Goal: Task Accomplishment & Management: Manage account settings

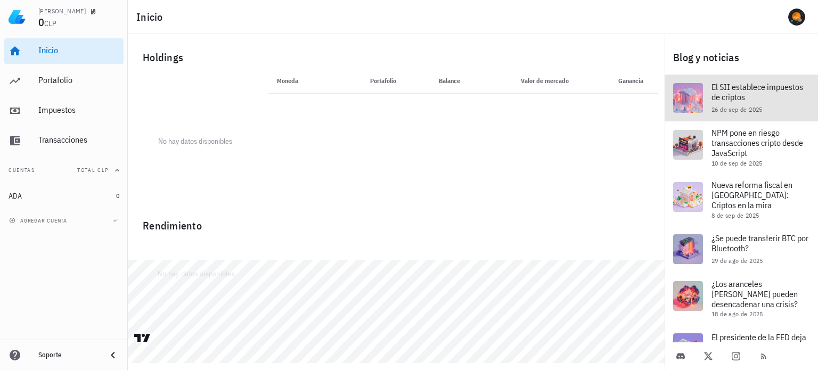
click at [754, 91] on span "El SII establece impuestos de criptos" at bounding box center [757, 91] width 92 height 21
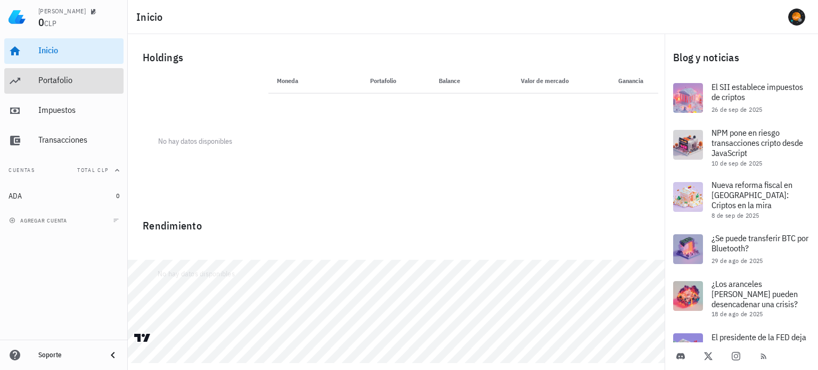
click at [55, 80] on div "Portafolio" at bounding box center [78, 80] width 81 height 10
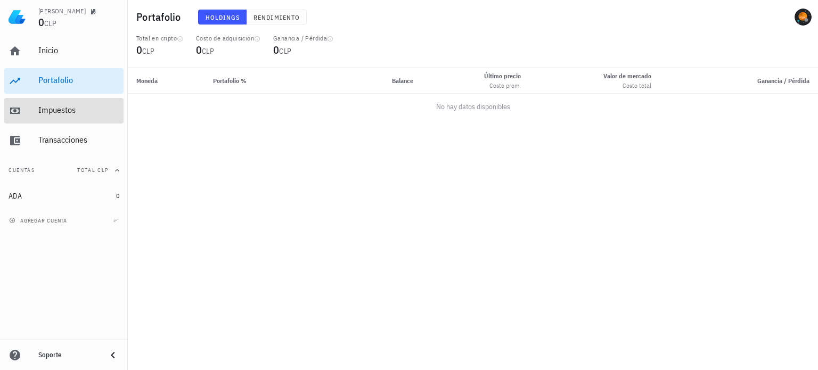
click at [70, 112] on div "Impuestos" at bounding box center [78, 110] width 81 height 10
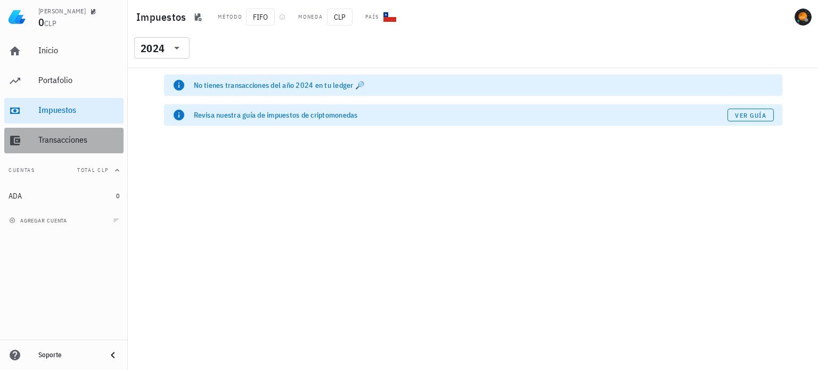
click at [46, 138] on div "Transacciones" at bounding box center [78, 140] width 81 height 10
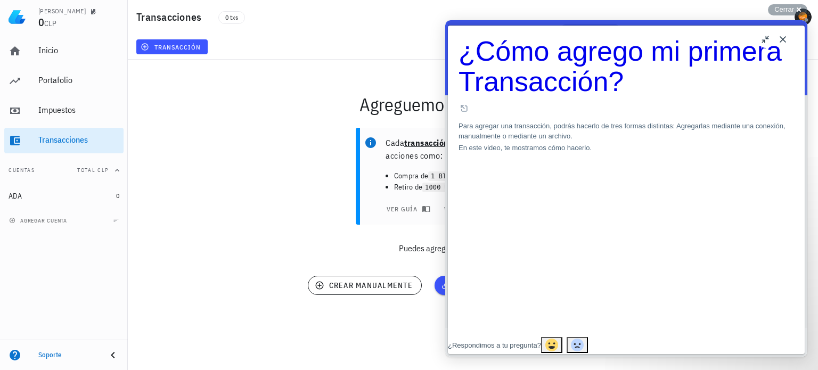
click at [782, 42] on button "Close" at bounding box center [782, 39] width 17 height 17
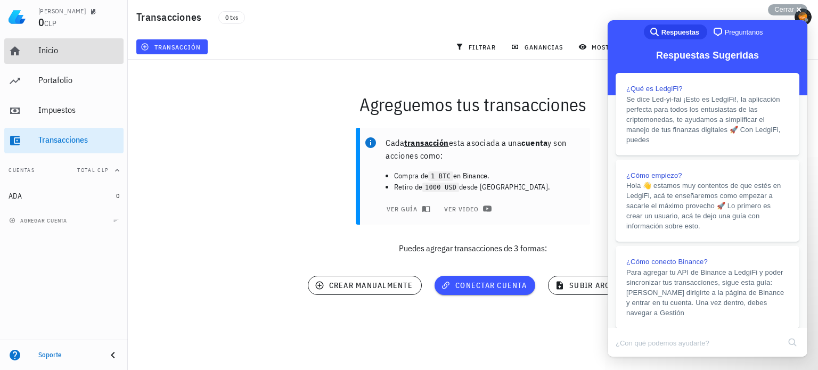
click at [37, 57] on link "Inicio" at bounding box center [63, 51] width 119 height 26
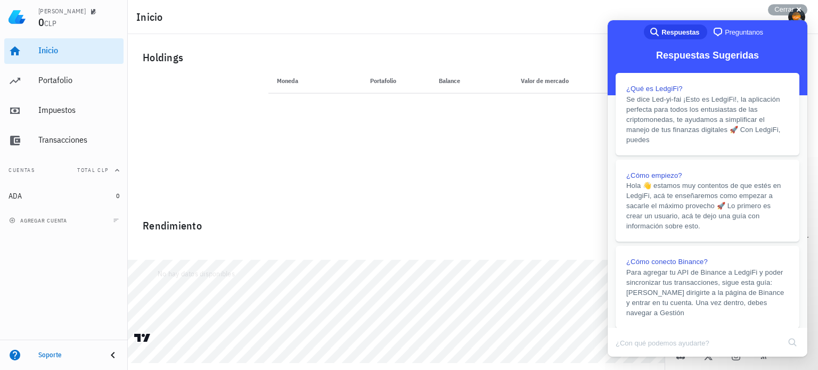
click at [111, 353] on icon at bounding box center [112, 355] width 13 height 13
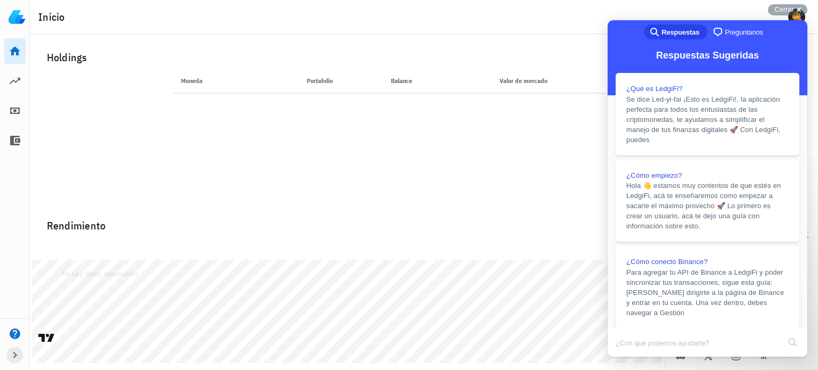
click at [15, 351] on icon "button" at bounding box center [15, 355] width 13 height 13
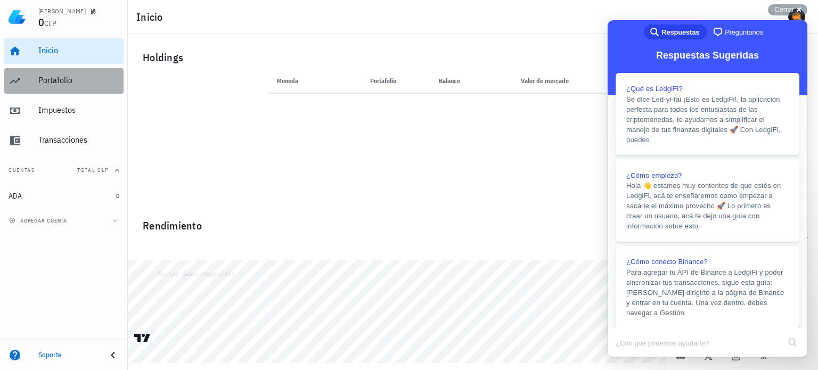
click at [69, 80] on div "Portafolio" at bounding box center [78, 80] width 81 height 10
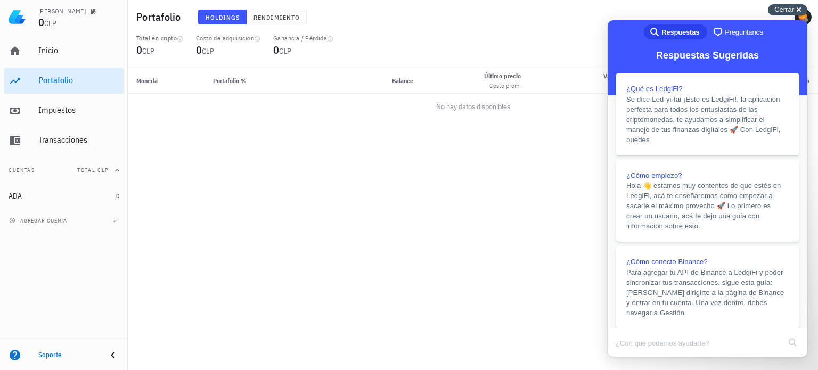
click at [798, 7] on div "Cerrar cross-small" at bounding box center [787, 9] width 39 height 11
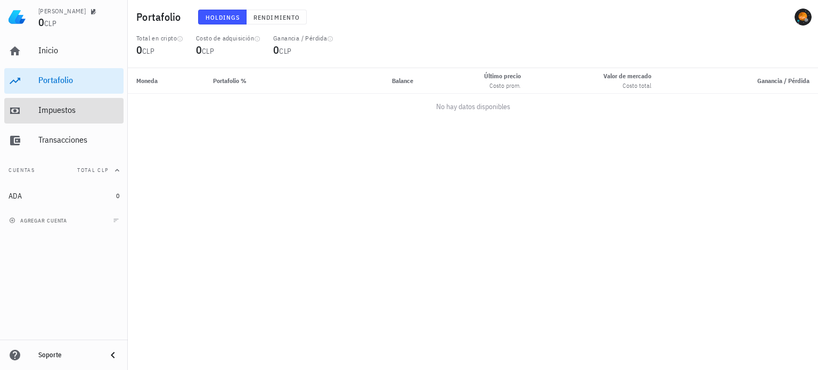
click at [77, 114] on div "Impuestos" at bounding box center [78, 110] width 81 height 10
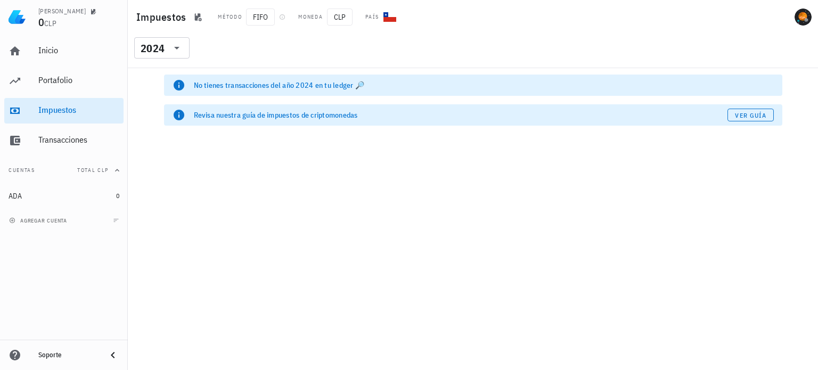
click at [332, 117] on div "Revisa nuestra guía de impuestos de criptomonedas" at bounding box center [460, 115] width 533 height 11
click at [742, 112] on span "Ver guía" at bounding box center [750, 115] width 32 height 8
click at [65, 75] on div "Portafolio" at bounding box center [78, 80] width 81 height 10
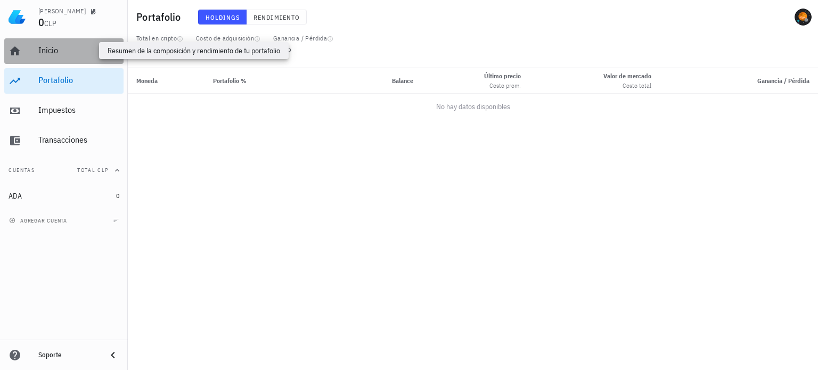
click at [49, 53] on div "Inicio" at bounding box center [78, 50] width 81 height 10
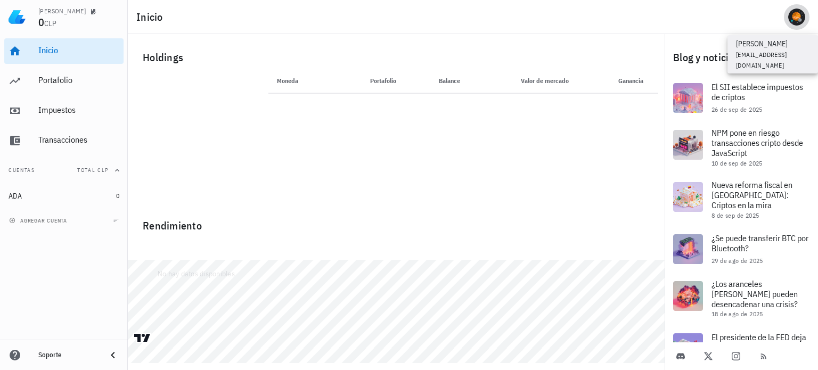
click at [792, 18] on div "avatar" at bounding box center [796, 17] width 17 height 17
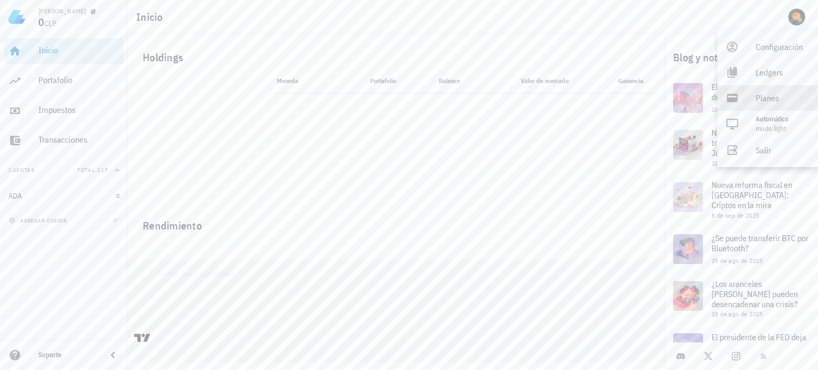
click at [775, 95] on div "Planes" at bounding box center [782, 97] width 54 height 21
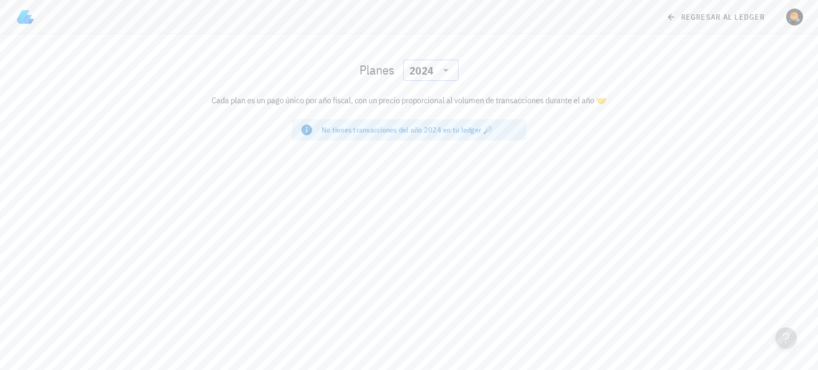
click at [442, 73] on icon at bounding box center [445, 70] width 13 height 13
click at [426, 98] on div "2025" at bounding box center [430, 98] width 38 height 9
click at [442, 73] on icon at bounding box center [445, 70] width 13 height 13
click at [639, 55] on div "Planes ​ 2025" at bounding box center [409, 70] width 631 height 34
click at [781, 17] on span "button" at bounding box center [794, 17] width 26 height 17
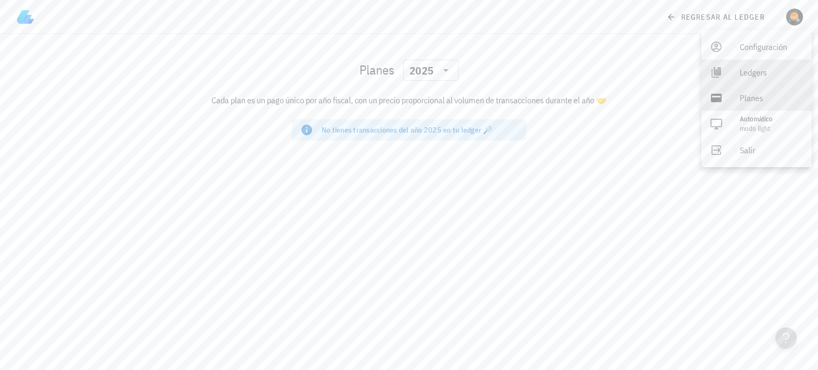
click at [760, 78] on div "Ledgers" at bounding box center [770, 72] width 63 height 21
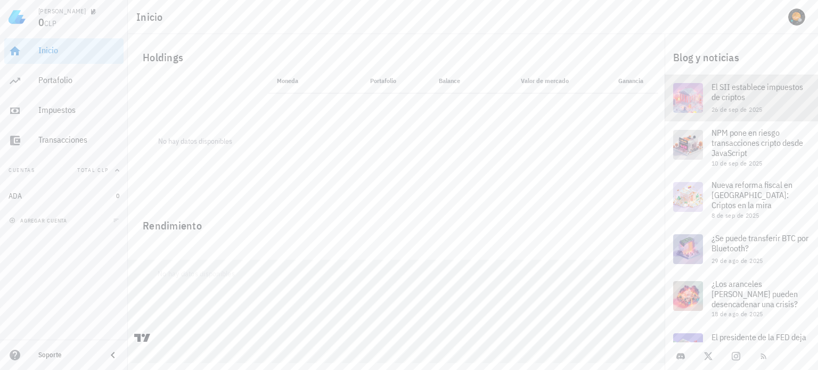
click at [752, 94] on span "El SII establece impuestos de criptos" at bounding box center [757, 91] width 92 height 21
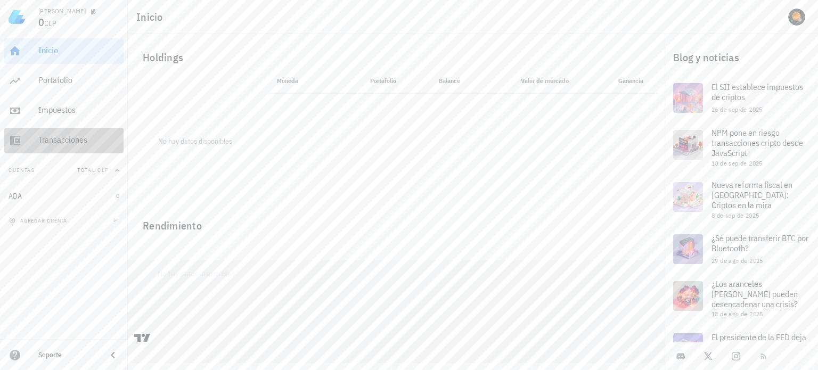
click at [72, 142] on div "Transacciones" at bounding box center [78, 140] width 81 height 10
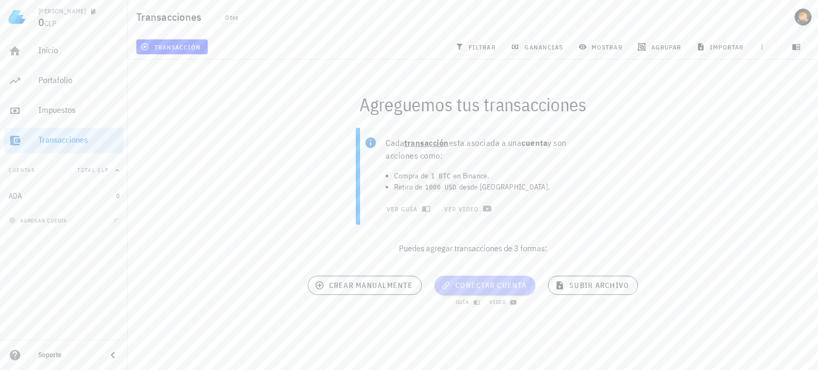
click at [490, 287] on span "conectar cuenta" at bounding box center [485, 286] width 84 height 10
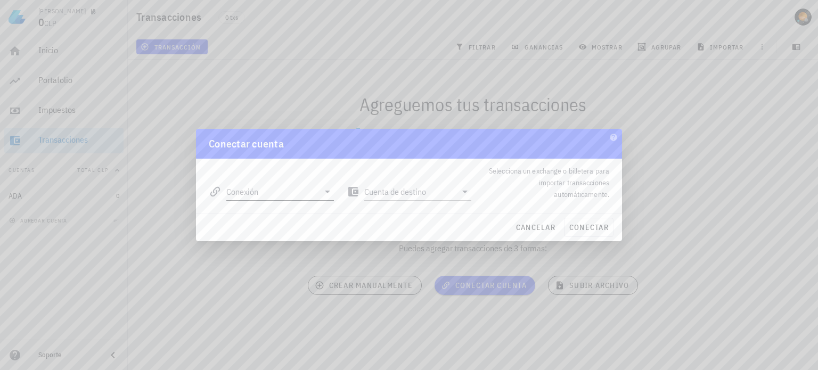
click at [286, 193] on input "Conexión" at bounding box center [272, 191] width 93 height 17
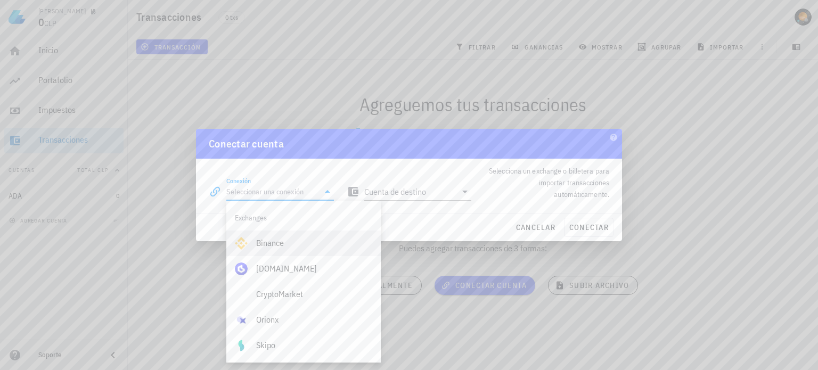
click at [277, 244] on div "Binance" at bounding box center [314, 243] width 116 height 10
type input "Binance"
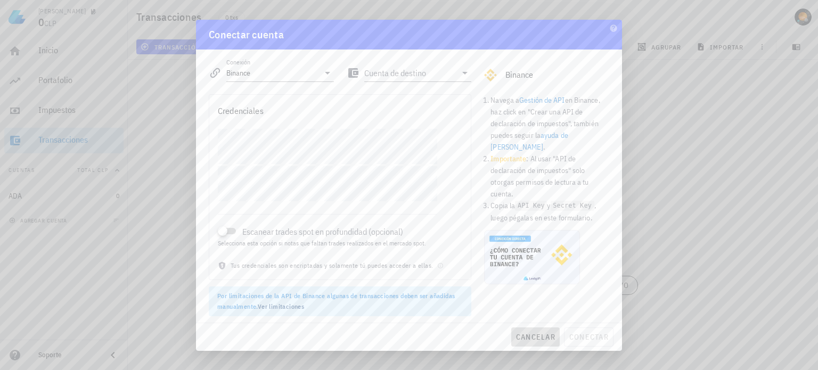
click at [542, 336] on span "cancelar" at bounding box center [535, 337] width 40 height 10
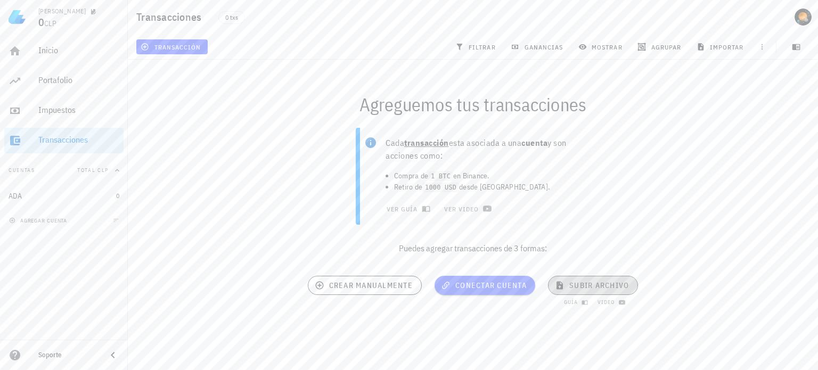
click at [579, 285] on span "subir archivo" at bounding box center [593, 286] width 72 height 10
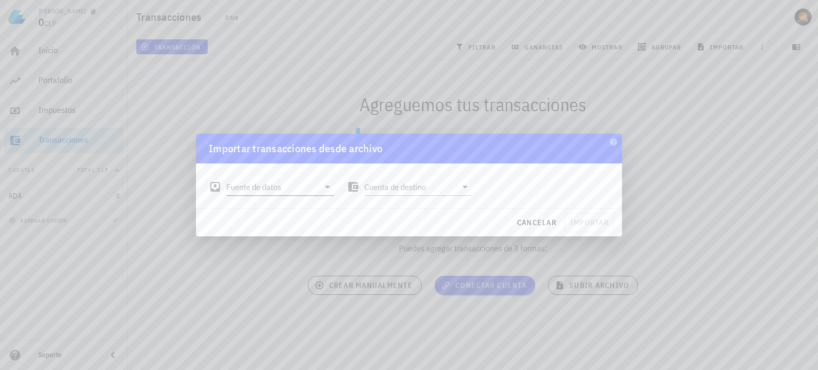
click at [253, 184] on input "Fuente de datos" at bounding box center [272, 186] width 93 height 17
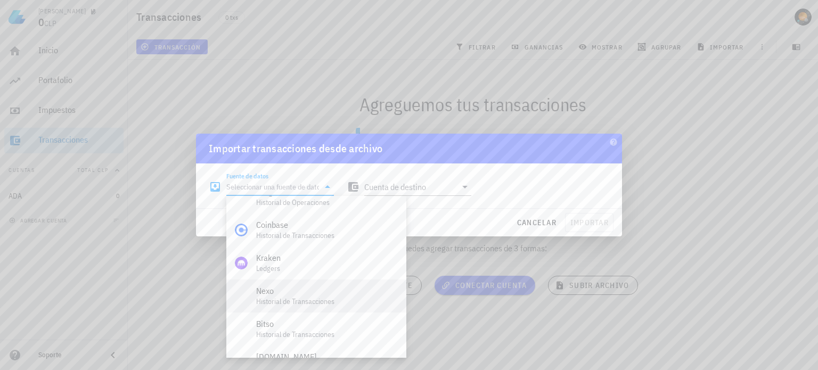
scroll to position [213, 0]
click at [555, 197] on div "Fuente de datos Cuenta de destino" at bounding box center [408, 182] width 413 height 38
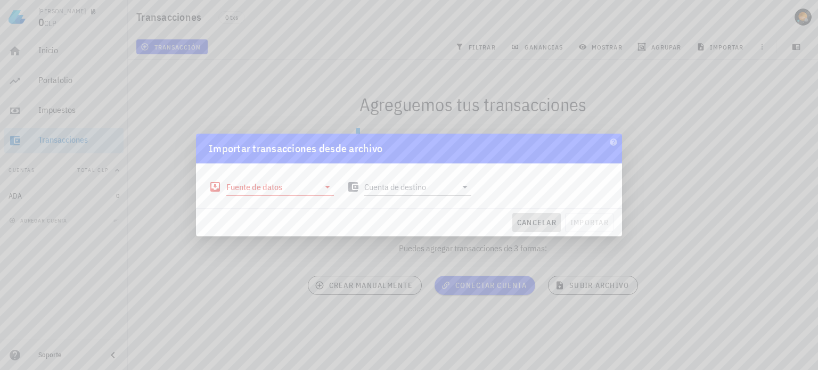
click at [539, 220] on span "cancelar" at bounding box center [536, 223] width 40 height 10
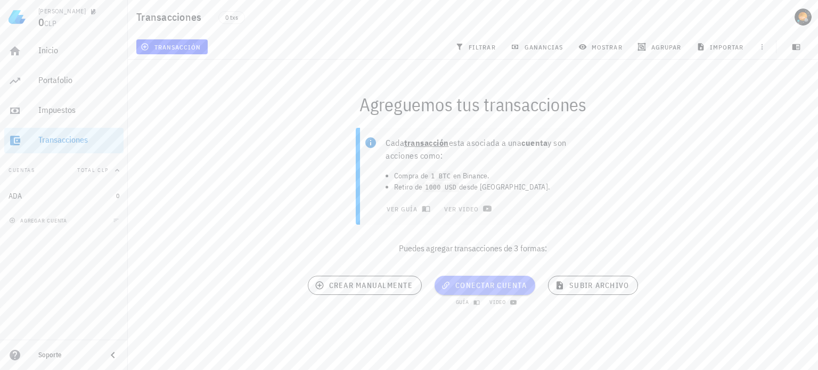
click at [493, 289] on span "conectar cuenta" at bounding box center [485, 286] width 84 height 10
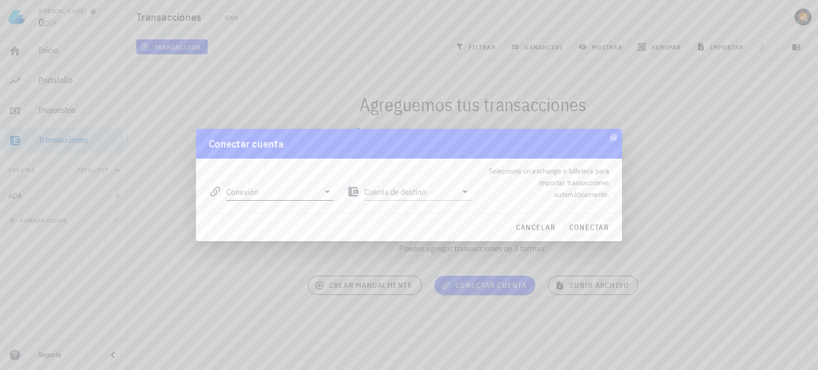
click at [269, 191] on input "Conexión" at bounding box center [272, 191] width 93 height 17
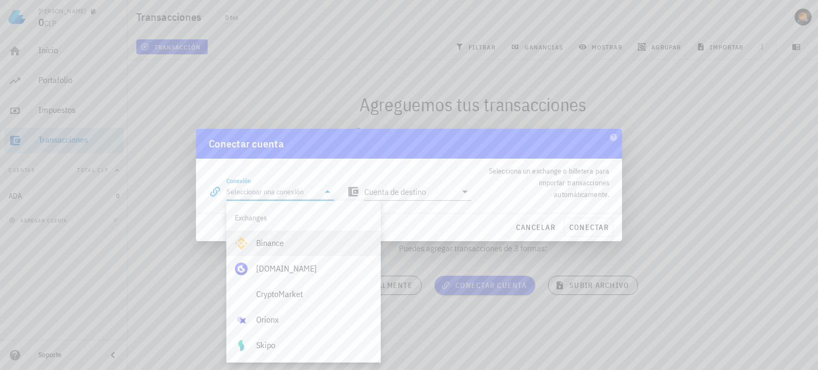
click at [279, 244] on div "Binance" at bounding box center [314, 243] width 116 height 10
type input "Binance"
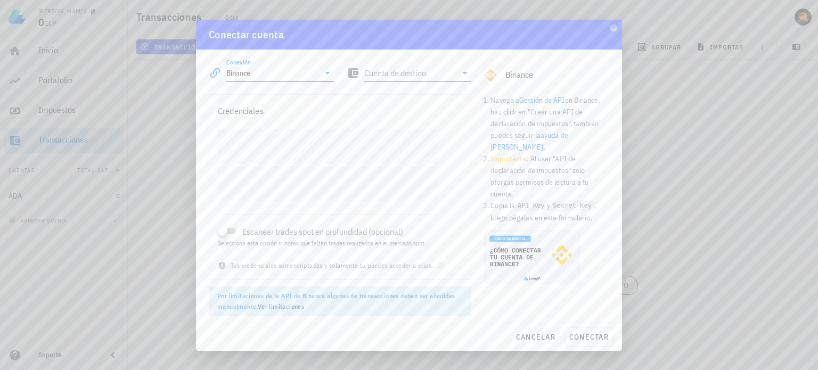
click at [415, 71] on input "Cuenta de destino" at bounding box center [410, 72] width 93 height 17
click at [314, 95] on div "Credenciales" at bounding box center [339, 111] width 261 height 32
click at [539, 334] on span "cancelar" at bounding box center [535, 337] width 40 height 10
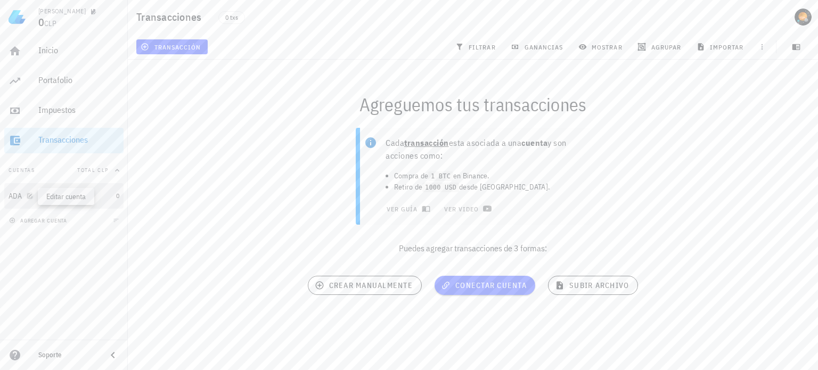
click at [29, 198] on icon "button" at bounding box center [29, 195] width 5 height 5
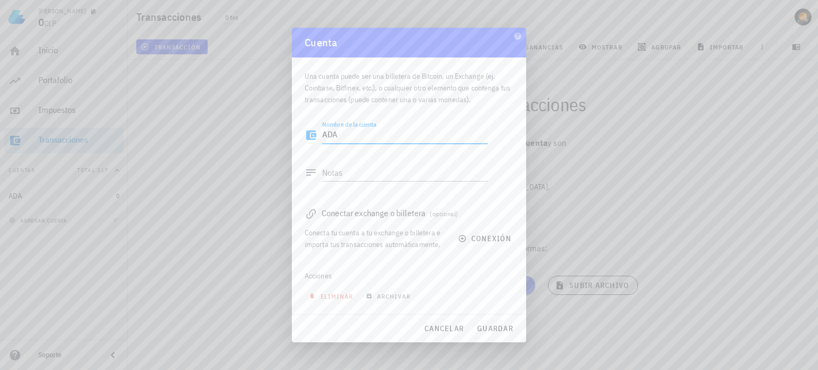
drag, startPoint x: 370, startPoint y: 138, endPoint x: 94, endPoint y: 128, distance: 277.0
click at [98, 129] on div "Pablo 0 CLP Inicio Portafolio Impuestos Transacciones Cuentas Total CLP ADA 0 a…" at bounding box center [409, 185] width 818 height 370
type textarea "[PERSON_NAME]"
click at [498, 329] on span "guardar" at bounding box center [494, 329] width 37 height 10
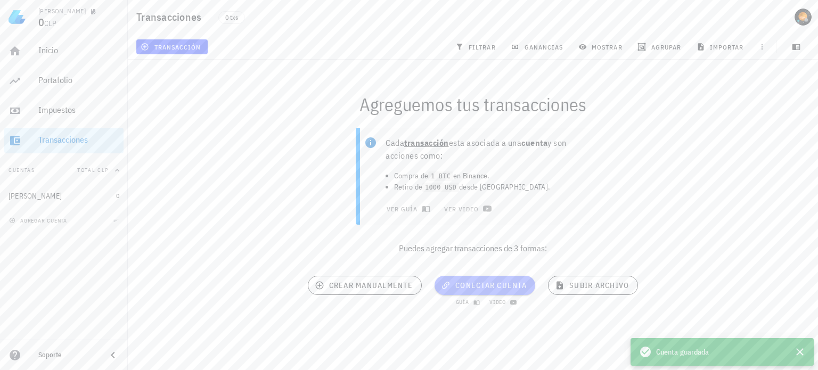
click at [497, 285] on span "conectar cuenta" at bounding box center [485, 286] width 84 height 10
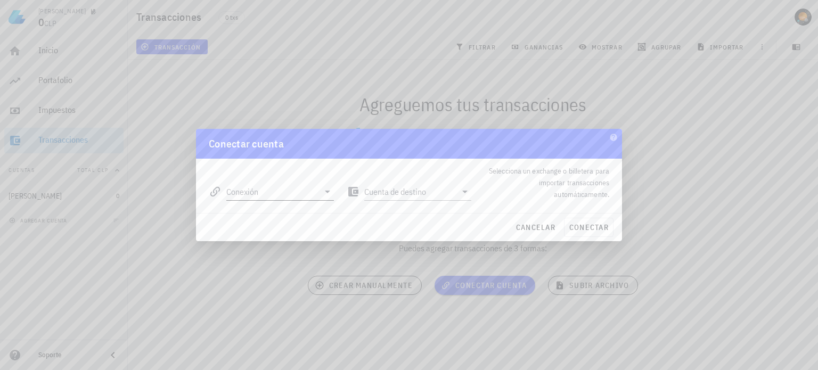
click at [260, 184] on input "Conexión" at bounding box center [272, 191] width 93 height 17
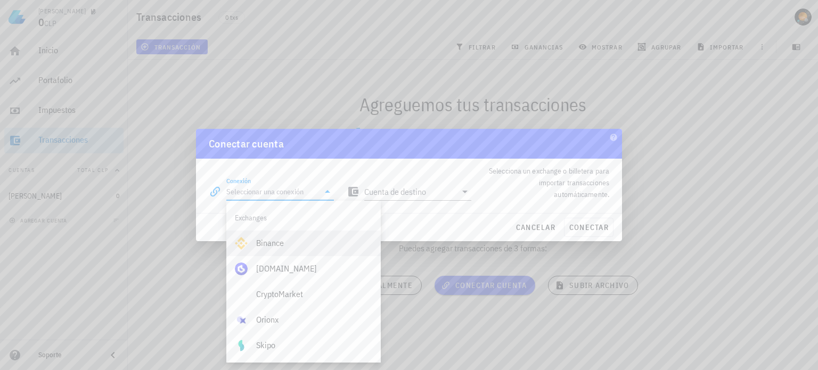
click at [293, 241] on div "Binance" at bounding box center [314, 243] width 116 height 10
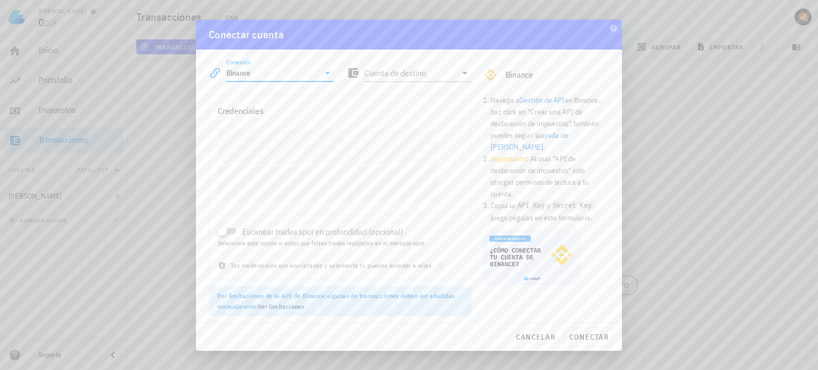
click at [324, 71] on icon at bounding box center [327, 73] width 13 height 13
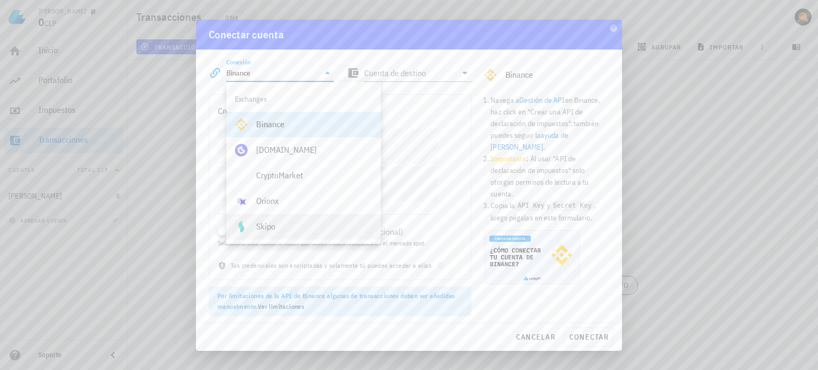
click at [281, 229] on div "Skipo" at bounding box center [314, 226] width 116 height 10
type input "Skipo"
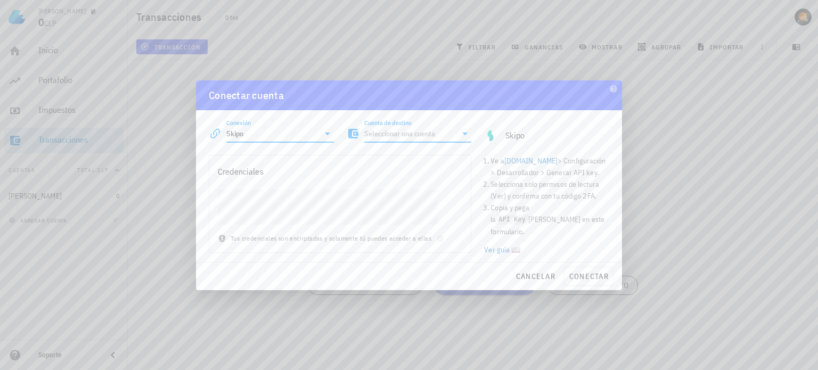
click at [443, 130] on input "Cuenta de destino" at bounding box center [410, 133] width 93 height 17
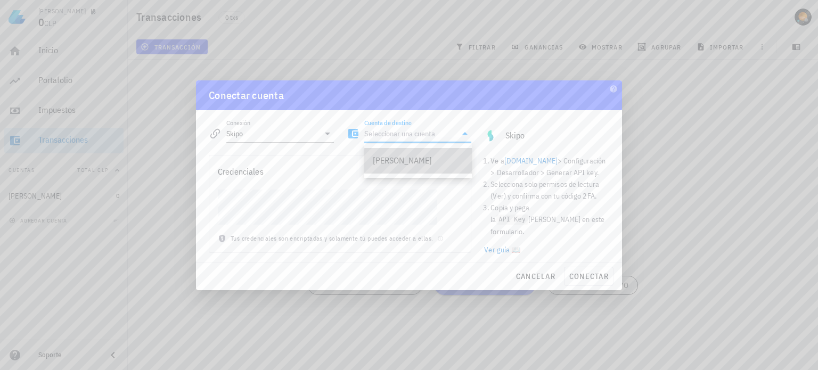
click at [405, 160] on div "[PERSON_NAME]" at bounding box center [418, 160] width 90 height 10
type input "[PERSON_NAME]"
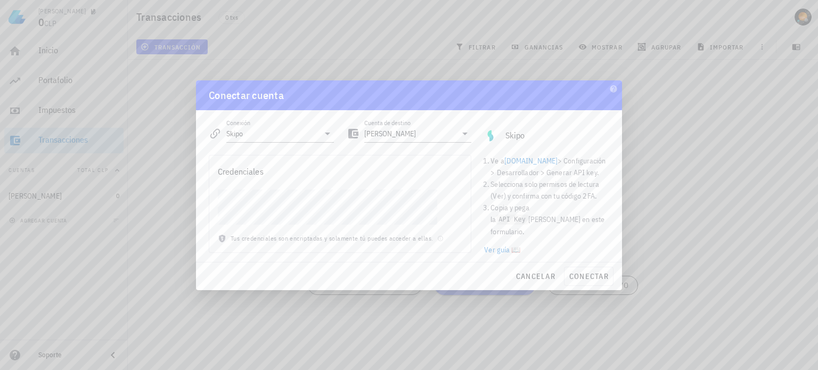
click at [535, 161] on link "app.skipo.com" at bounding box center [530, 161] width 53 height 10
click at [588, 271] on span "conectar" at bounding box center [589, 276] width 40 height 10
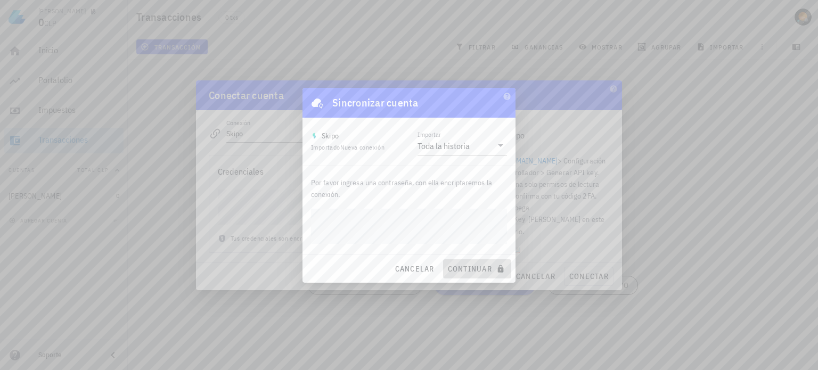
click at [479, 268] on span "continuar" at bounding box center [477, 269] width 60 height 10
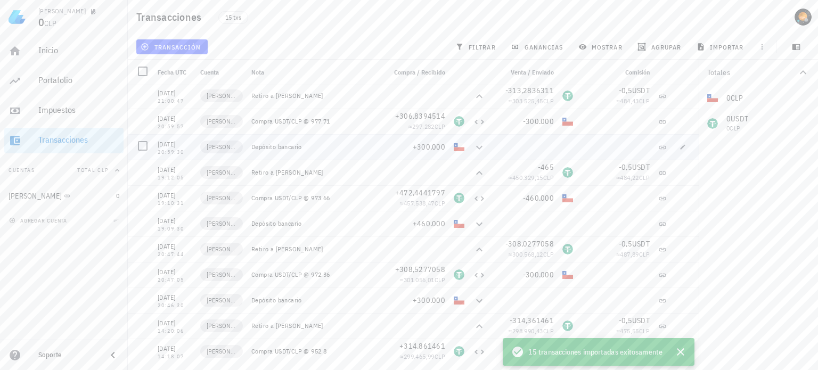
scroll to position [0, 0]
click at [63, 108] on div "Impuestos" at bounding box center [78, 110] width 81 height 10
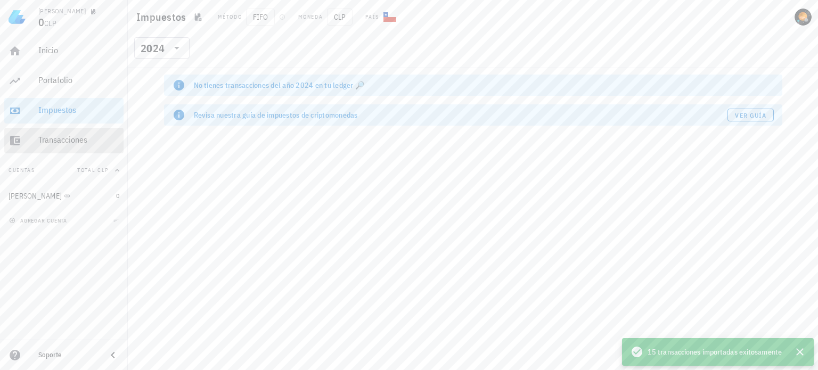
click at [81, 144] on div "Transacciones" at bounding box center [78, 140] width 81 height 10
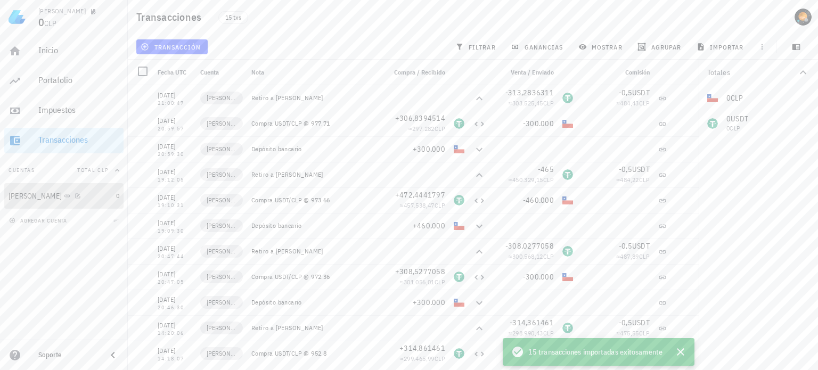
click at [80, 193] on div "[PERSON_NAME]" at bounding box center [60, 196] width 103 height 10
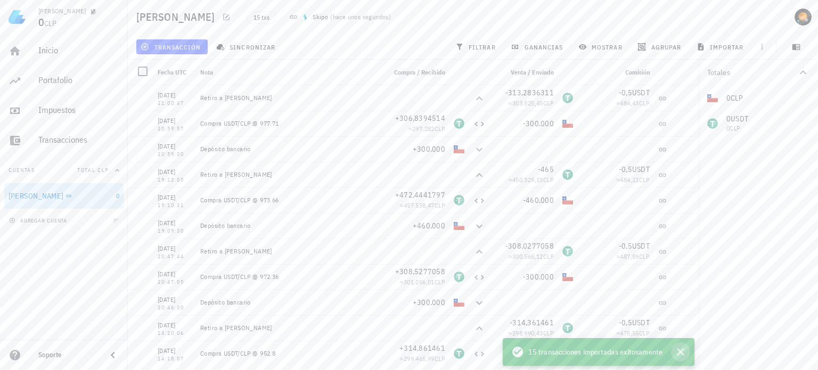
click at [682, 355] on icon "button" at bounding box center [680, 351] width 7 height 7
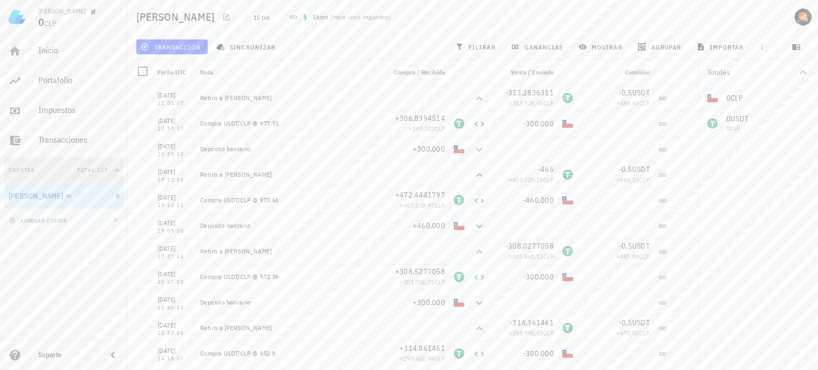
click at [71, 169] on button "Cuentas Total CLP" at bounding box center [63, 171] width 119 height 26
click at [91, 169] on button "Cuentas" at bounding box center [63, 171] width 119 height 26
click at [76, 195] on icon "button" at bounding box center [79, 196] width 6 height 6
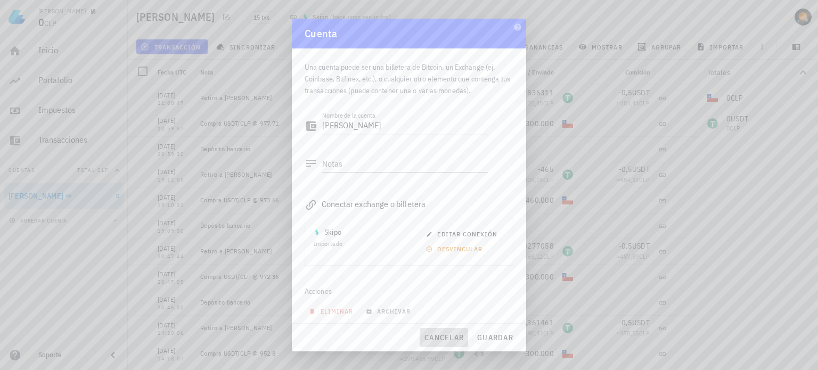
click at [439, 336] on span "cancelar" at bounding box center [444, 338] width 40 height 10
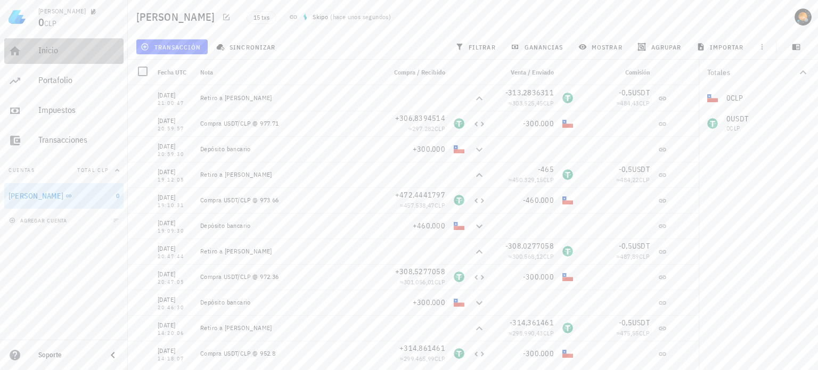
click at [57, 55] on div "Inicio" at bounding box center [78, 50] width 81 height 10
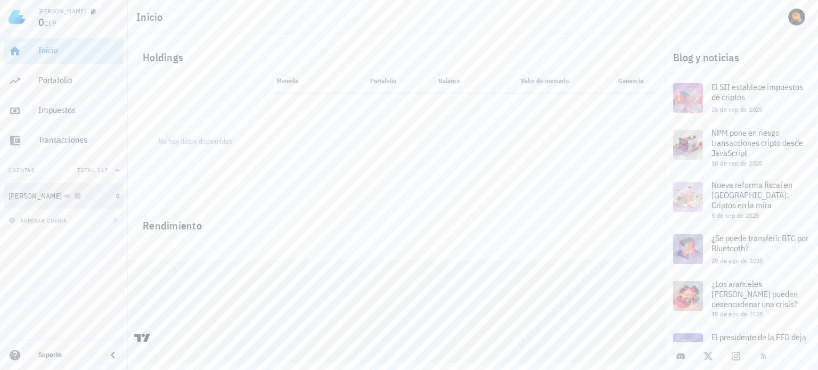
click at [75, 199] on icon "button" at bounding box center [78, 196] width 6 height 6
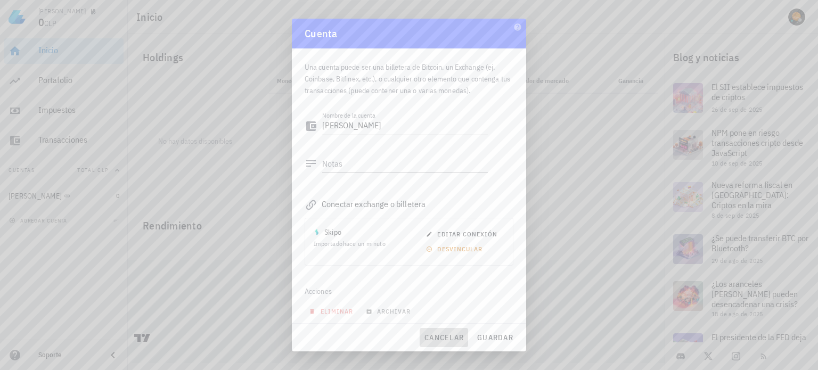
click at [440, 336] on span "cancelar" at bounding box center [444, 338] width 40 height 10
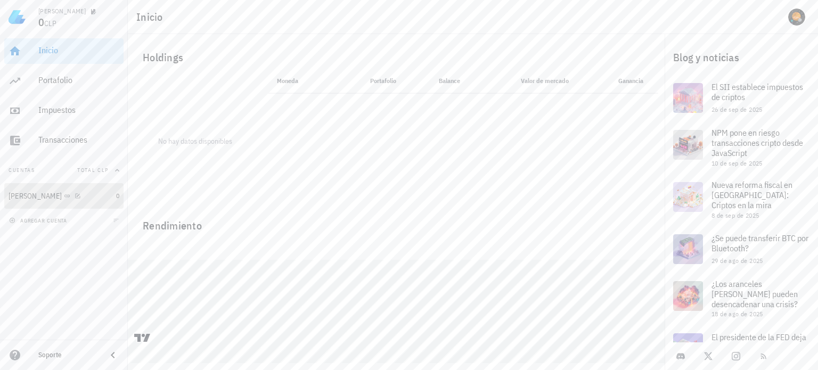
click at [76, 199] on div "[PERSON_NAME]" at bounding box center [60, 196] width 103 height 10
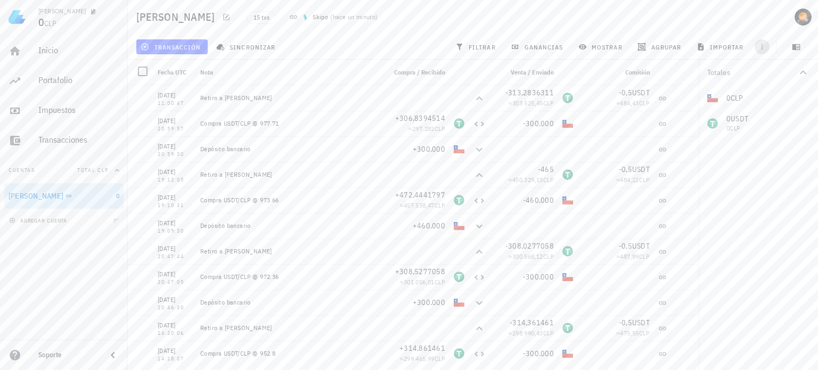
click at [761, 46] on icon "button" at bounding box center [762, 47] width 2 height 6
click at [367, 42] on div "transacción sincronizar filtrar ganancias mostrar agrupar importar" at bounding box center [472, 47] width 677 height 26
click at [175, 46] on span "transacción" at bounding box center [172, 47] width 58 height 9
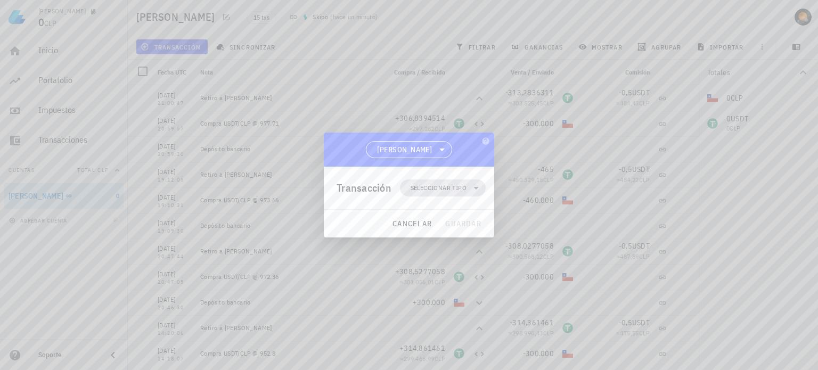
click at [467, 187] on span "Seleccionar tipo" at bounding box center [442, 187] width 73 height 17
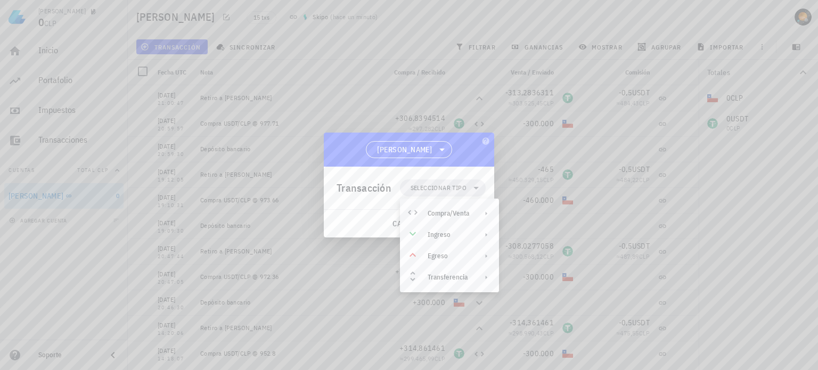
click at [412, 140] on div "[PERSON_NAME]" at bounding box center [409, 150] width 170 height 34
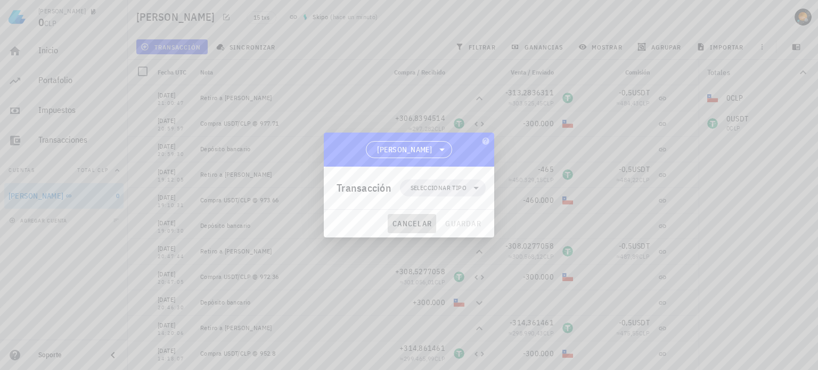
click at [409, 231] on button "cancelar" at bounding box center [412, 223] width 48 height 19
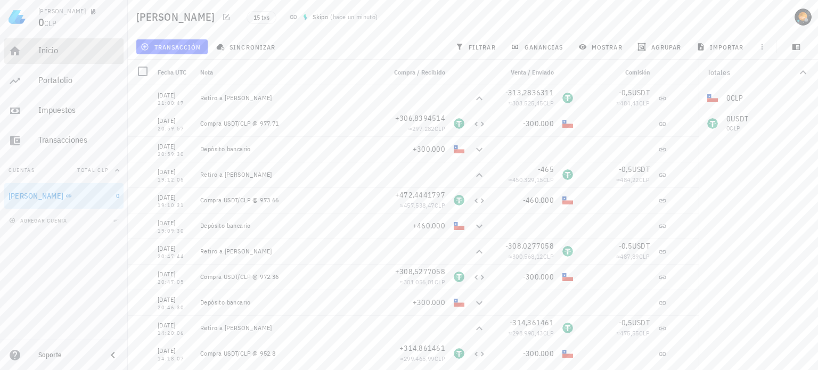
drag, startPoint x: 57, startPoint y: 46, endPoint x: 84, endPoint y: 49, distance: 27.3
click at [57, 46] on div "Inicio" at bounding box center [78, 50] width 81 height 10
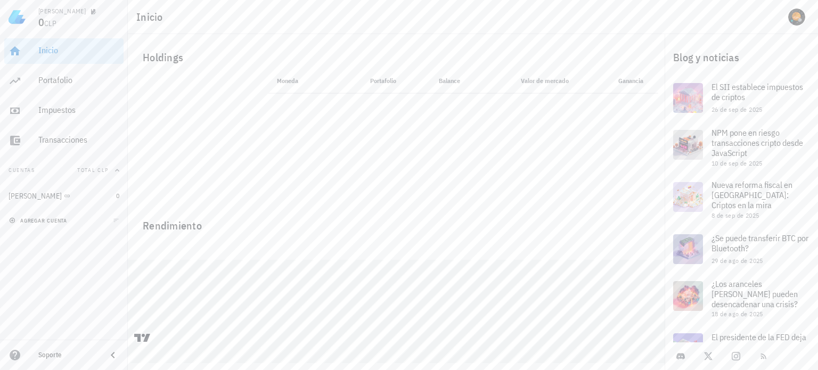
click at [57, 217] on span "agregar cuenta" at bounding box center [39, 220] width 56 height 7
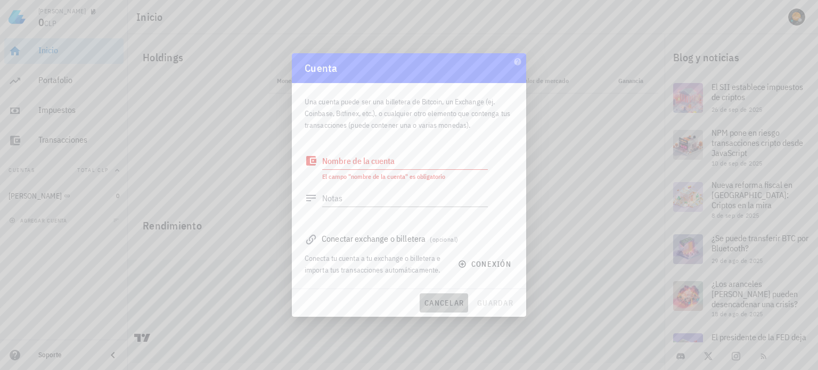
click at [435, 306] on span "cancelar" at bounding box center [444, 303] width 40 height 10
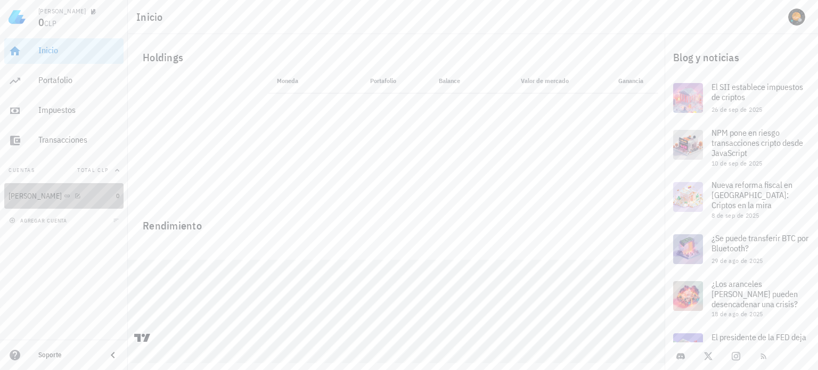
click at [62, 195] on div "[PERSON_NAME]" at bounding box center [60, 196] width 103 height 10
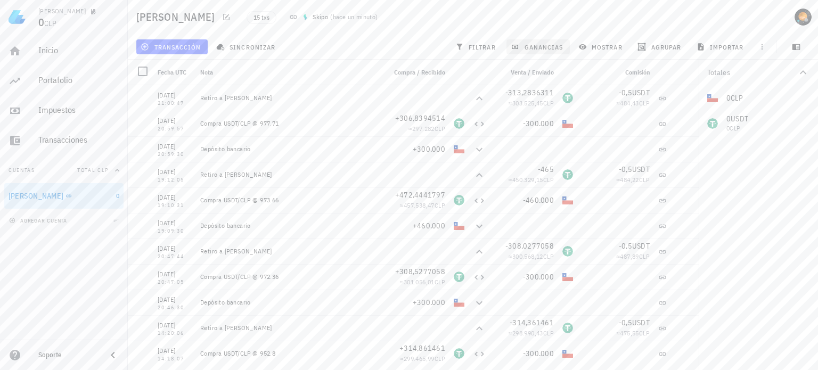
click at [556, 48] on span "ganancias" at bounding box center [538, 47] width 50 height 9
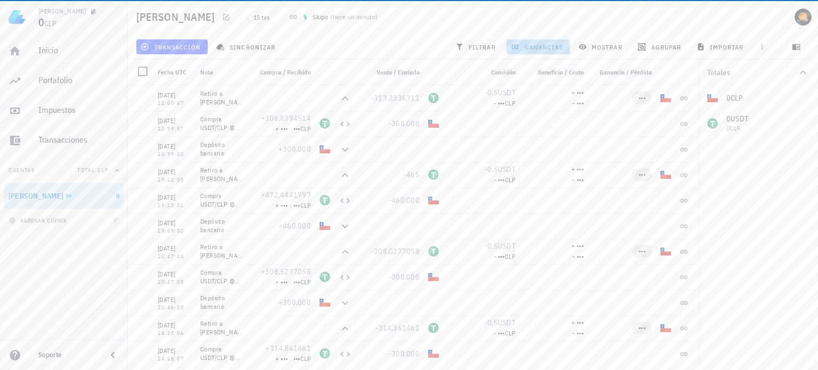
click at [547, 48] on span "ganancias" at bounding box center [538, 47] width 50 height 9
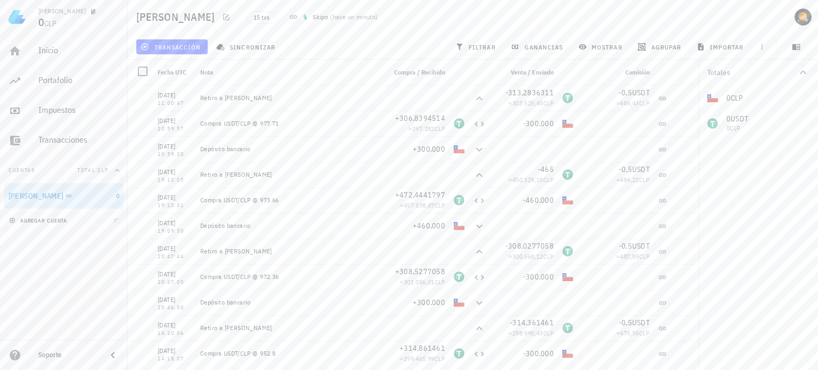
click at [34, 215] on div "agregar cuenta" at bounding box center [64, 220] width 128 height 23
click at [66, 195] on icon at bounding box center [68, 195] width 5 height 3
click at [77, 193] on div "[PERSON_NAME]" at bounding box center [60, 196] width 103 height 10
click at [21, 197] on div "[PERSON_NAME]" at bounding box center [36, 196] width 55 height 9
click at [76, 196] on icon "button" at bounding box center [79, 196] width 6 height 6
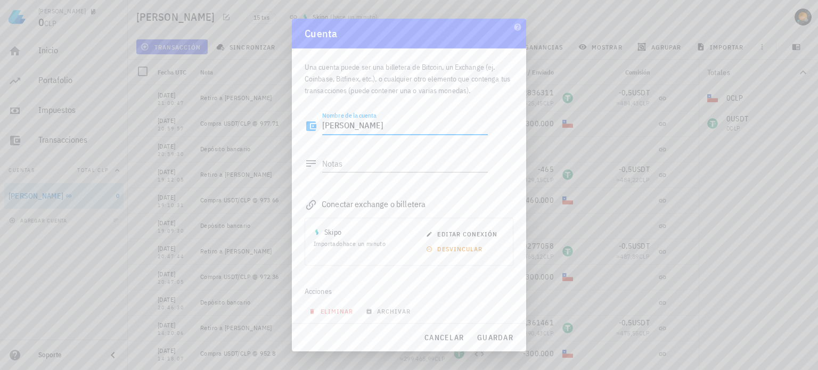
drag, startPoint x: 384, startPoint y: 127, endPoint x: 160, endPoint y: 125, distance: 224.6
click at [160, 125] on div "Pablo 0 CLP Inicio Portafolio Impuestos Transacciones Cuentas Total CLP Pablo L…" at bounding box center [409, 185] width 818 height 370
click at [423, 284] on div "Acciones" at bounding box center [408, 291] width 209 height 26
click at [379, 123] on textarea "[PERSON_NAME]" at bounding box center [405, 120] width 166 height 17
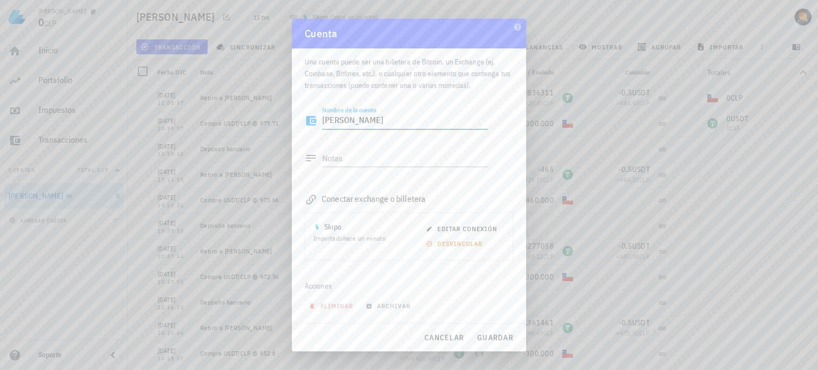
drag, startPoint x: 391, startPoint y: 119, endPoint x: 183, endPoint y: 117, distance: 208.1
click at [187, 117] on div "Pablo 0 CLP Inicio Portafolio Impuestos Transacciones Cuentas Total CLP Pablo L…" at bounding box center [409, 185] width 818 height 370
type textarea "Skipo"
click at [497, 340] on span "guardar" at bounding box center [494, 338] width 37 height 10
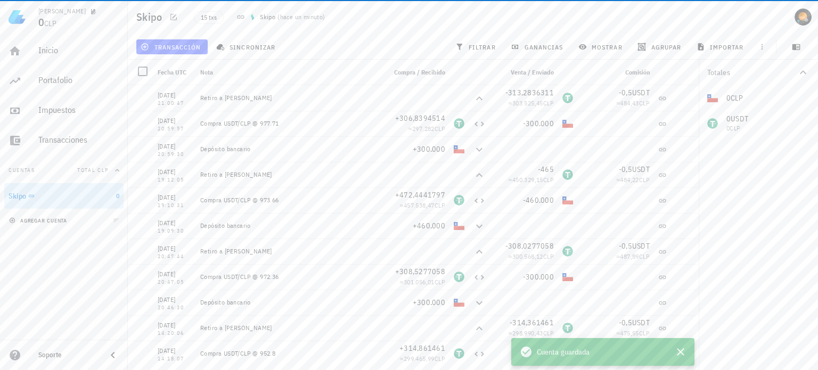
click at [47, 224] on button "agregar cuenta" at bounding box center [38, 220] width 65 height 11
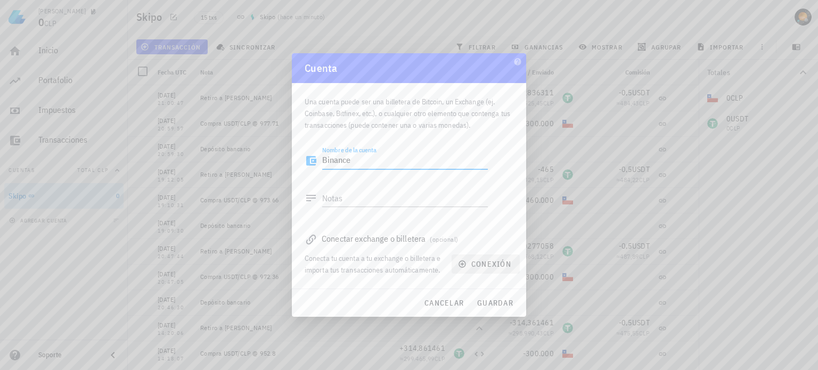
type textarea "Binance"
click at [497, 268] on span "conexión" at bounding box center [485, 264] width 51 height 10
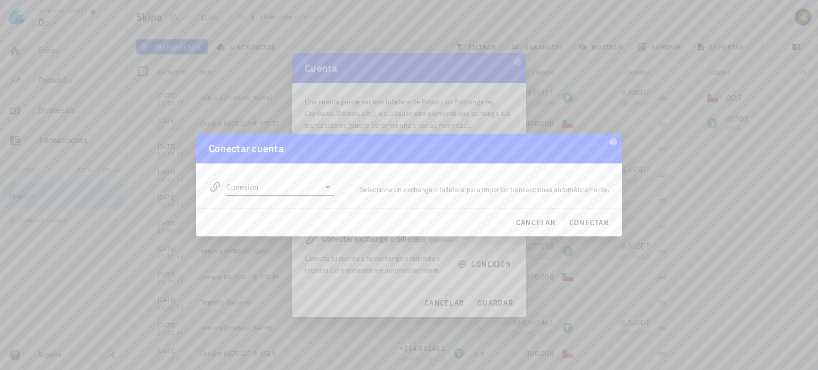
click at [302, 193] on input "Conexión" at bounding box center [272, 186] width 93 height 17
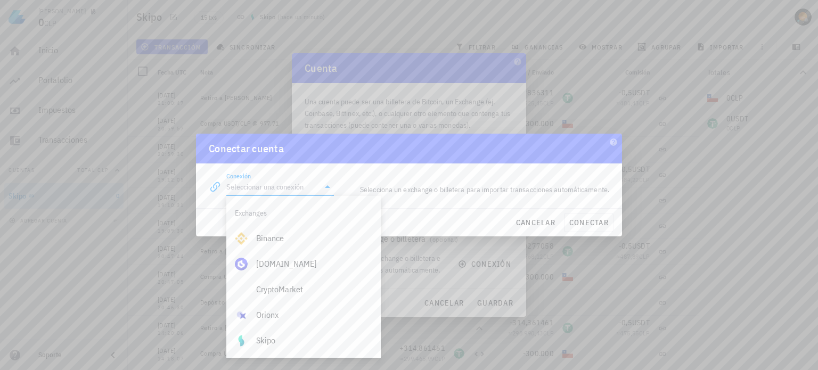
click at [275, 236] on div "Binance" at bounding box center [314, 238] width 116 height 10
type input "Binance"
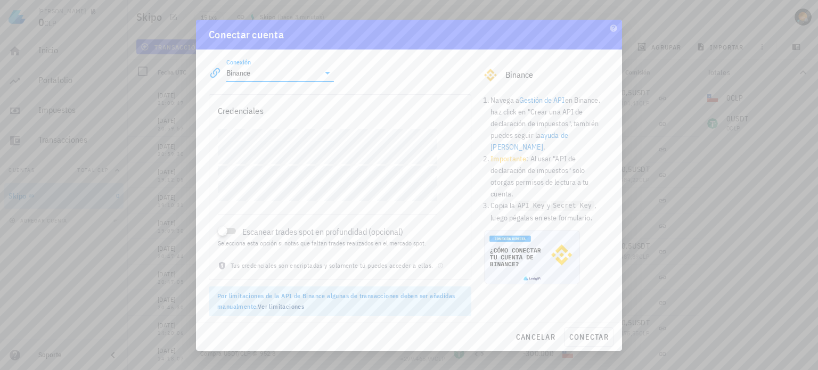
click at [552, 98] on link "Gestión de API" at bounding box center [541, 100] width 45 height 10
click at [309, 203] on div "Escanear trades spot en profundidad (opcional) Selecciona esta opción si notas …" at bounding box center [327, 224] width 219 height 46
click at [458, 179] on div "Escanear trades spot en profundidad (opcional) Selecciona esta opción si notas …" at bounding box center [339, 194] width 261 height 131
drag, startPoint x: 597, startPoint y: 340, endPoint x: 535, endPoint y: 292, distance: 78.6
click at [596, 339] on span "conectar" at bounding box center [589, 337] width 40 height 10
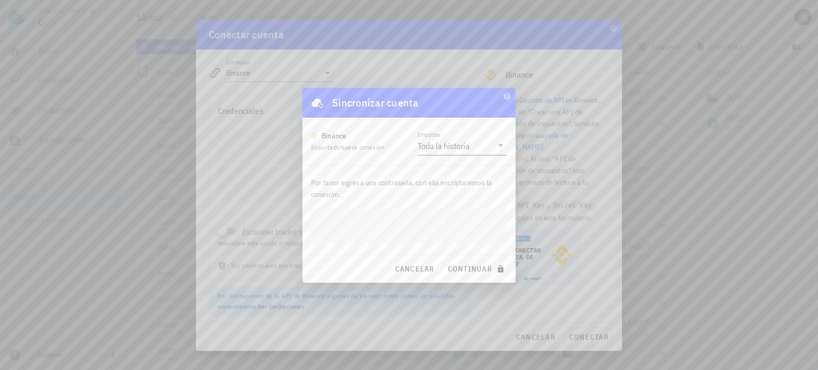
click at [447, 146] on div "Toda la historia" at bounding box center [443, 146] width 52 height 11
click at [447, 146] on div "Toda la historia" at bounding box center [462, 153] width 72 height 23
click at [448, 114] on div "Sincronizar cuenta" at bounding box center [408, 103] width 213 height 30
click at [473, 270] on span "continuar" at bounding box center [477, 269] width 60 height 10
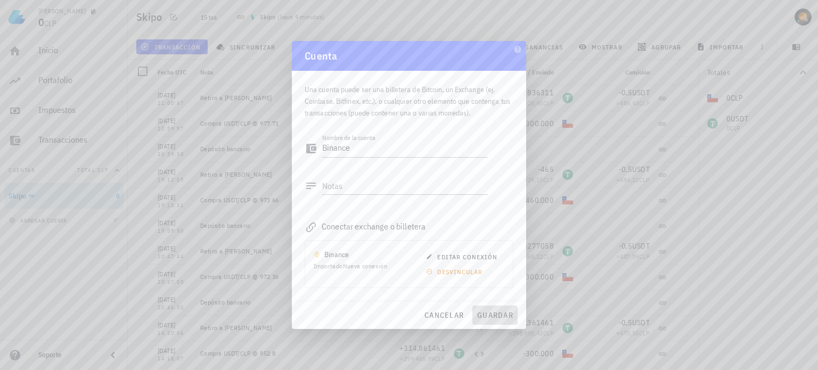
click at [494, 317] on span "guardar" at bounding box center [494, 315] width 37 height 10
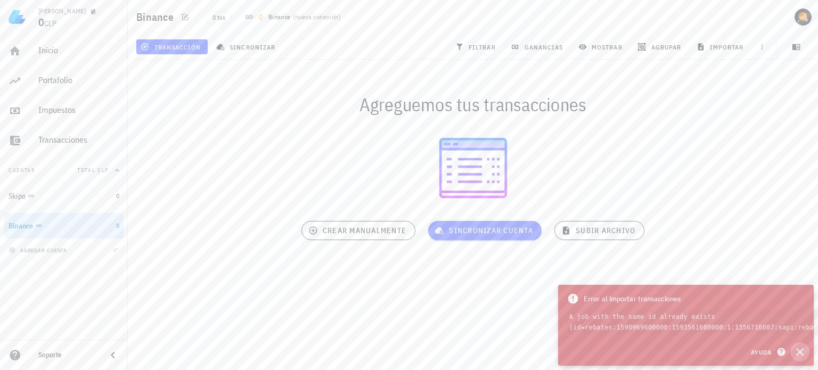
click at [798, 348] on icon "button" at bounding box center [799, 351] width 13 height 13
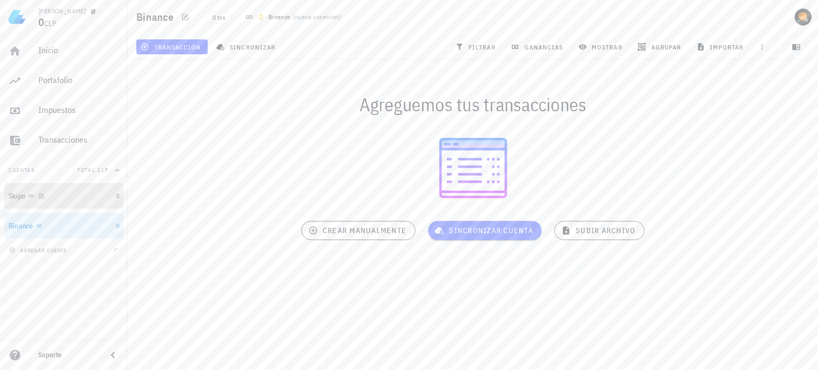
click at [54, 195] on div "Skipo" at bounding box center [60, 196] width 103 height 10
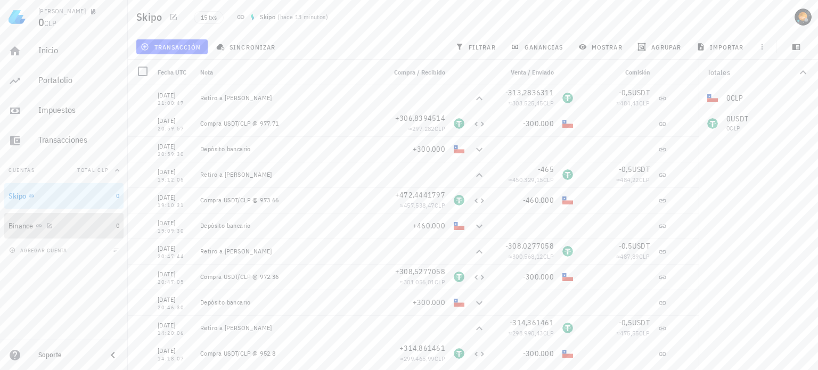
click at [70, 224] on div "Binance" at bounding box center [60, 226] width 103 height 10
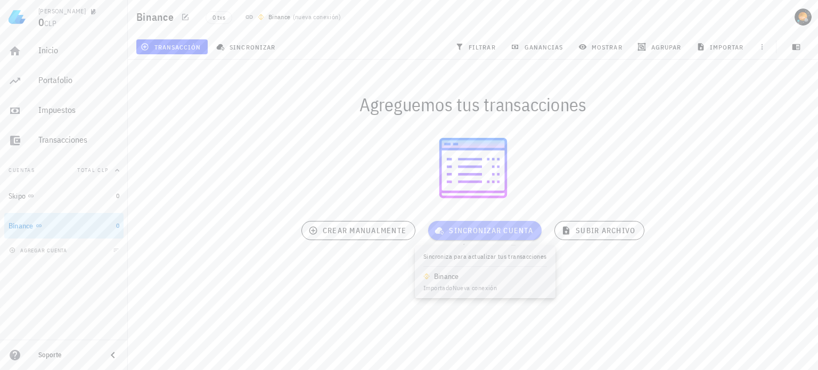
click at [465, 230] on span "sincronizar cuenta" at bounding box center [484, 231] width 96 height 10
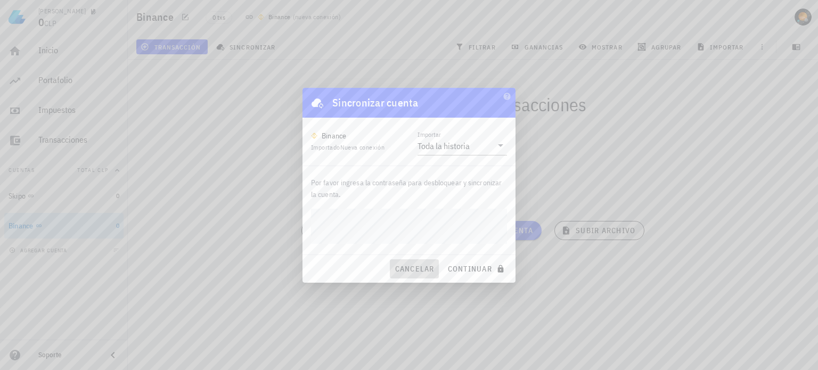
click at [410, 261] on button "cancelar" at bounding box center [414, 268] width 48 height 19
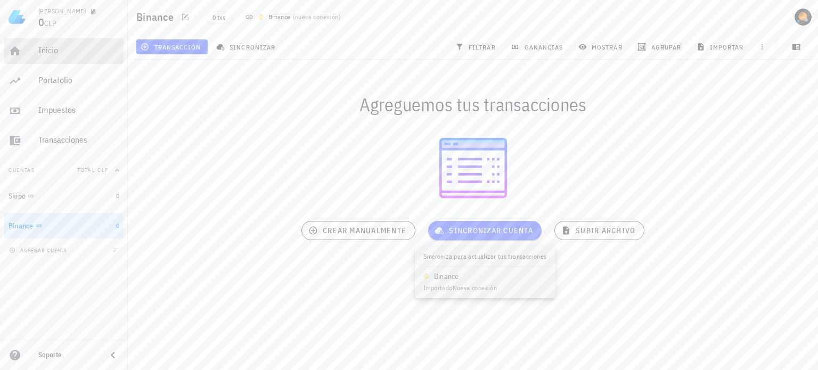
click at [51, 54] on div "Inicio" at bounding box center [78, 50] width 81 height 10
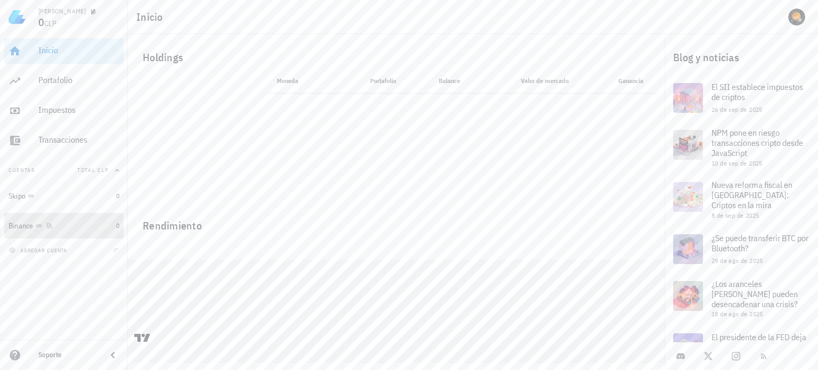
click at [42, 229] on div at bounding box center [47, 225] width 11 height 9
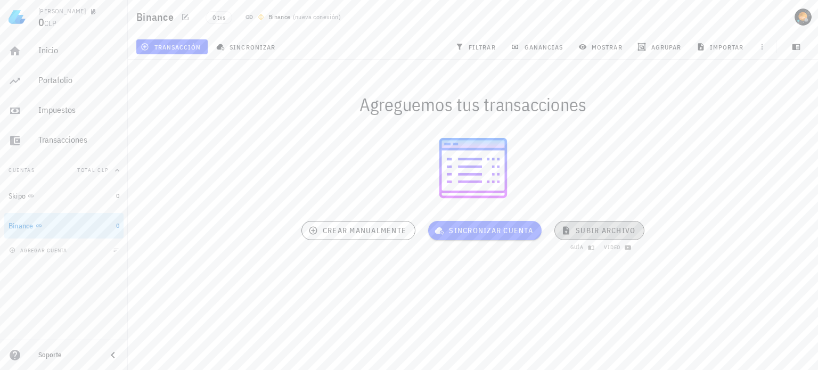
click at [593, 232] on span "subir archivo" at bounding box center [599, 231] width 72 height 10
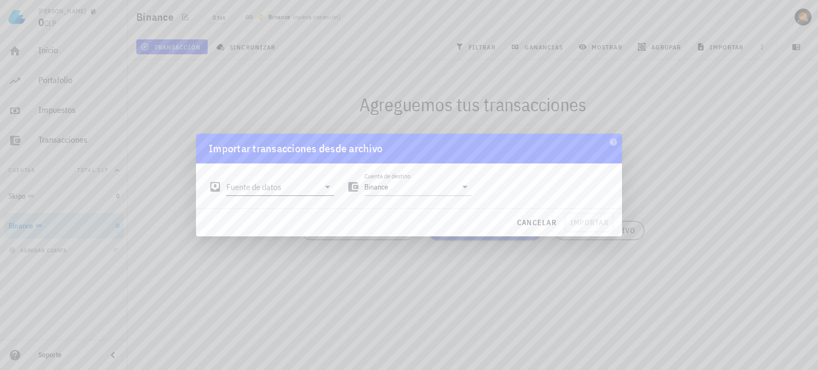
click at [275, 188] on input "Fuente de datos" at bounding box center [272, 186] width 93 height 17
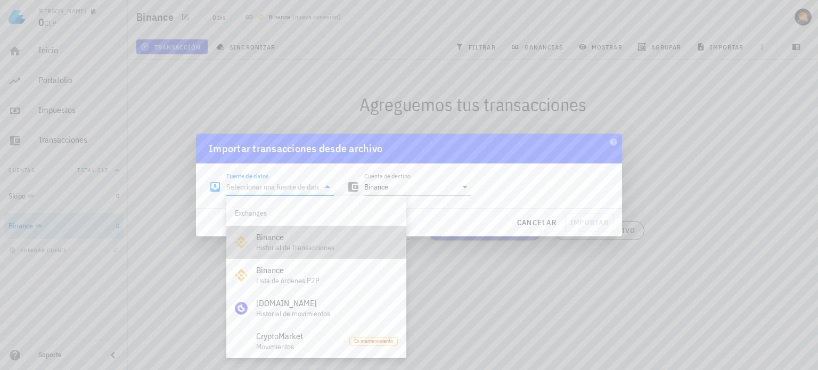
click at [309, 244] on div "Historial de Transacciones" at bounding box center [327, 247] width 142 height 9
type input "Binance"
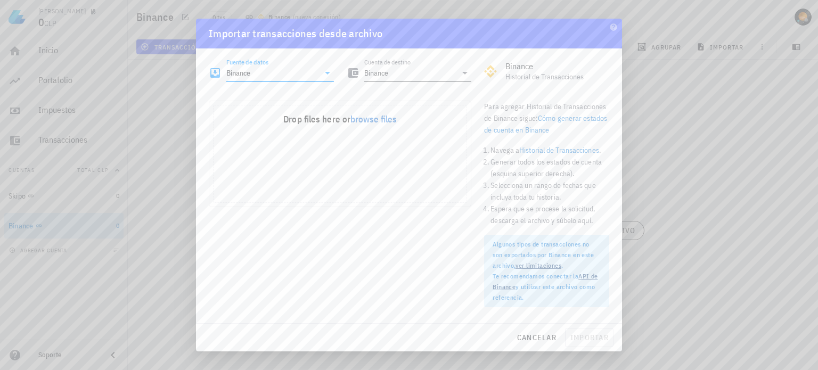
click at [424, 77] on input "Binance" at bounding box center [410, 72] width 93 height 17
click at [399, 125] on div "Binance" at bounding box center [414, 124] width 88 height 10
click at [530, 341] on span "cancelar" at bounding box center [536, 338] width 40 height 10
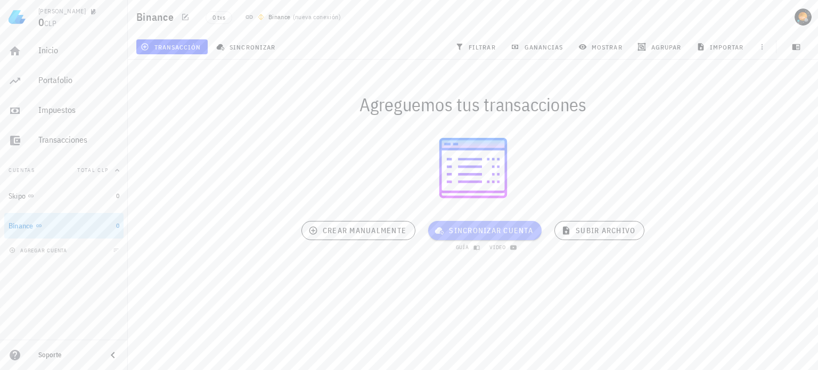
click at [492, 233] on span "sincronizar cuenta" at bounding box center [484, 231] width 96 height 10
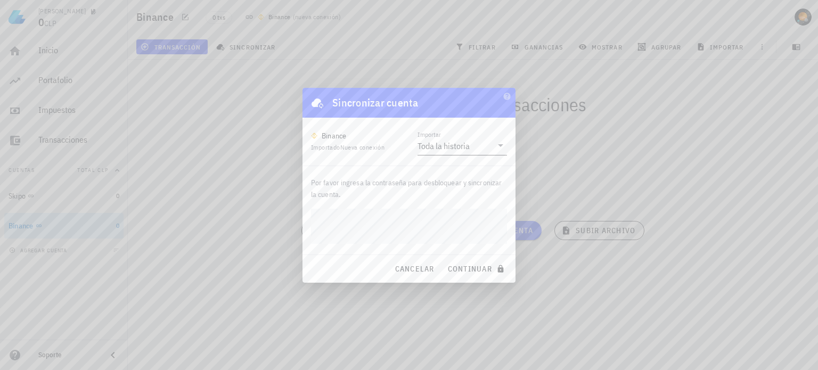
click at [481, 149] on input "Importar" at bounding box center [482, 145] width 20 height 17
drag, startPoint x: 388, startPoint y: 195, endPoint x: 387, endPoint y: 202, distance: 7.5
click at [388, 195] on p "Por favor ingresa la contraseña para desbloquear y sincronizar la cuenta." at bounding box center [409, 188] width 196 height 23
click at [443, 259] on button "continuar" at bounding box center [477, 268] width 68 height 19
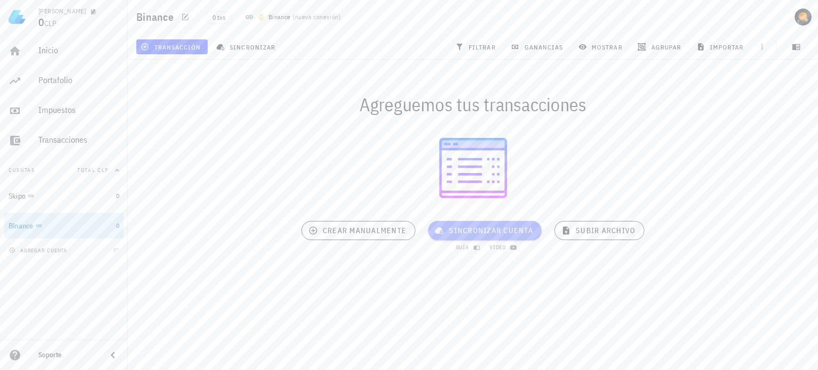
click at [483, 224] on button "sincronizar cuenta" at bounding box center [484, 230] width 113 height 19
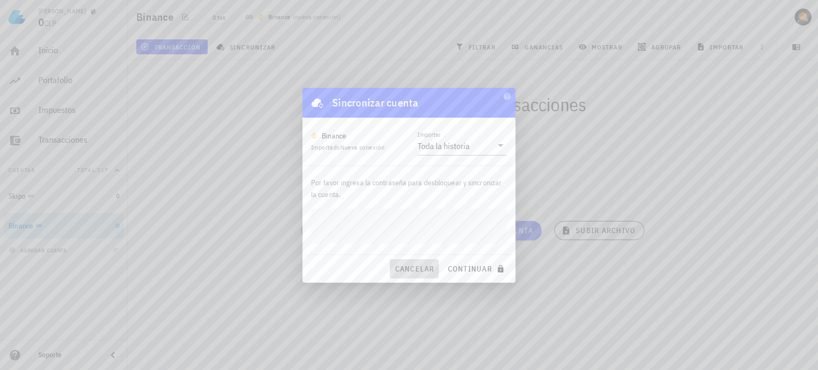
click at [405, 268] on span "cancelar" at bounding box center [414, 269] width 40 height 10
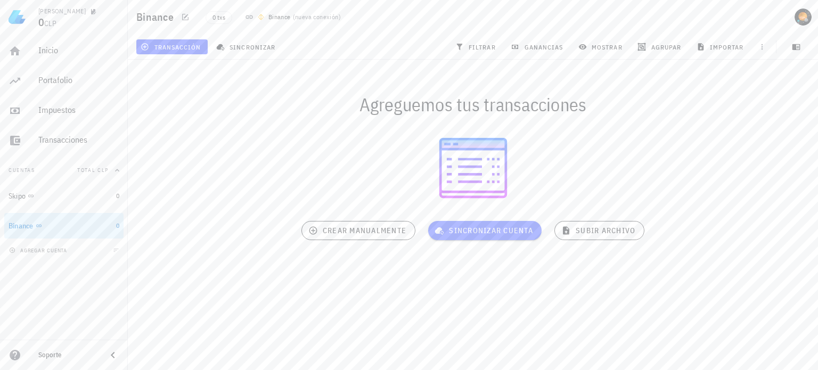
click at [481, 283] on div "Agreguemos tus transacciones sincronizar cuenta guía video crear manualmente su…" at bounding box center [472, 170] width 703 height 234
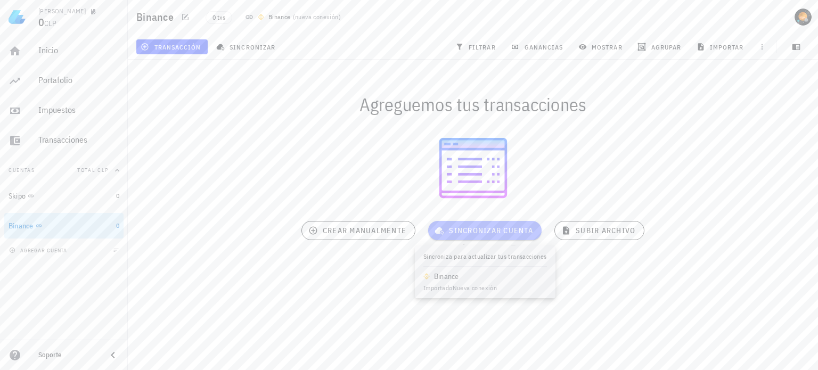
click at [497, 234] on span "sincronizar cuenta" at bounding box center [484, 231] width 96 height 10
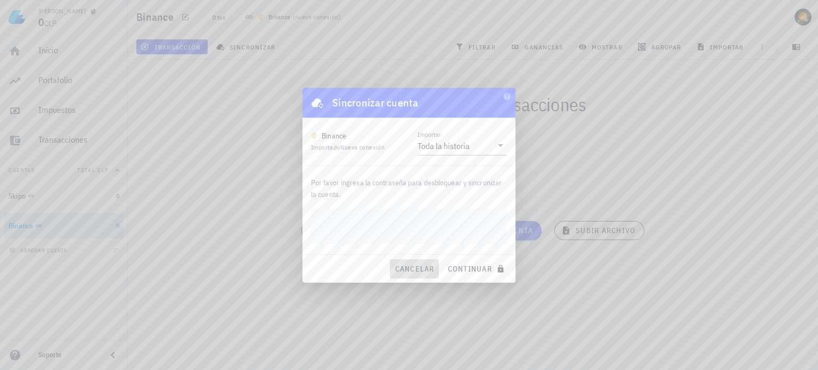
click at [409, 269] on span "cancelar" at bounding box center [414, 269] width 40 height 10
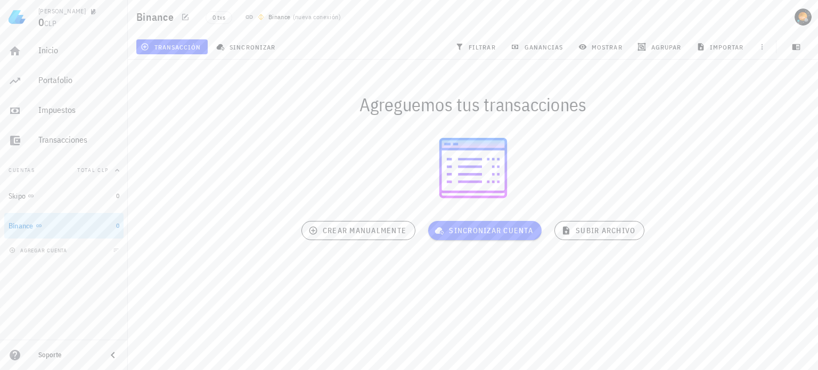
click at [483, 291] on div "Pablo 0 CLP Inicio Portafolio Impuestos Transacciones Cuentas Total CLP Skipo 0…" at bounding box center [409, 185] width 818 height 370
click at [484, 235] on span "sincronizar cuenta" at bounding box center [484, 231] width 96 height 10
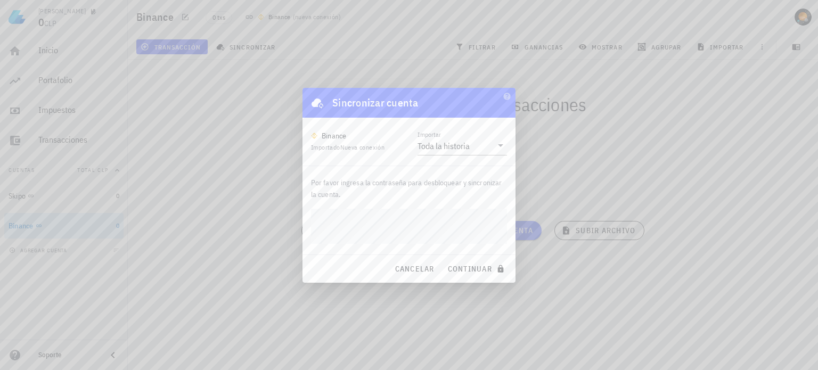
click at [534, 109] on div at bounding box center [409, 185] width 818 height 370
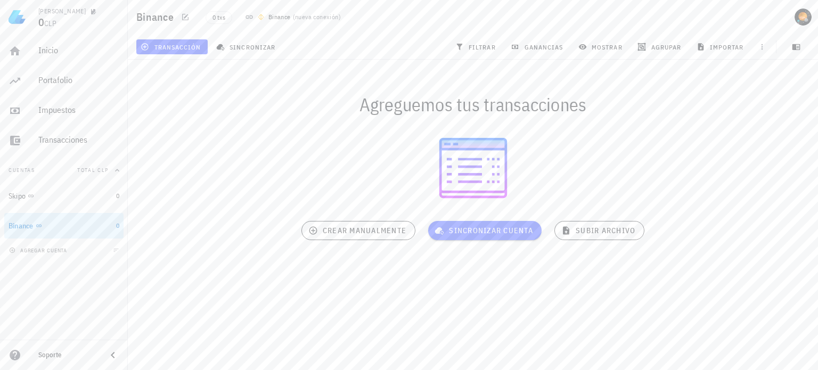
click at [483, 172] on div at bounding box center [473, 168] width 690 height 80
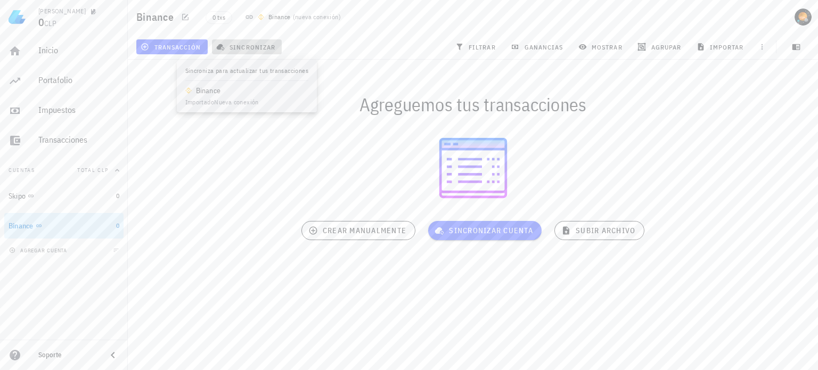
click at [263, 47] on span "sincronizar" at bounding box center [246, 47] width 57 height 9
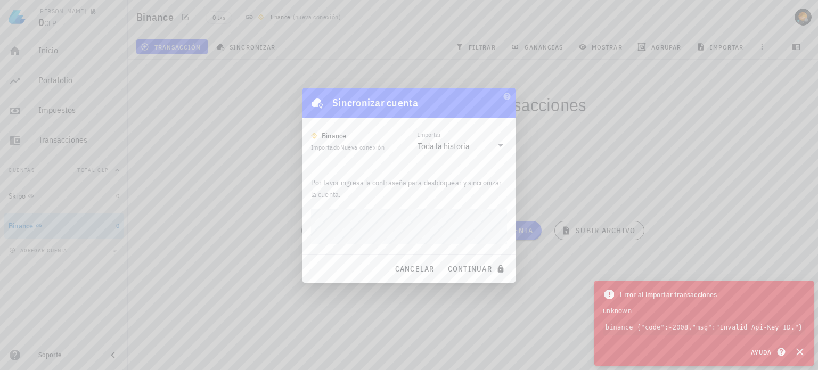
click at [443, 259] on button "continuar" at bounding box center [477, 268] width 68 height 19
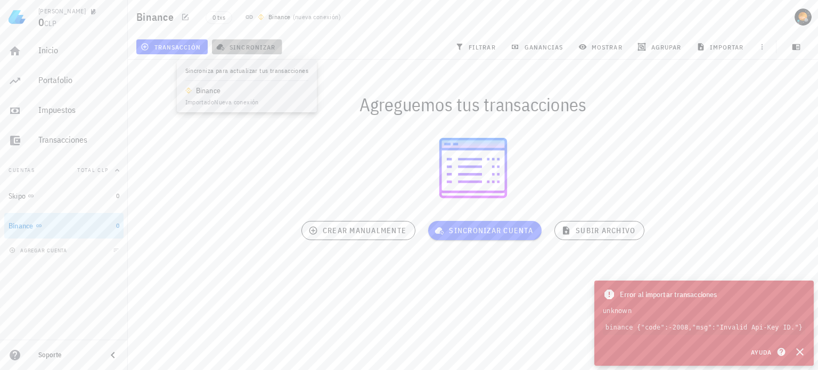
click at [243, 48] on span "sincronizar" at bounding box center [246, 47] width 57 height 9
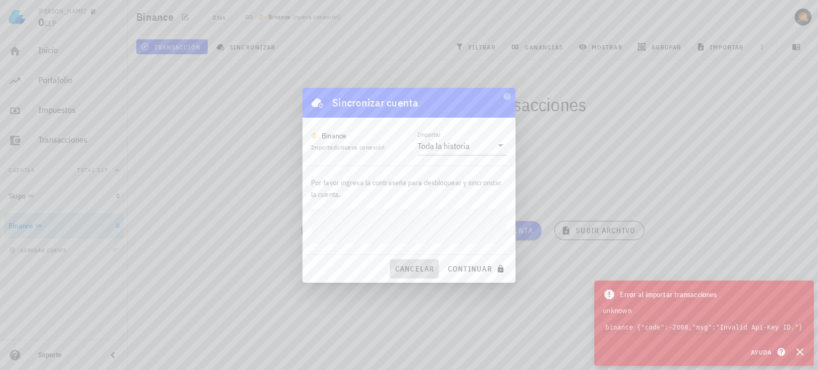
click at [407, 267] on span "cancelar" at bounding box center [414, 269] width 40 height 10
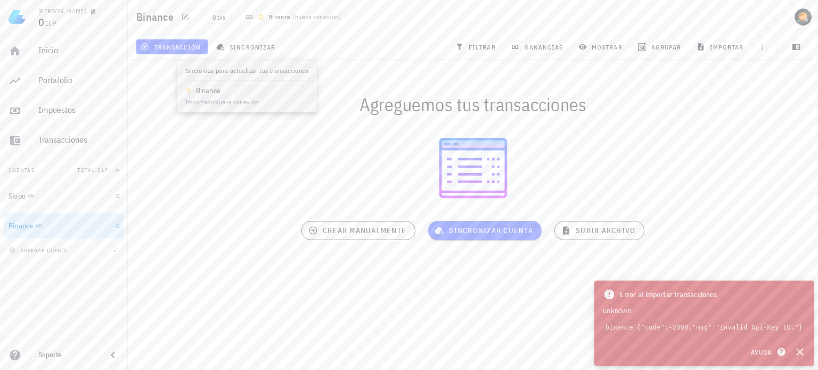
click at [243, 93] on div "Agreguemos tus transacciones" at bounding box center [472, 104] width 703 height 34
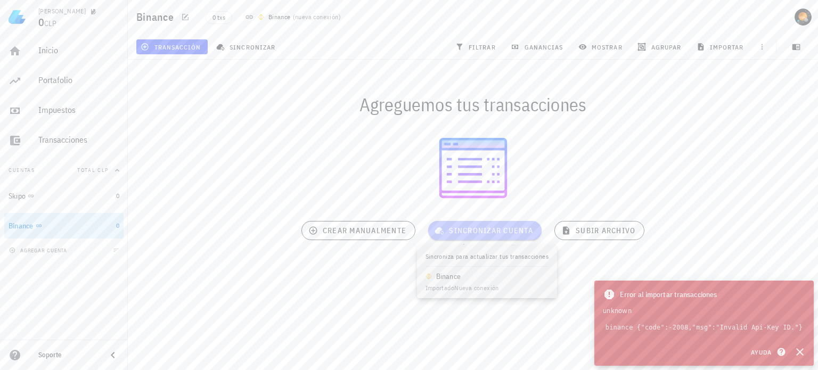
click at [483, 231] on span "sincronizar cuenta" at bounding box center [484, 231] width 96 height 10
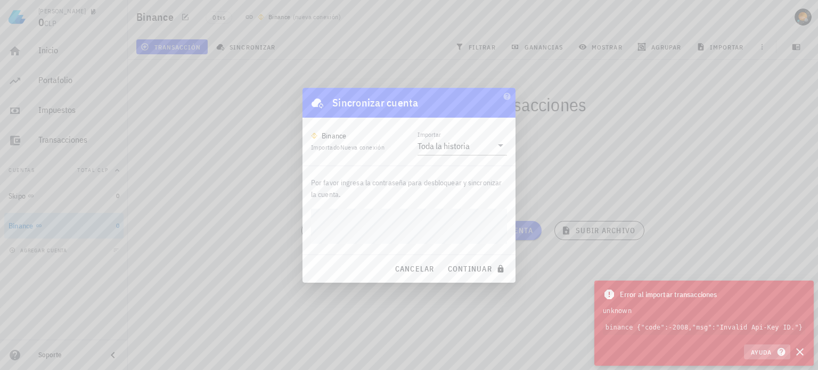
click at [759, 352] on span "Ayuda" at bounding box center [766, 352] width 33 height 10
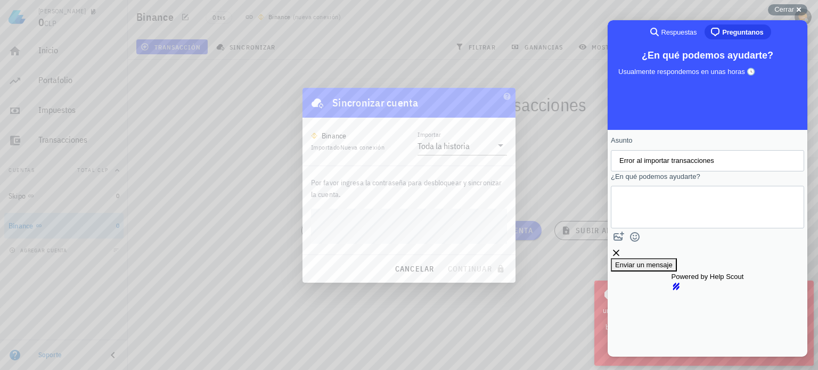
click at [675, 206] on textarea "¿En qué podemos ayudarte?" at bounding box center [667, 207] width 96 height 42
click at [672, 269] on span "Enviar un mensaje" at bounding box center [643, 265] width 57 height 8
click at [659, 207] on textarea "¿En qué podemos ayudarte?" at bounding box center [667, 207] width 96 height 42
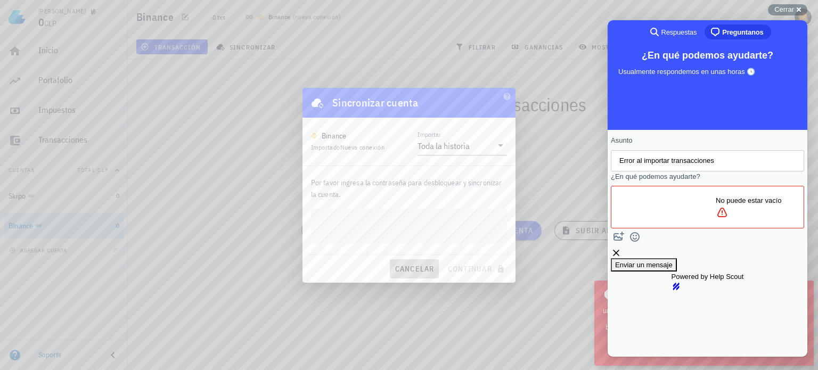
click at [402, 272] on span "cancelar" at bounding box center [414, 269] width 40 height 10
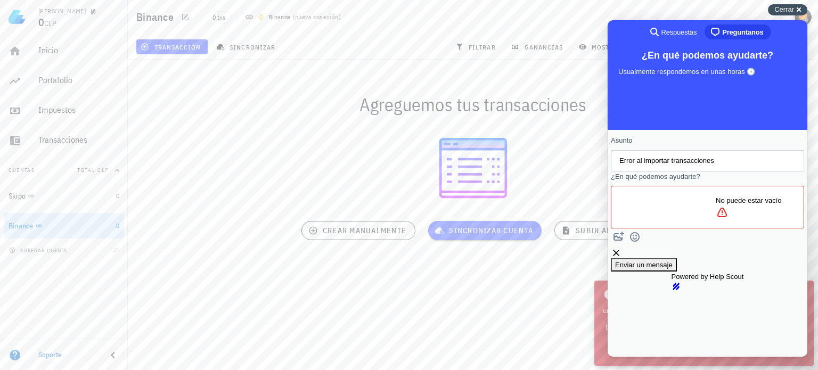
click at [797, 13] on div "Cerrar cross-small" at bounding box center [787, 9] width 39 height 11
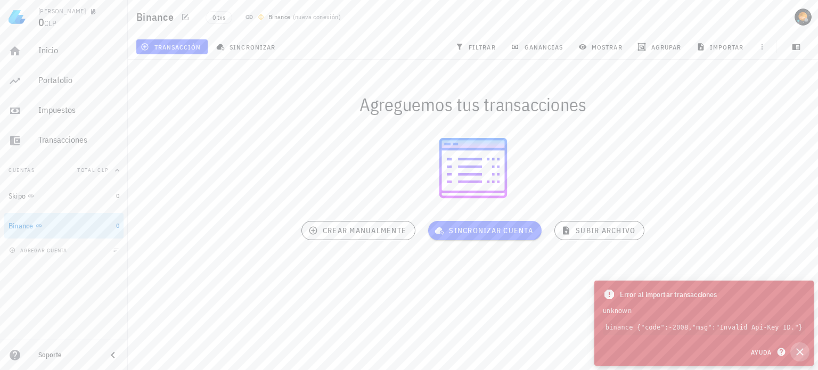
click at [801, 351] on icon "button" at bounding box center [799, 351] width 7 height 7
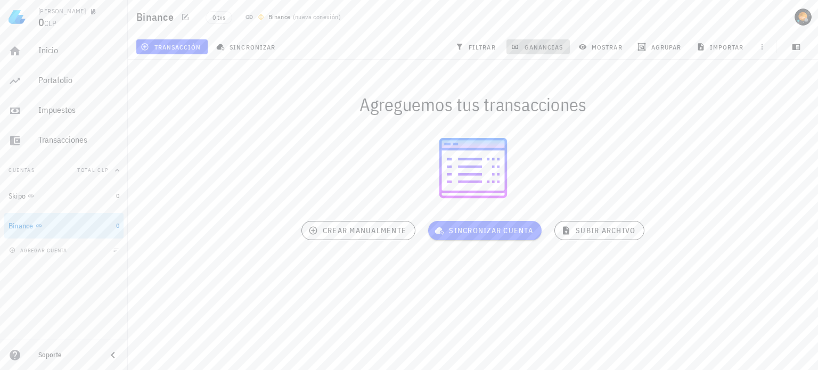
click at [533, 46] on span "ganancias" at bounding box center [538, 47] width 50 height 9
click at [479, 48] on span "filtrar" at bounding box center [476, 47] width 38 height 9
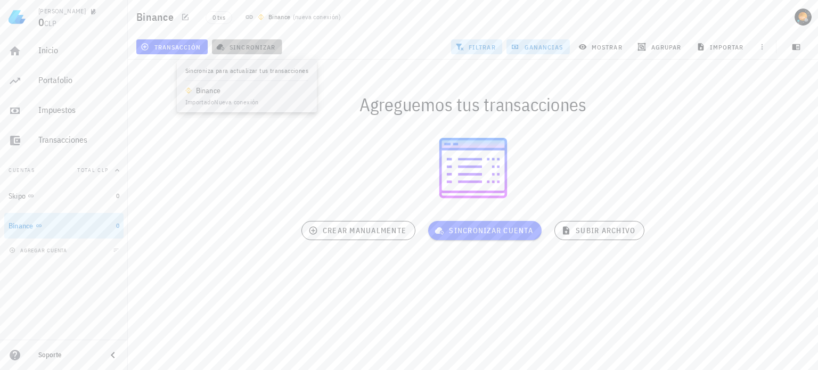
click at [263, 49] on span "sincronizar" at bounding box center [246, 47] width 57 height 9
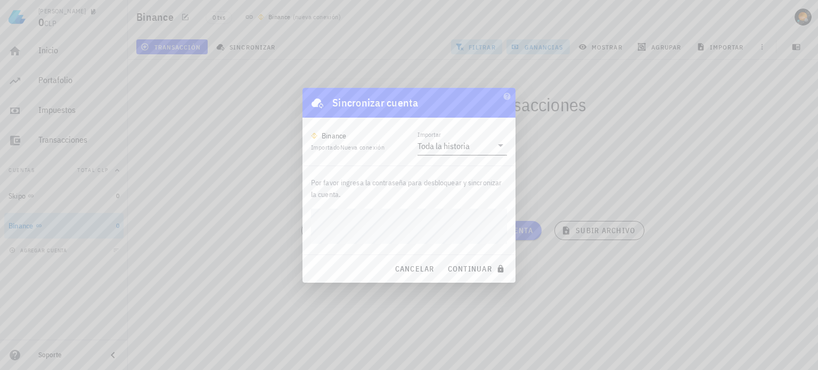
click at [460, 150] on div "Toda la historia" at bounding box center [443, 146] width 52 height 11
click at [464, 174] on div "Intervalo de tiempo" at bounding box center [462, 179] width 72 height 23
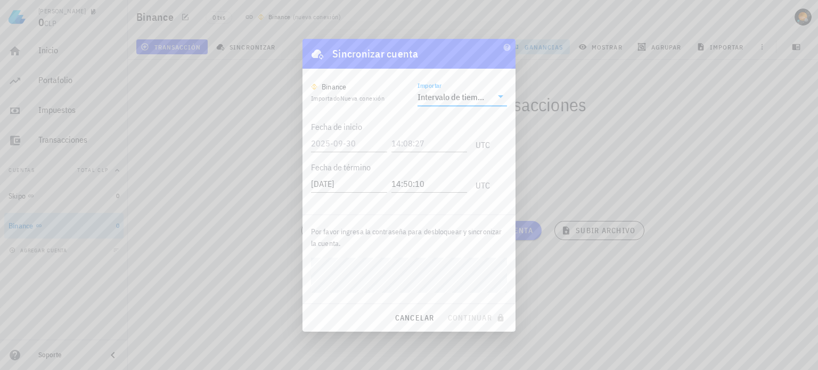
click at [464, 94] on div "Intervalo de tiempo" at bounding box center [450, 97] width 67 height 11
click at [454, 102] on div "Toda la historia" at bounding box center [462, 105] width 72 height 10
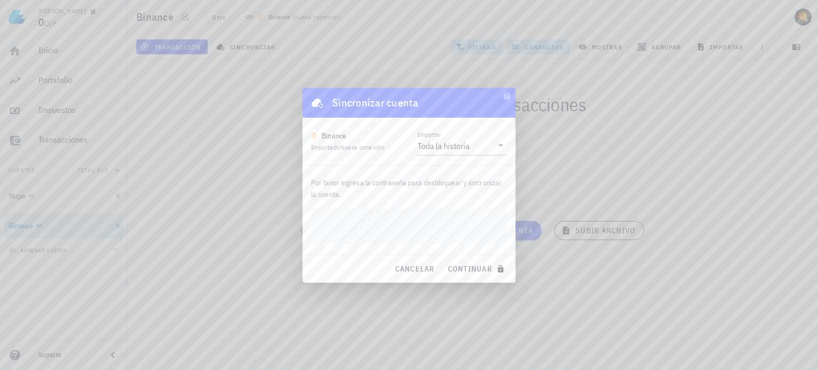
click at [443, 259] on button "continuar" at bounding box center [477, 268] width 68 height 19
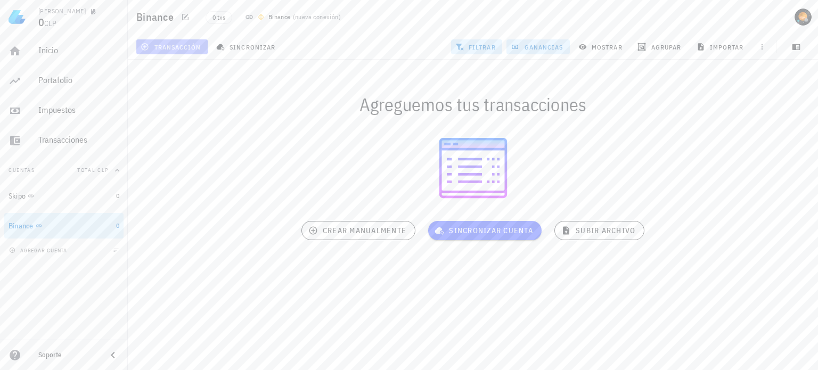
click at [151, 47] on span "transacción" at bounding box center [172, 47] width 58 height 9
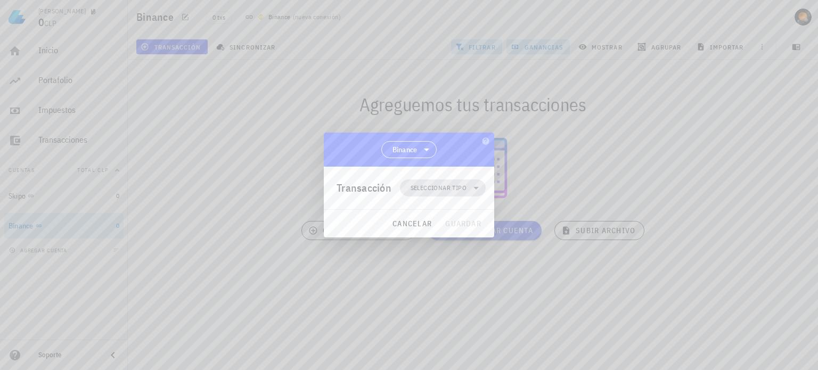
click at [447, 188] on span "Seleccionar tipo" at bounding box center [438, 188] width 56 height 11
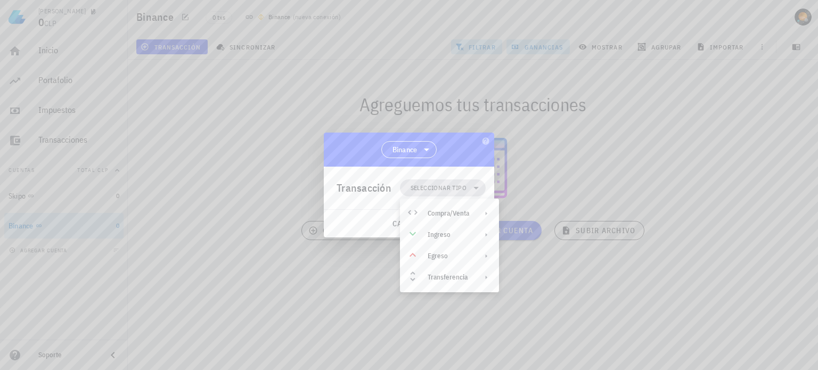
click at [448, 187] on span "Seleccionar tipo" at bounding box center [438, 188] width 56 height 11
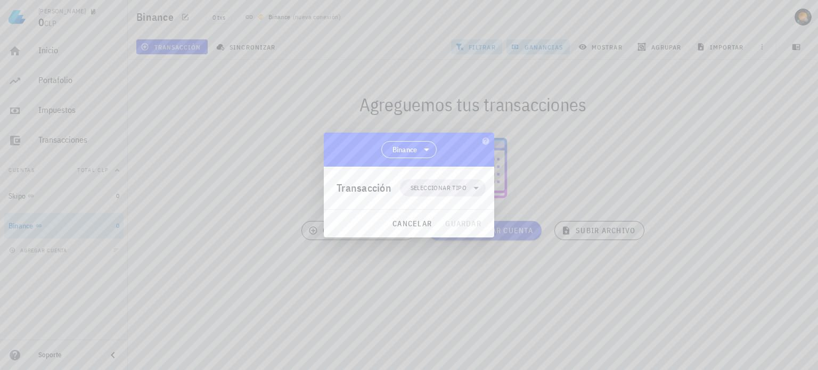
click at [467, 159] on div "Binance" at bounding box center [409, 150] width 170 height 34
click at [418, 149] on span "Binance" at bounding box center [409, 150] width 42 height 16
click at [459, 152] on div "Binance" at bounding box center [409, 150] width 170 height 34
click at [457, 189] on span "Seleccionar tipo" at bounding box center [438, 188] width 56 height 11
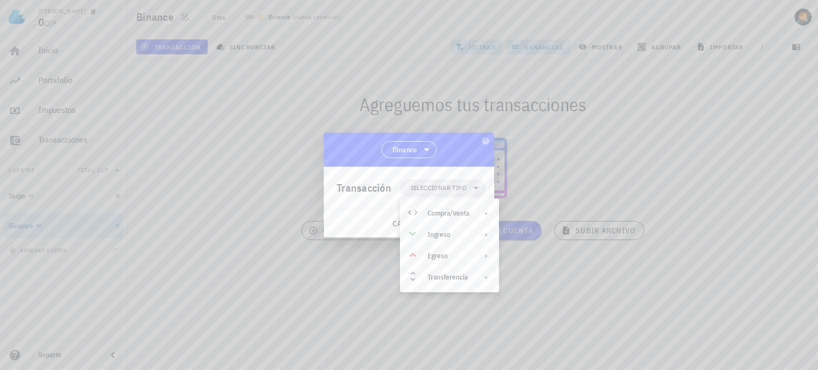
click at [458, 159] on div "Binance" at bounding box center [409, 150] width 170 height 34
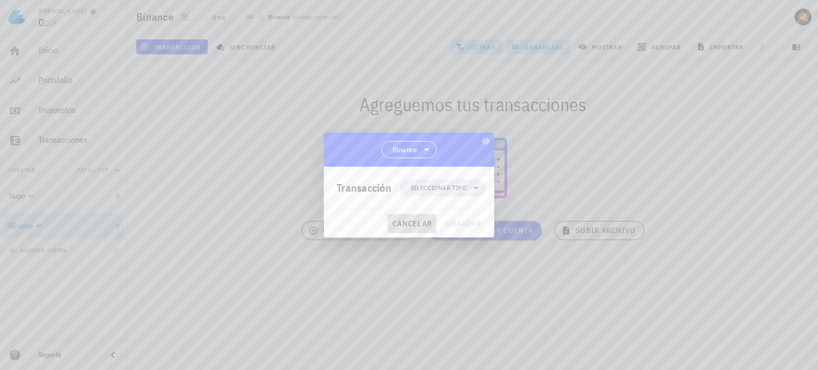
click at [403, 223] on span "cancelar" at bounding box center [412, 224] width 40 height 10
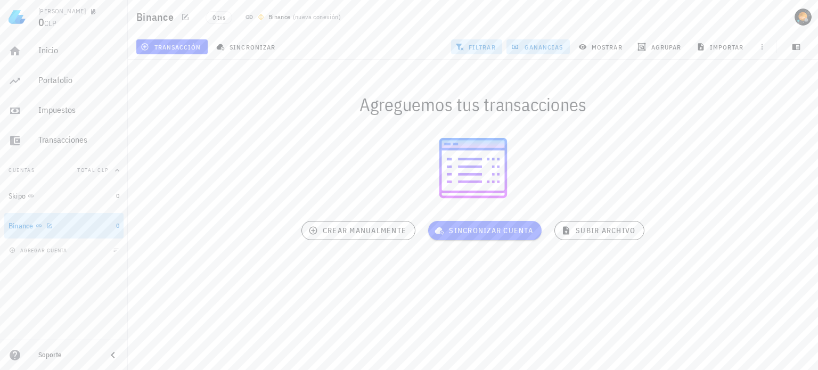
click at [76, 228] on div "Binance" at bounding box center [60, 226] width 103 height 10
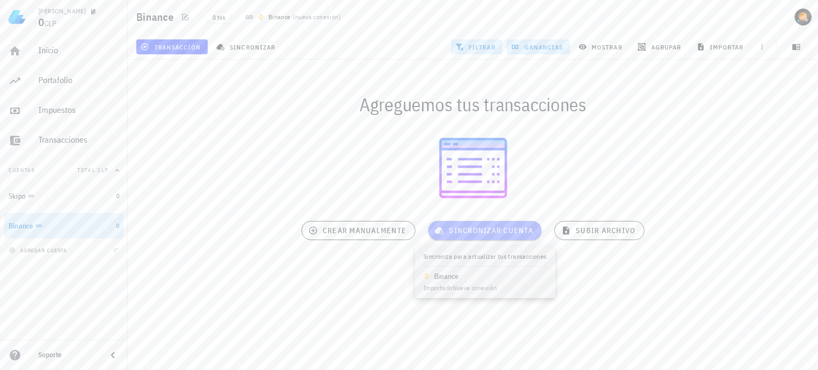
click at [507, 230] on span "sincronizar cuenta" at bounding box center [484, 231] width 96 height 10
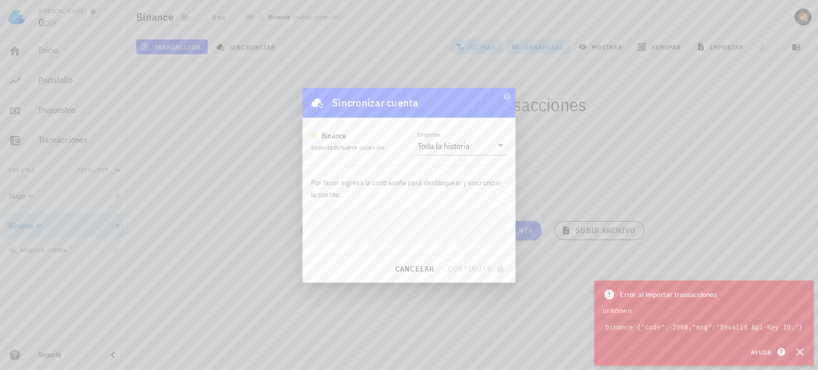
click at [743, 328] on code "binance {"code":-2008,"msg":"Invalid Api-Key ID."}" at bounding box center [704, 327] width 202 height 15
click at [743, 327] on code "binance {"code":-2008,"msg":"Invalid Api-Key ID."}" at bounding box center [704, 327] width 202 height 15
copy div "binance {"code":-2008,"msg":"Invalid Api-Key ID."} Ayuda"
click at [762, 353] on span "Ayuda" at bounding box center [766, 352] width 33 height 10
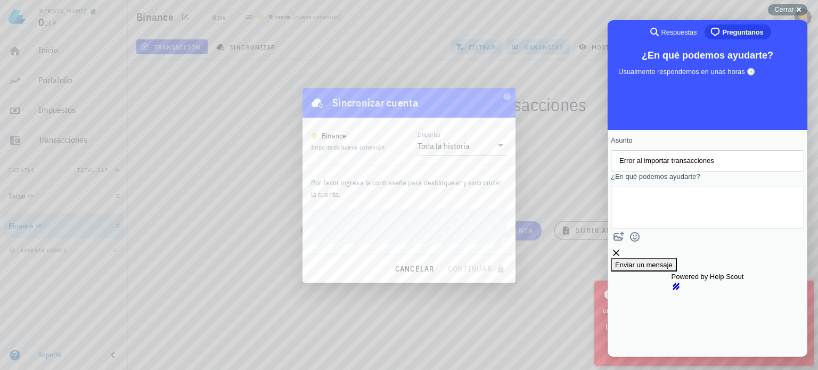
click at [683, 210] on textarea "¿En qué podemos ayudarte?" at bounding box center [667, 207] width 96 height 42
paste textarea "binance {"code":-2008,"msg":"Invalid Api-Key ID."}"
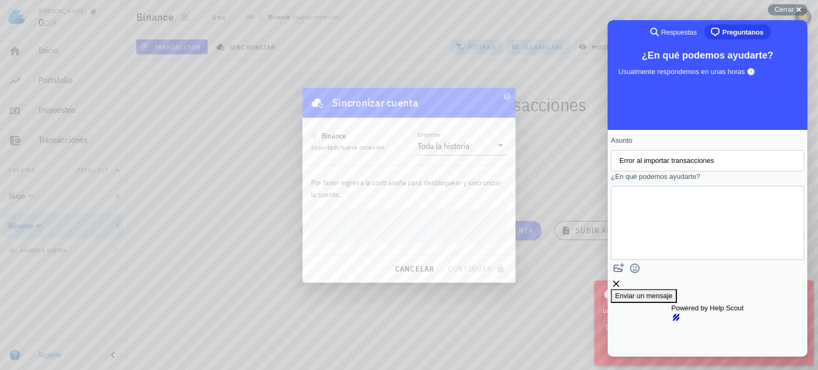
type textarea "binance {"code":-2008,"msg":"Invalid Api-Key ID."}"
click at [672, 292] on span "Enviar un mensaje" at bounding box center [643, 296] width 57 height 8
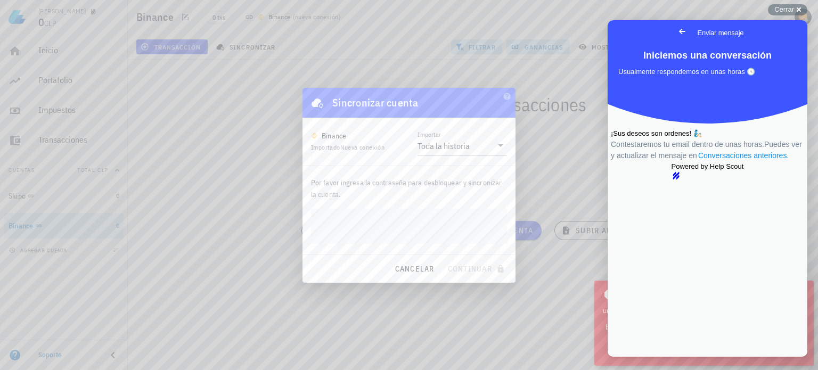
click at [737, 161] on link "Conversaciones anteriores ." at bounding box center [743, 155] width 93 height 11
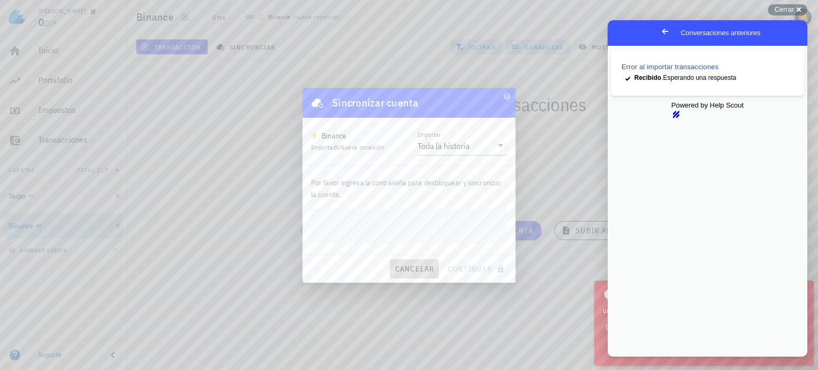
click at [417, 269] on span "cancelar" at bounding box center [414, 269] width 40 height 10
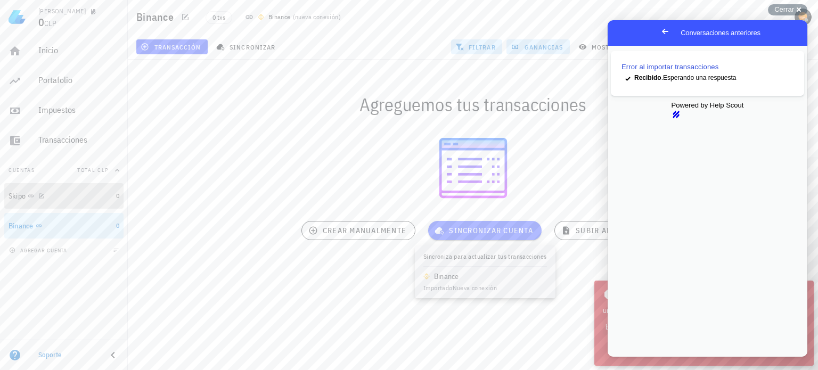
click at [55, 201] on div "Skipo" at bounding box center [60, 196] width 103 height 23
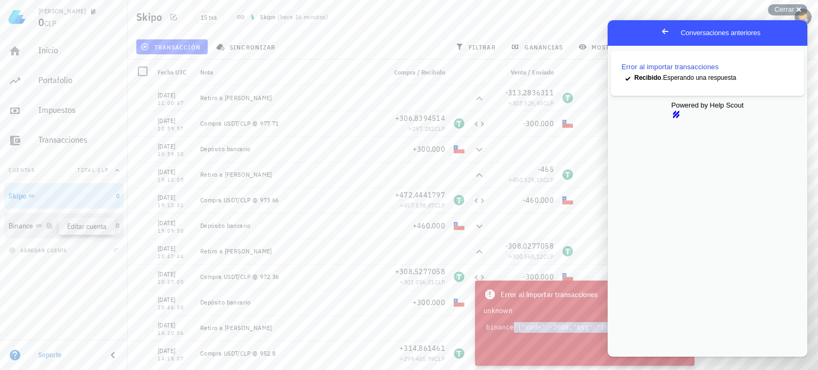
click at [50, 227] on icon "button" at bounding box center [49, 226] width 6 height 6
type textarea "Binance"
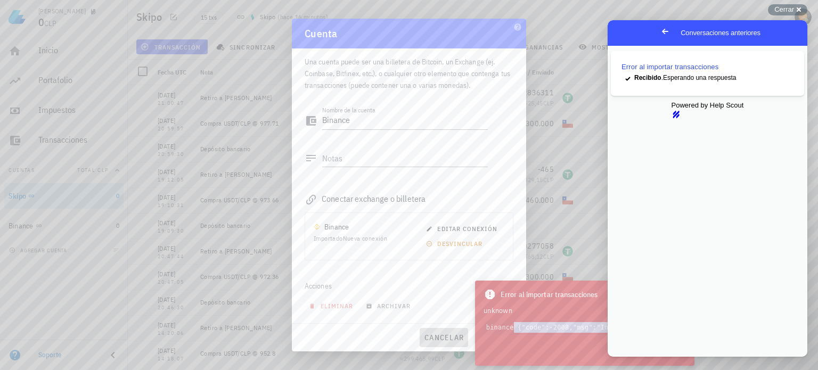
click at [446, 341] on span "cancelar" at bounding box center [444, 338] width 40 height 10
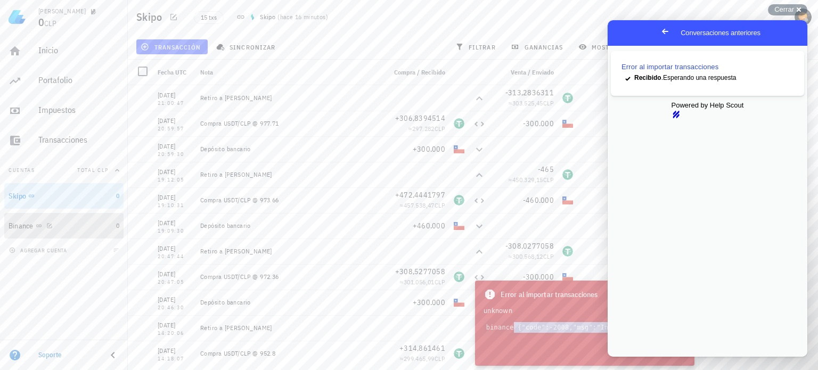
click at [21, 228] on div "Binance" at bounding box center [21, 225] width 25 height 9
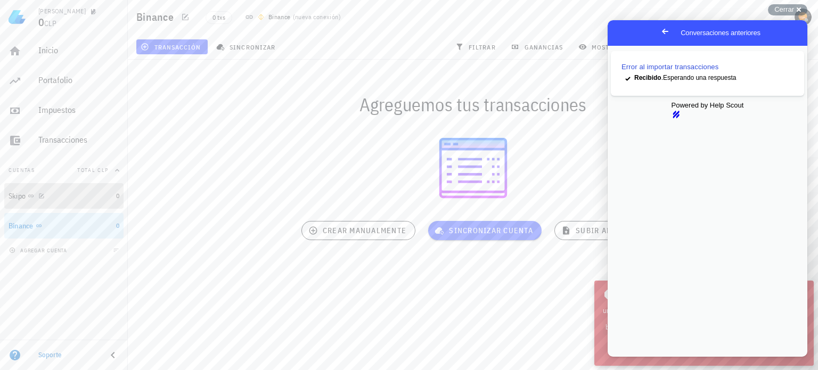
click at [66, 195] on div "Skipo" at bounding box center [60, 196] width 103 height 10
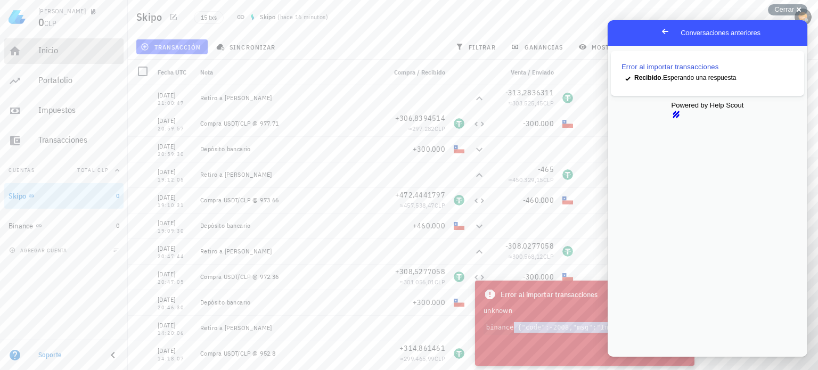
click at [52, 51] on div "Inicio" at bounding box center [78, 50] width 81 height 10
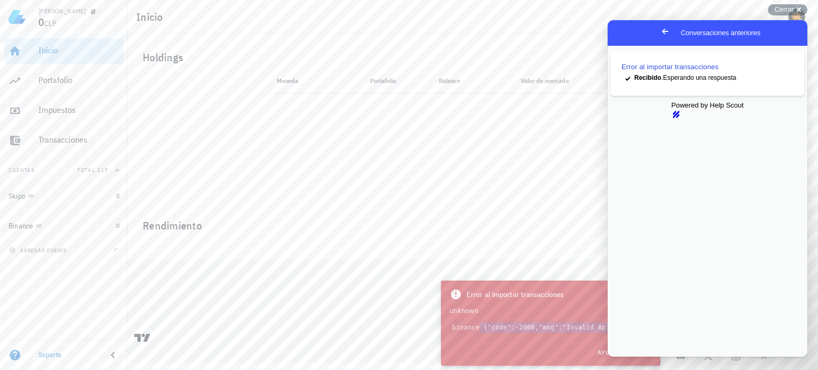
click at [658, 31] on span "Go back" at bounding box center [664, 31] width 13 height 13
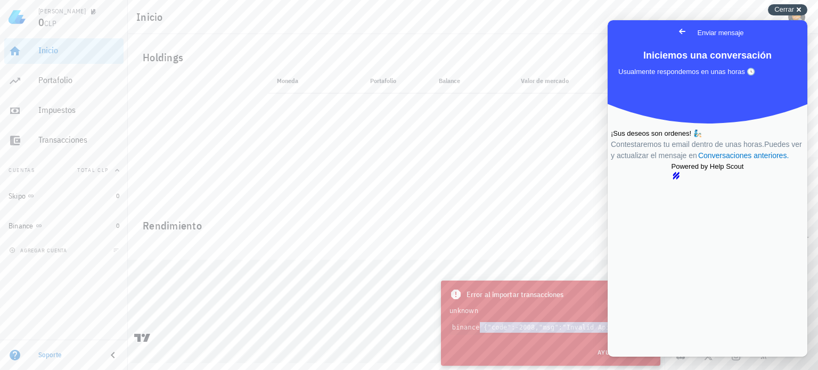
click at [798, 11] on div "Cerrar cross-small" at bounding box center [787, 9] width 39 height 11
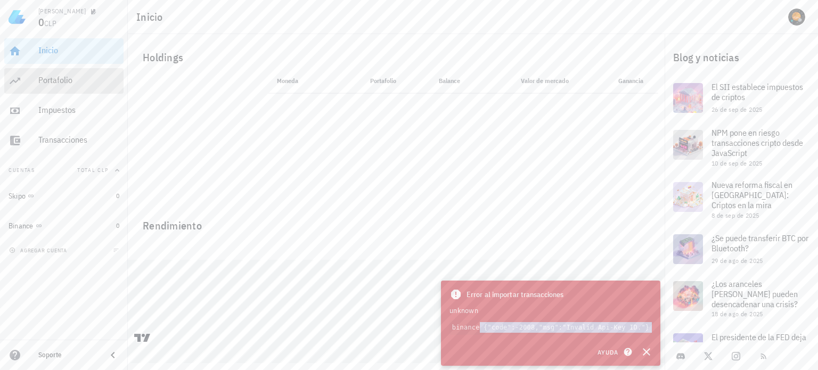
click at [64, 75] on div "Portafolio" at bounding box center [78, 81] width 81 height 24
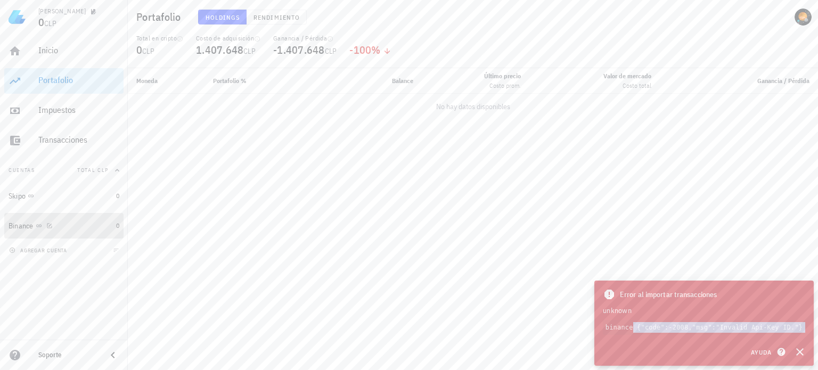
click at [73, 230] on div "Binance" at bounding box center [60, 226] width 103 height 23
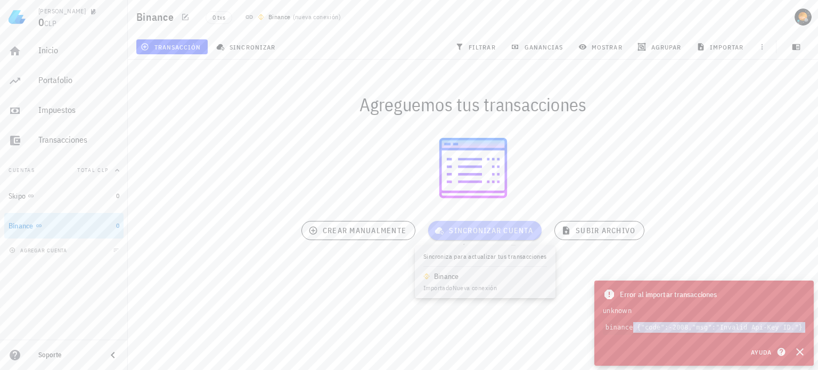
click at [506, 225] on button "sincronizar cuenta" at bounding box center [484, 230] width 113 height 19
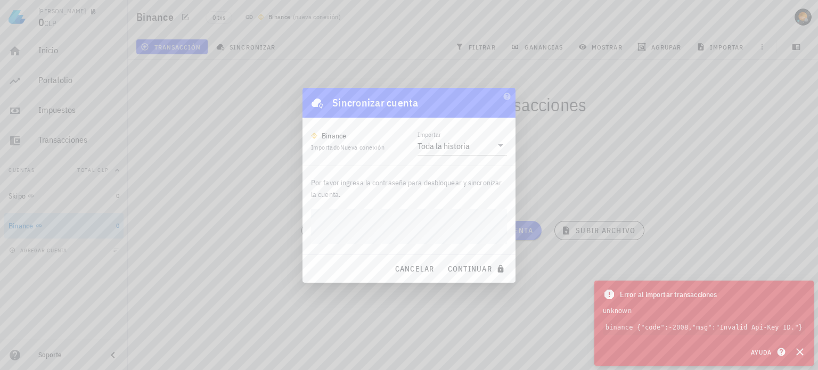
click at [473, 155] on div "Binance Importado Nueva conexión Importar Toda la historia" at bounding box center [408, 142] width 213 height 48
click at [474, 150] on input "Importar" at bounding box center [482, 145] width 20 height 17
click at [483, 125] on div "Binance Importado Nueva conexión Importar Toda la historia" at bounding box center [408, 142] width 213 height 48
click at [416, 266] on span "cancelar" at bounding box center [414, 269] width 40 height 10
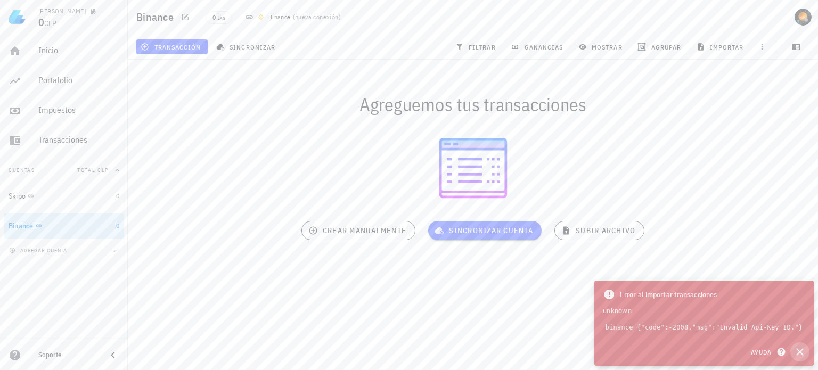
click at [797, 353] on icon "button" at bounding box center [799, 351] width 7 height 7
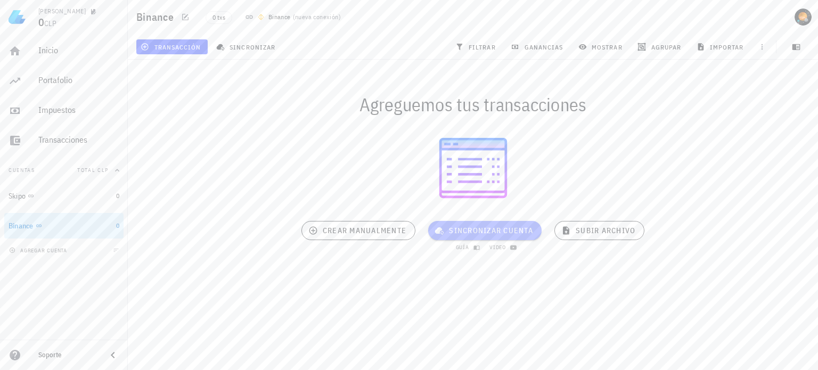
click at [509, 234] on span "sincronizar cuenta" at bounding box center [484, 231] width 96 height 10
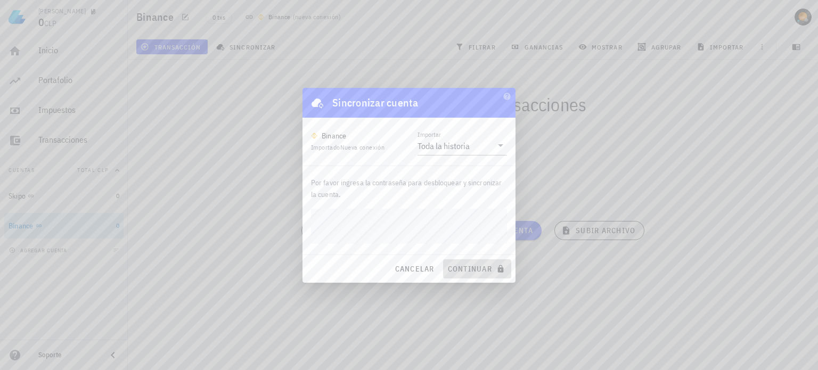
click at [469, 266] on span "continuar" at bounding box center [477, 269] width 60 height 10
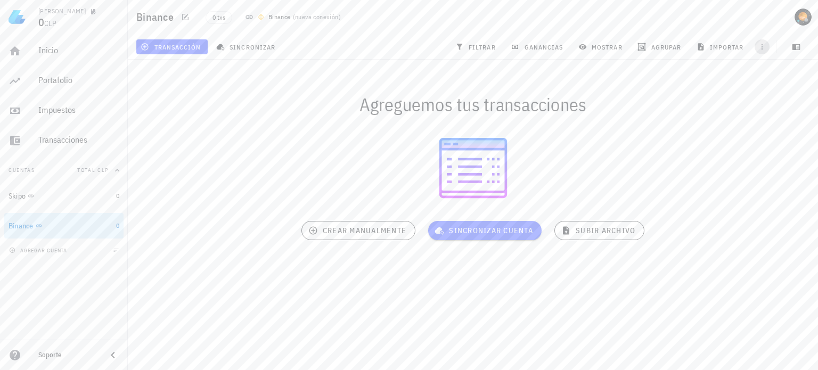
click at [759, 46] on icon "button" at bounding box center [761, 47] width 9 height 9
click at [797, 47] on icon "button" at bounding box center [796, 47] width 9 height 9
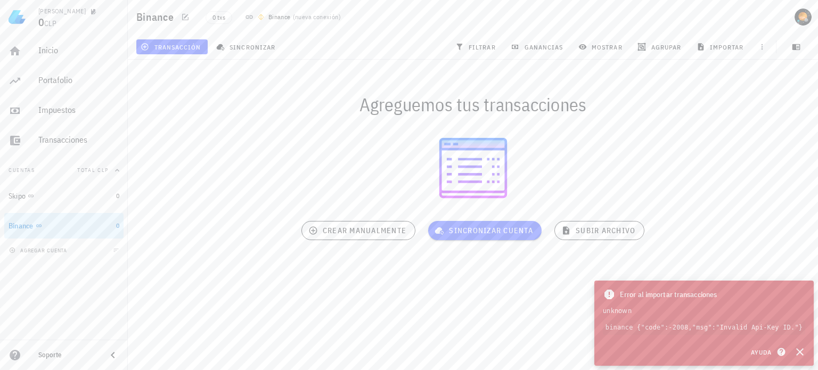
click at [790, 328] on code "binance {"code":-2008,"msg":"Invalid Api-Key ID."}" at bounding box center [704, 327] width 202 height 15
click at [744, 303] on div "Error al importar transacciones unknown binance {"code":-2008,"msg":"Invalid Ap…" at bounding box center [703, 312] width 219 height 62
click at [730, 323] on code "binance {"code":-2008,"msg":"Invalid Api-Key ID."}" at bounding box center [704, 327] width 202 height 15
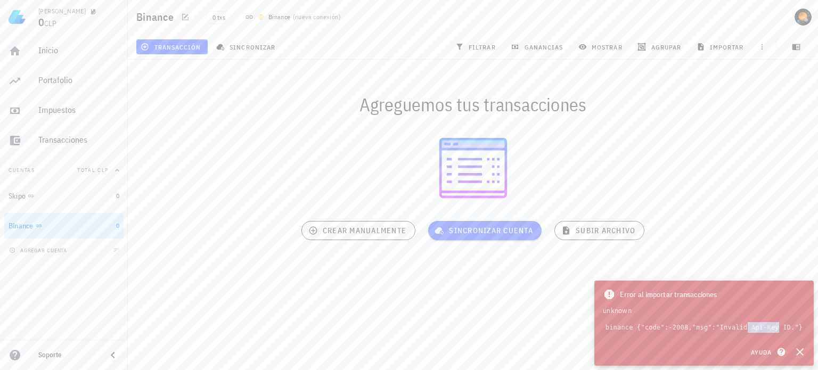
click at [730, 323] on code "binance {"code":-2008,"msg":"Invalid Api-Key ID."}" at bounding box center [704, 327] width 202 height 15
copy div "binance {"code":-2008,"msg":"Invalid Api-Key ID."} Ayuda"
click at [757, 351] on span "Ayuda" at bounding box center [766, 352] width 33 height 10
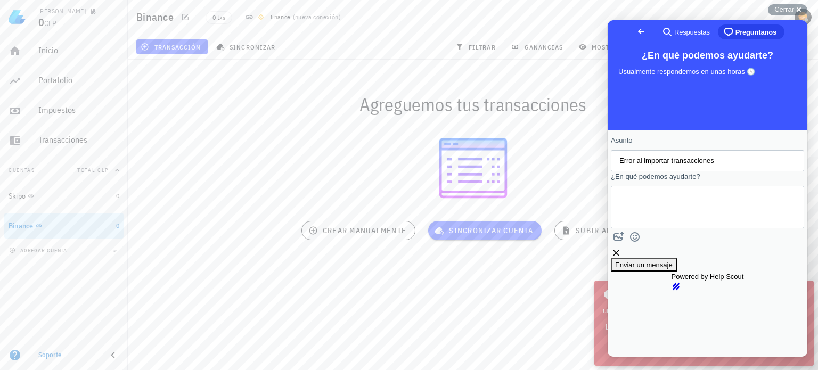
click at [681, 219] on textarea "¿En qué podemos ayudarte?" at bounding box center [667, 207] width 96 height 42
paste textarea "binance {"code":-2008,"msg":"Invalid Api-Key ID."}"
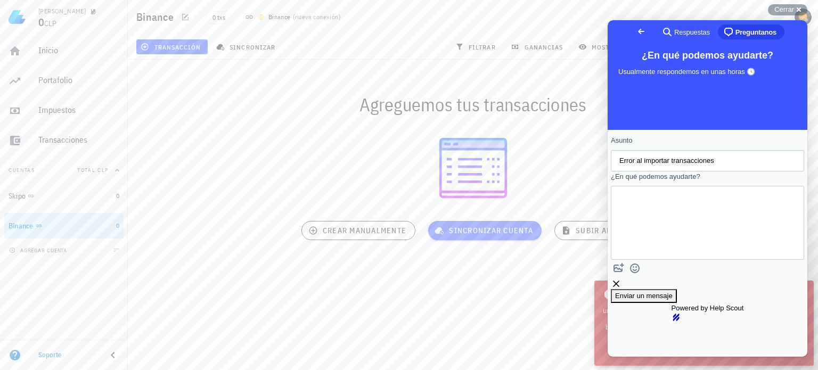
type textarea "binance {"code":-2008,"msg":"Invalid Api-Key ID."}"
click at [672, 292] on span "Enviar un mensaje" at bounding box center [643, 296] width 57 height 8
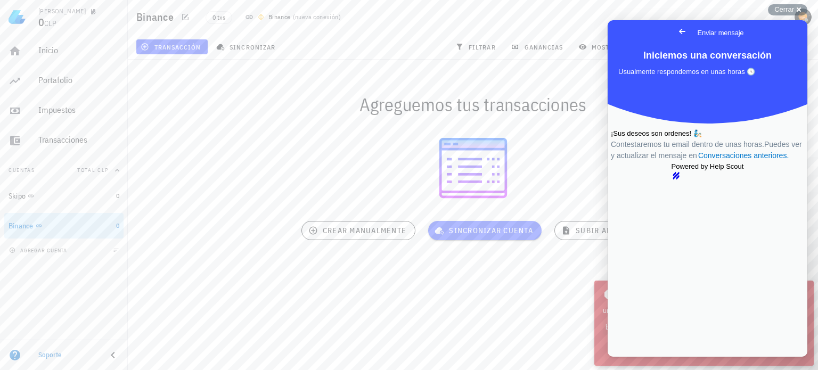
click at [675, 29] on span "Go back" at bounding box center [681, 31] width 13 height 13
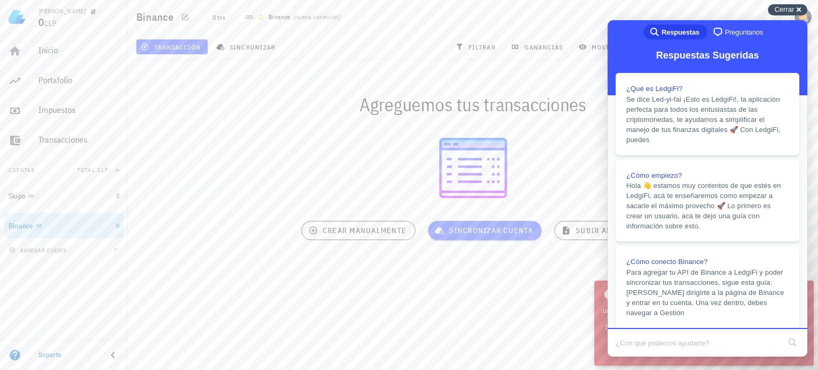
click at [794, 7] on div "Cerrar cross-small" at bounding box center [787, 9] width 39 height 11
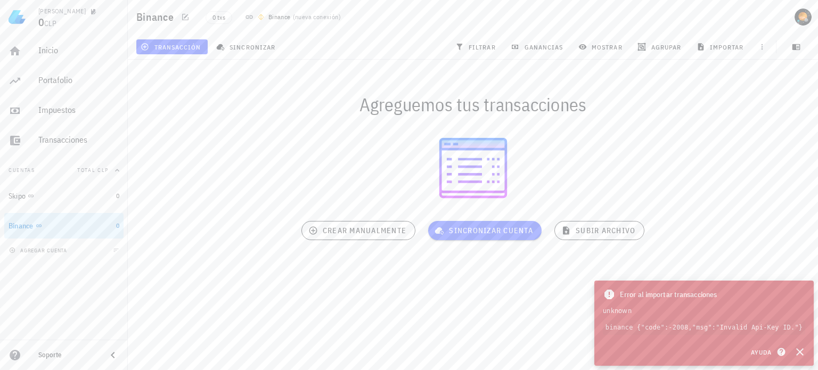
click at [651, 169] on div at bounding box center [473, 168] width 690 height 80
click at [803, 352] on icon "button" at bounding box center [799, 351] width 13 height 13
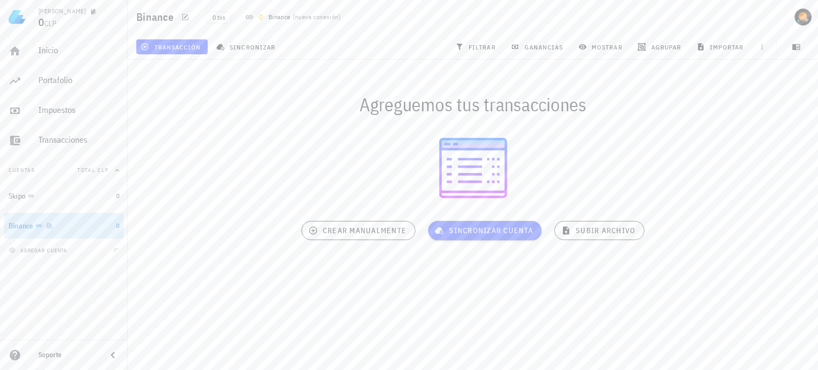
drag, startPoint x: 88, startPoint y: 225, endPoint x: 60, endPoint y: 226, distance: 28.8
click at [60, 226] on div "Binance" at bounding box center [60, 226] width 103 height 10
click at [51, 226] on icon "button" at bounding box center [49, 226] width 6 height 6
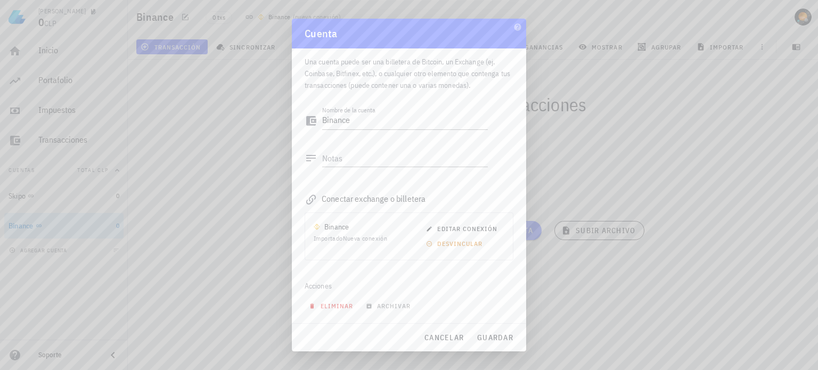
click at [328, 307] on span "eliminar" at bounding box center [332, 306] width 42 height 8
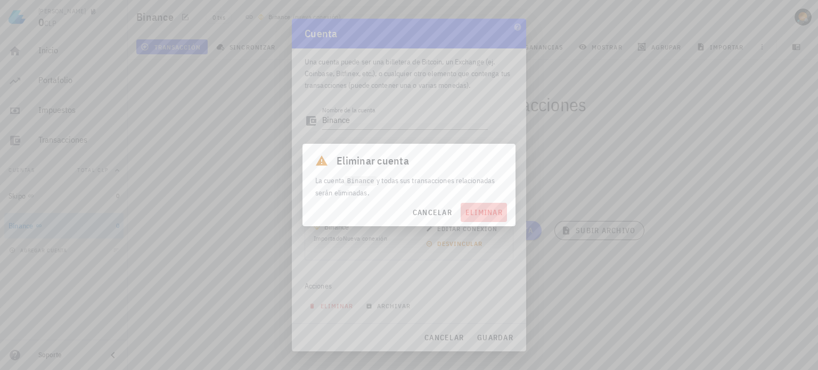
click at [489, 215] on span "eliminar" at bounding box center [484, 213] width 38 height 10
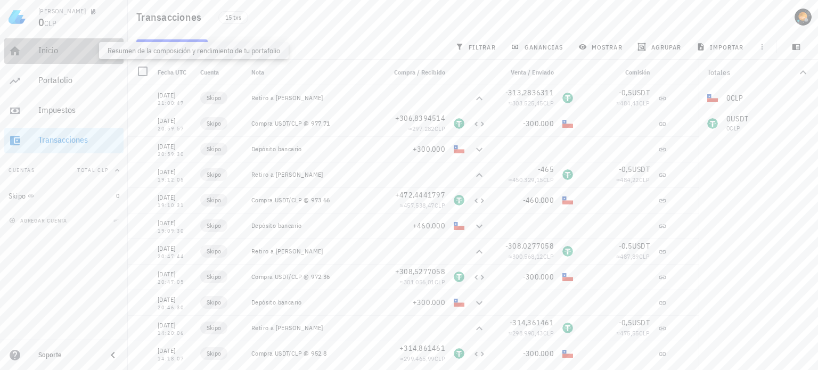
click at [50, 49] on div "Inicio" at bounding box center [78, 50] width 81 height 10
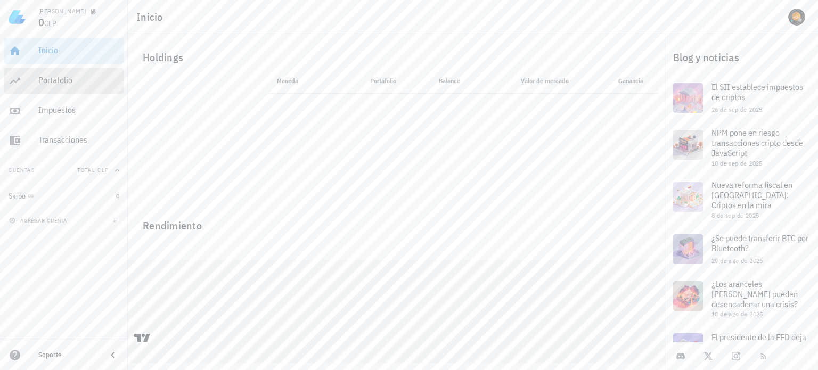
click at [62, 83] on div "Portafolio" at bounding box center [78, 80] width 81 height 10
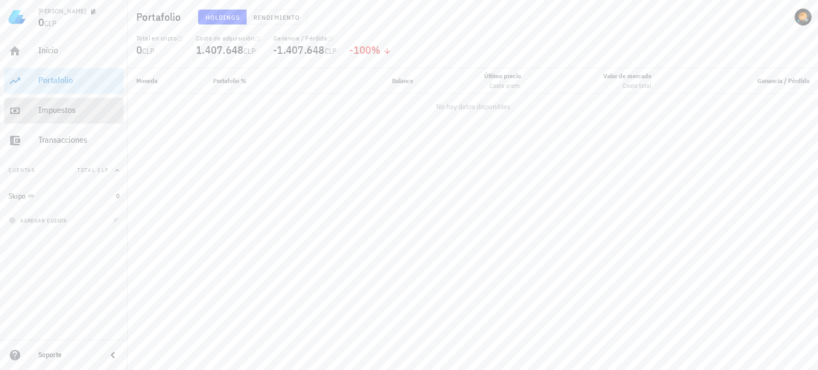
click at [54, 109] on div "Impuestos" at bounding box center [78, 110] width 81 height 10
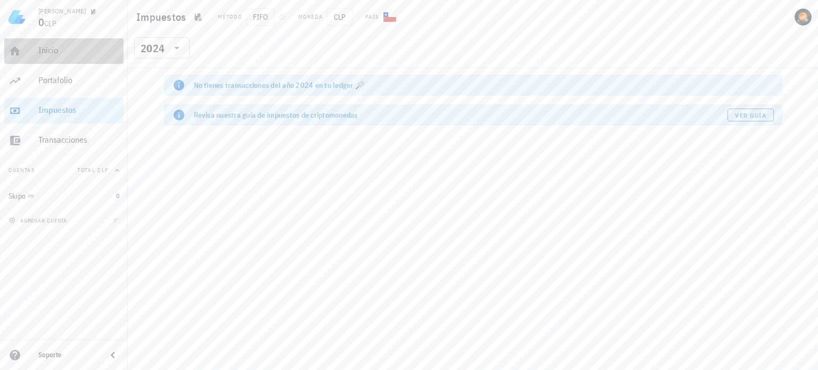
click at [64, 63] on link "Inicio" at bounding box center [63, 51] width 119 height 26
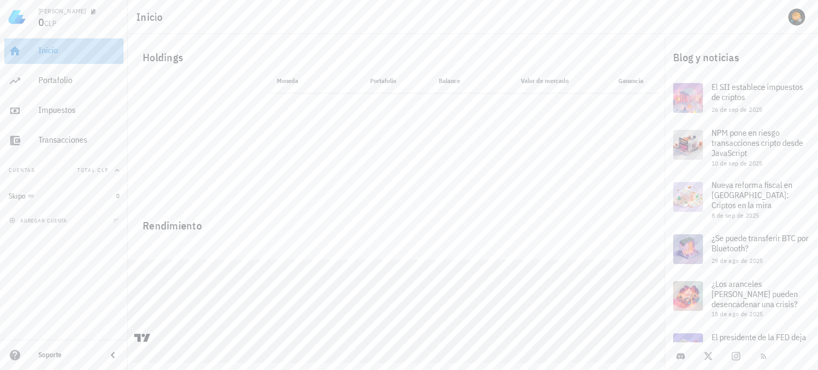
click at [64, 54] on div "Inicio" at bounding box center [78, 50] width 81 height 10
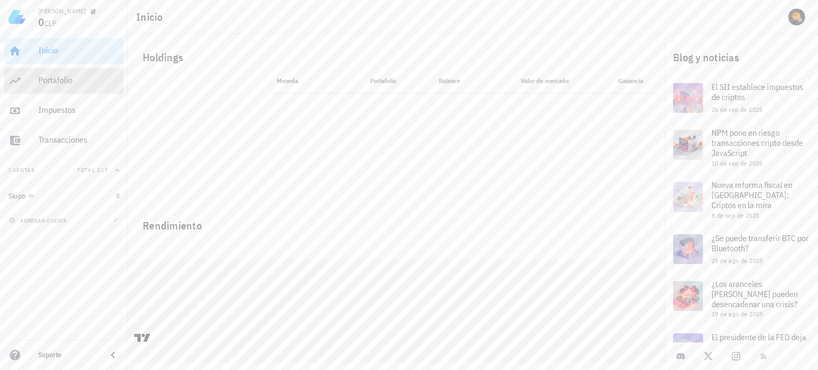
click at [62, 77] on div "Portafolio" at bounding box center [78, 80] width 81 height 10
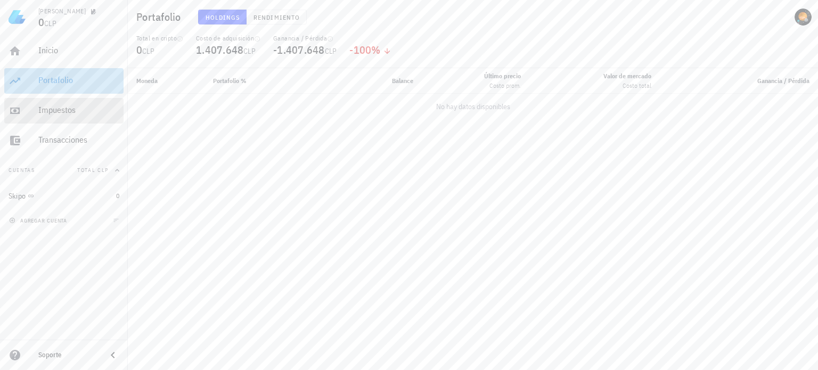
click at [63, 109] on div "Impuestos" at bounding box center [78, 110] width 81 height 10
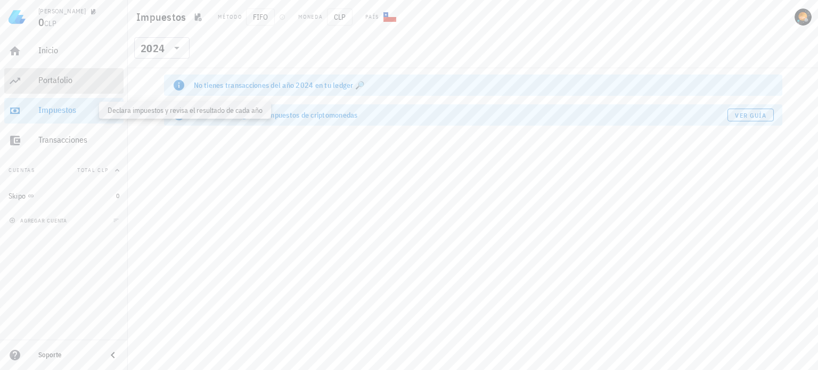
click at [63, 80] on div "Portafolio" at bounding box center [78, 80] width 81 height 10
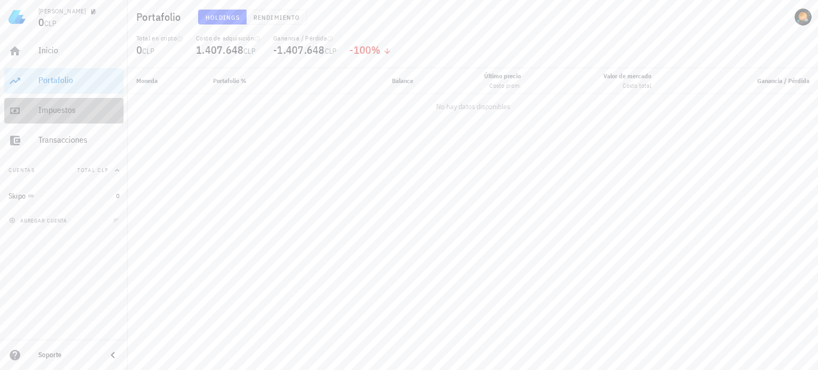
click at [57, 110] on div "Impuestos" at bounding box center [78, 110] width 81 height 10
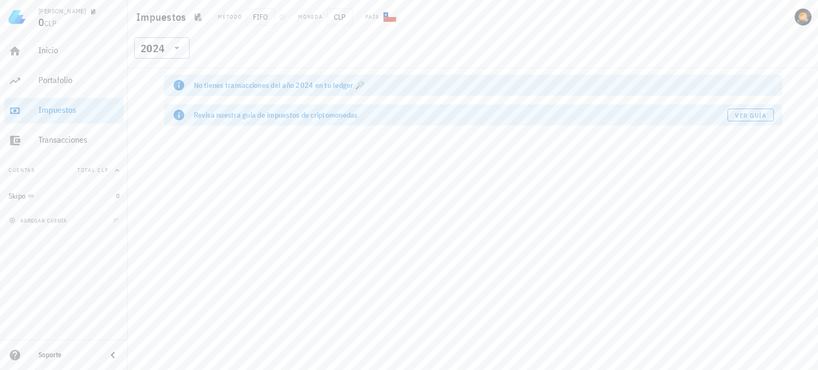
click at [172, 48] on icon at bounding box center [176, 48] width 13 height 13
click at [291, 44] on div "​ 2024" at bounding box center [473, 51] width 686 height 28
click at [60, 70] on div "Portafolio" at bounding box center [78, 81] width 81 height 24
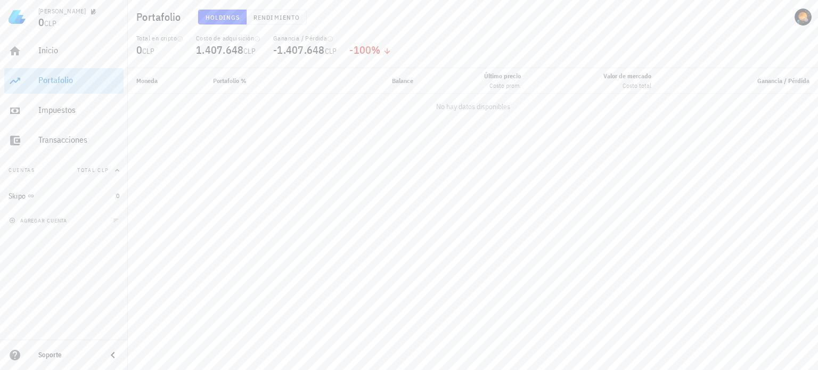
click at [60, 78] on div "Portafolio" at bounding box center [78, 80] width 81 height 10
click at [551, 34] on div "Total en cripto 0 CLP Costo de adquisición 1.407.648 CLP Ganancia / Pérdida -1.…" at bounding box center [473, 51] width 686 height 34
click at [550, 32] on header "Portafolio Holdings Rendimiento Total en cripto 0 CLP Costo de adquisición 1.40…" at bounding box center [473, 34] width 690 height 68
click at [537, 34] on div "Total en cripto 0 CLP Costo de adquisición 1.407.648 CLP Ganancia / Pérdida -1.…" at bounding box center [473, 51] width 686 height 34
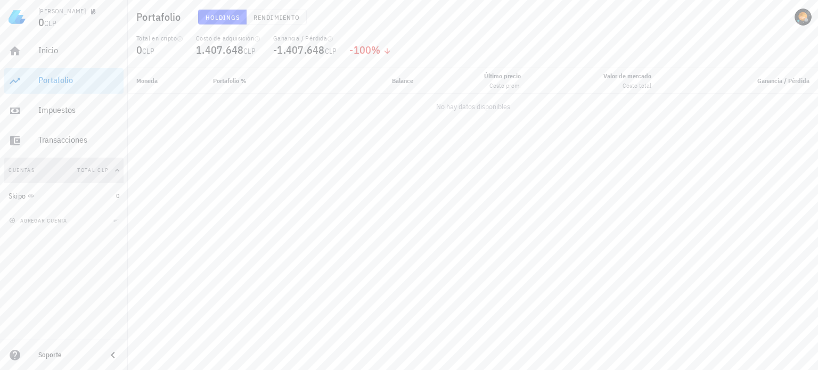
drag, startPoint x: 98, startPoint y: 171, endPoint x: 393, endPoint y: 213, distance: 297.8
click at [98, 171] on span "Total CLP" at bounding box center [92, 170] width 31 height 7
click at [122, 171] on button "Cuentas Total CLP" at bounding box center [63, 171] width 119 height 26
click at [113, 171] on icon "button" at bounding box center [117, 170] width 9 height 9
click at [84, 193] on div "Skipo" at bounding box center [60, 196] width 103 height 9
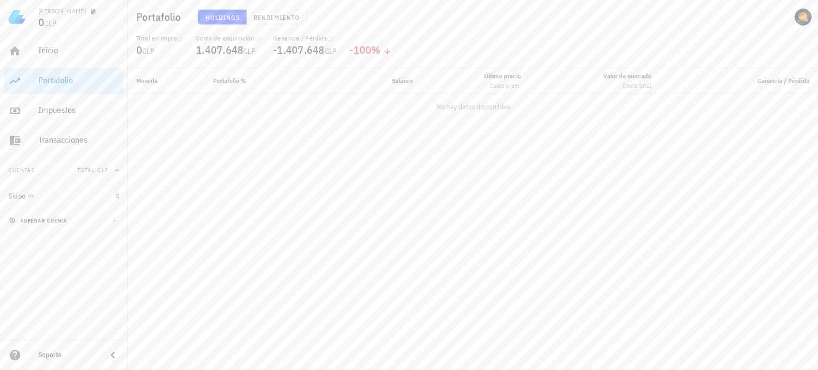
click at [53, 219] on span "agregar cuenta" at bounding box center [39, 220] width 56 height 7
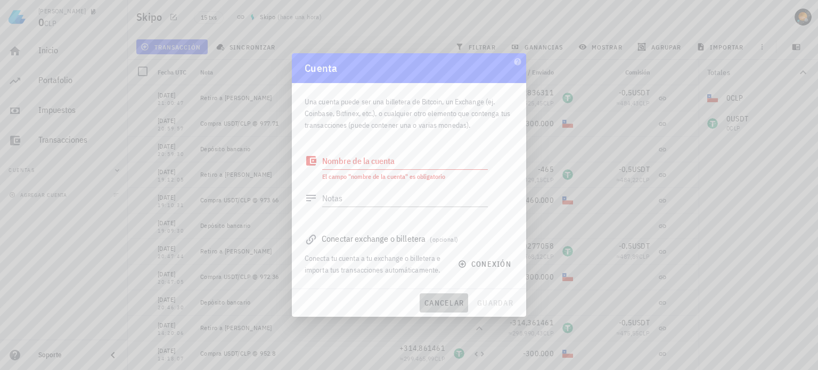
click at [449, 302] on span "cancelar" at bounding box center [444, 303] width 40 height 10
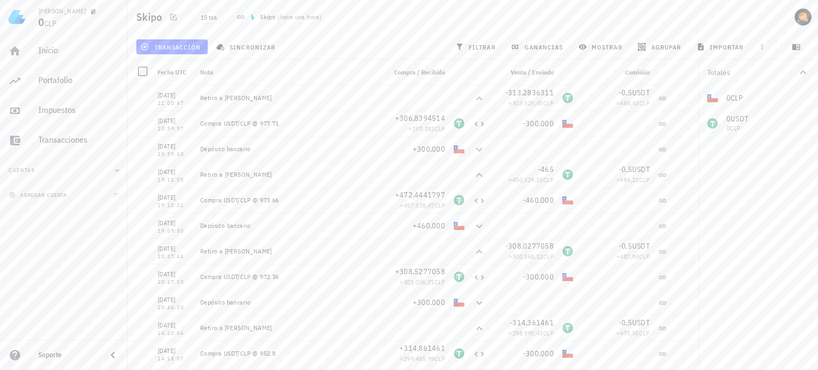
click at [115, 162] on button "Cuentas" at bounding box center [63, 171] width 119 height 26
click at [48, 221] on span "agregar cuenta" at bounding box center [39, 220] width 56 height 7
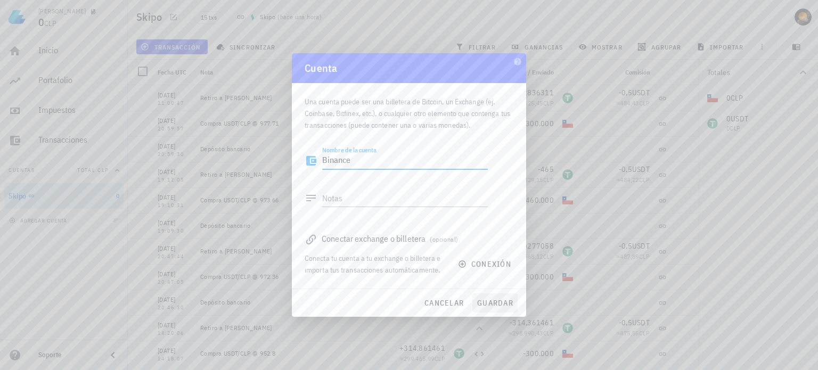
type textarea "Binance"
drag, startPoint x: 490, startPoint y: 302, endPoint x: 478, endPoint y: 302, distance: 11.7
click at [490, 302] on span "guardar" at bounding box center [494, 303] width 37 height 10
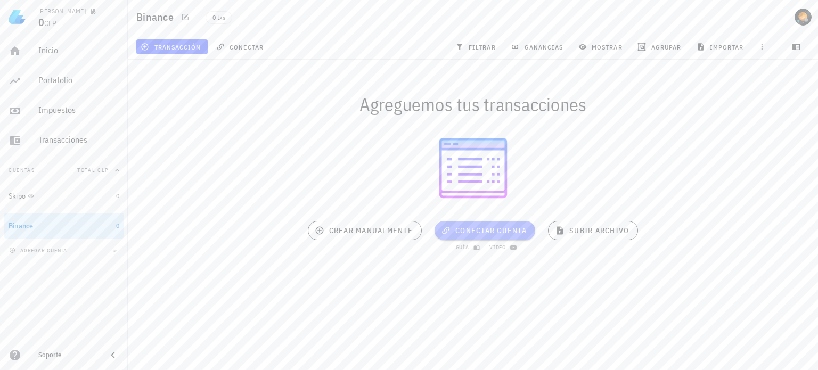
click at [498, 232] on span "conectar cuenta" at bounding box center [485, 231] width 84 height 10
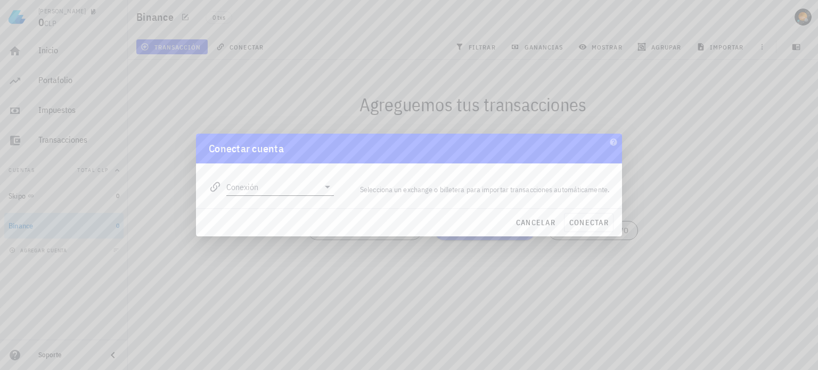
click at [326, 185] on icon at bounding box center [327, 186] width 13 height 13
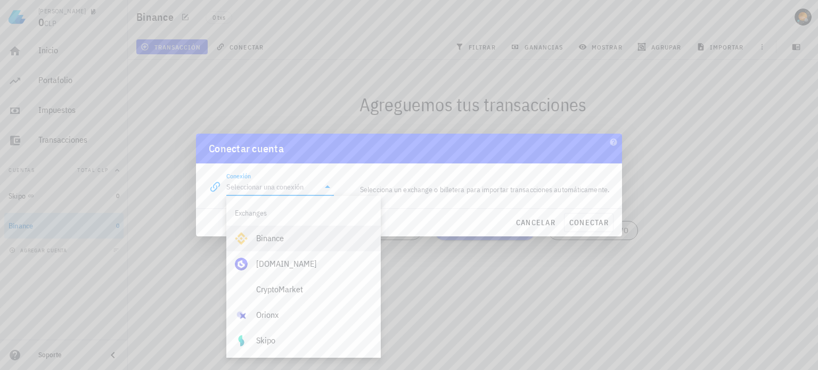
click at [292, 239] on div "Binance" at bounding box center [314, 238] width 116 height 10
type input "Binance"
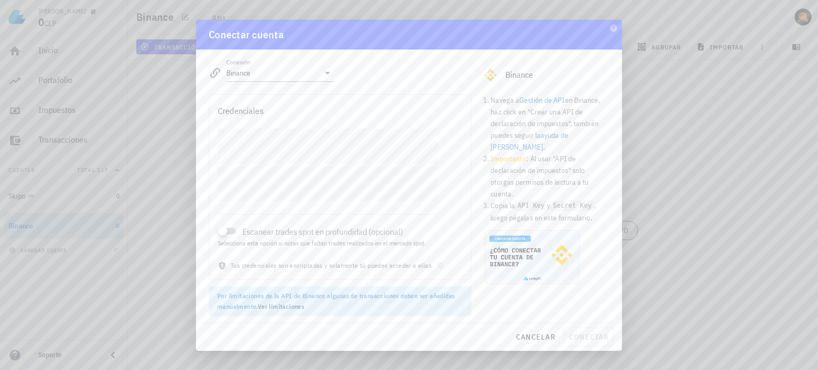
click at [543, 98] on link "Gestión de API" at bounding box center [541, 100] width 45 height 10
click at [551, 101] on link "Gestión de API" at bounding box center [541, 100] width 45 height 10
click at [441, 324] on div "cancelar conectar" at bounding box center [409, 337] width 426 height 28
click at [584, 338] on span "conectar" at bounding box center [589, 337] width 40 height 10
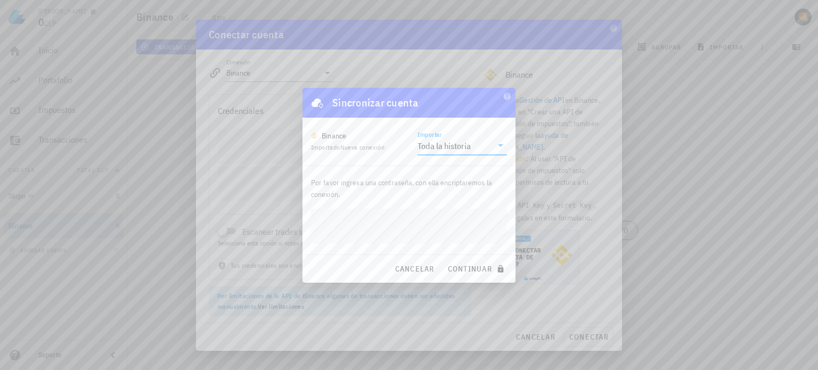
click at [486, 146] on input "Importar" at bounding box center [482, 145] width 19 height 17
click at [464, 269] on span "continuar" at bounding box center [477, 269] width 60 height 10
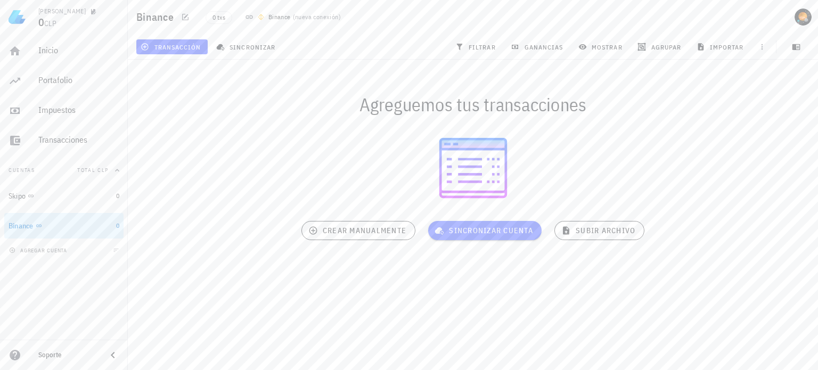
click at [468, 282] on div "Agreguemos tus transacciones sincronizar cuenta guía video crear manualmente su…" at bounding box center [472, 170] width 703 height 234
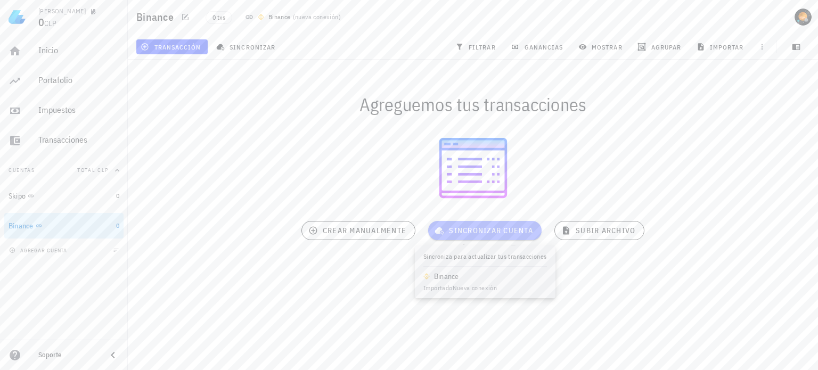
click at [484, 229] on span "sincronizar cuenta" at bounding box center [484, 231] width 96 height 10
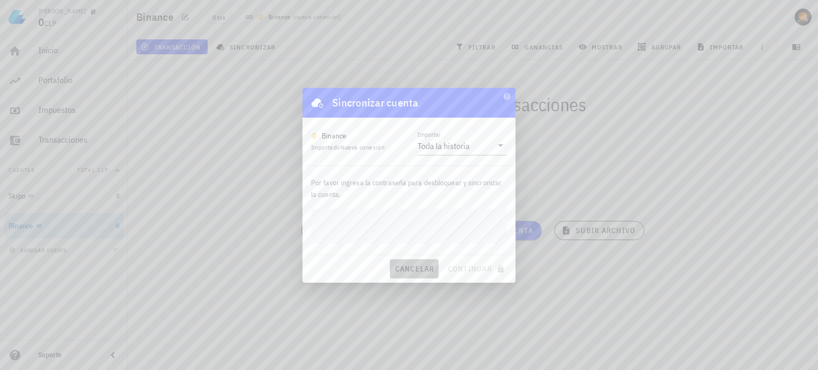
click at [419, 271] on span "cancelar" at bounding box center [414, 269] width 40 height 10
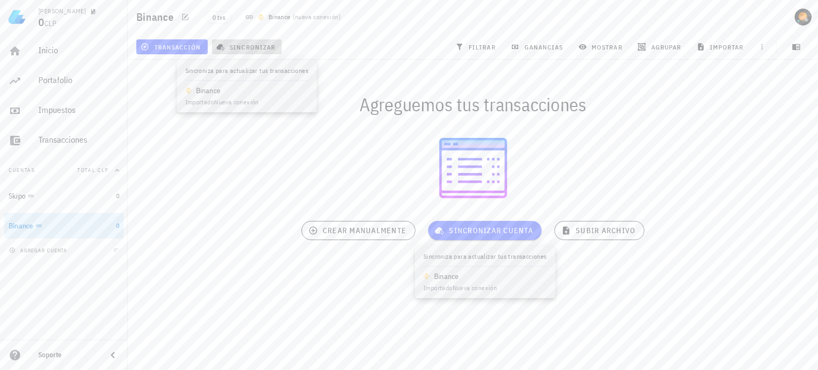
click at [254, 50] on span "sincronizar" at bounding box center [246, 47] width 57 height 9
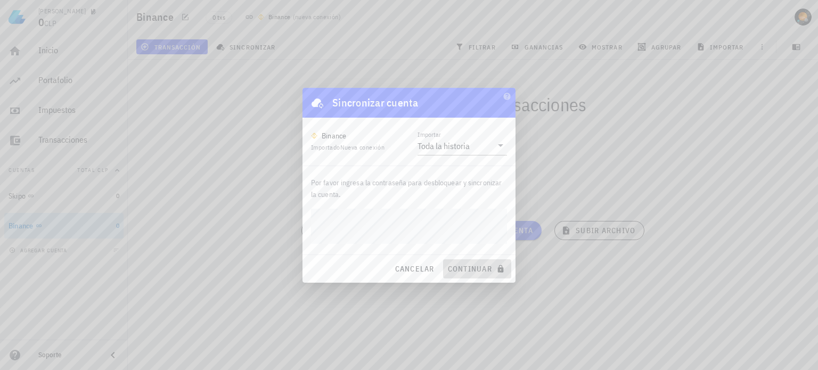
click at [464, 266] on span "continuar" at bounding box center [477, 269] width 60 height 10
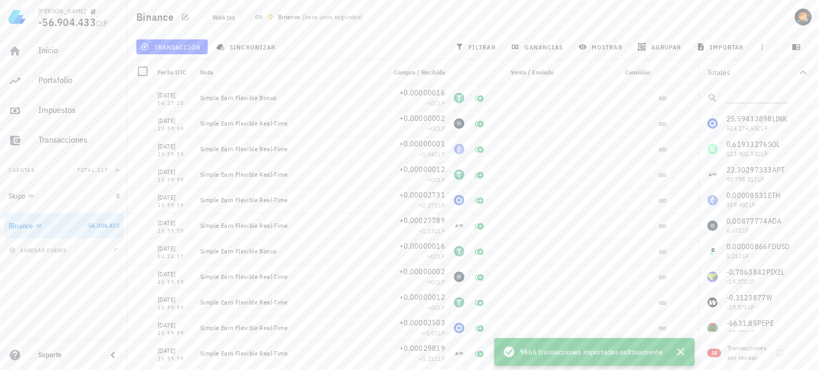
click at [654, 15] on div "Binance 9666 txs Binance ( hace unos segundos )" at bounding box center [473, 17] width 690 height 34
click at [72, 110] on div "Impuestos" at bounding box center [78, 110] width 81 height 10
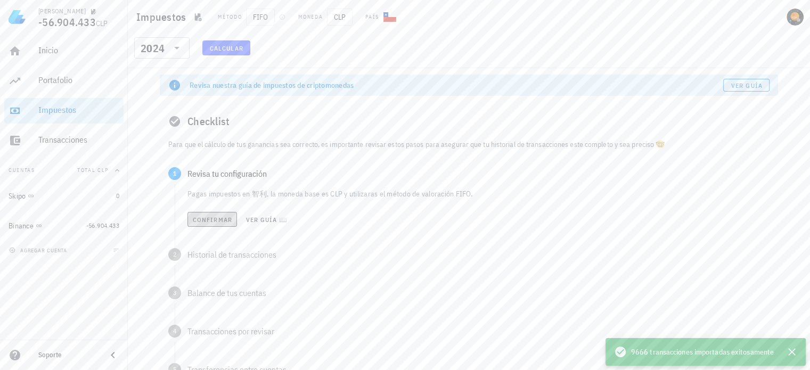
click at [220, 219] on span "Confirmar" at bounding box center [212, 220] width 40 height 8
click at [210, 261] on span "Confirmar" at bounding box center [212, 258] width 40 height 8
click at [212, 299] on span "Confirmar" at bounding box center [212, 296] width 40 height 8
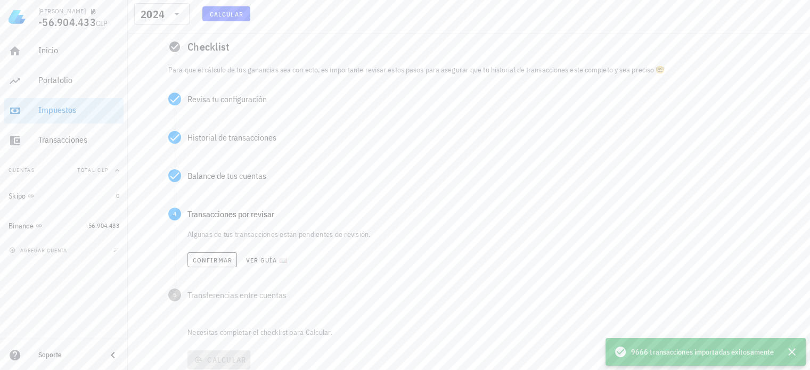
scroll to position [104, 0]
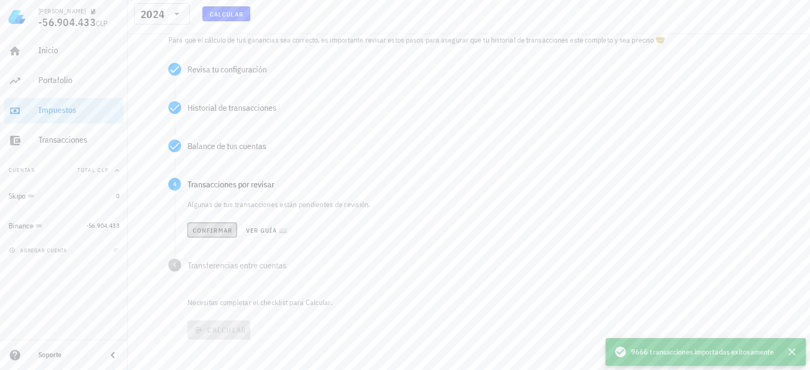
click at [222, 227] on span "Confirmar" at bounding box center [212, 230] width 40 height 8
click at [220, 267] on span "Confirmar" at bounding box center [212, 269] width 40 height 8
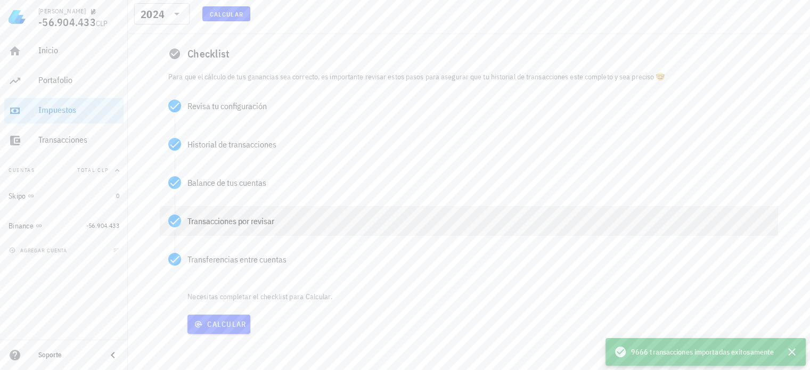
scroll to position [68, 0]
click at [226, 324] on span "Calcular" at bounding box center [219, 324] width 54 height 10
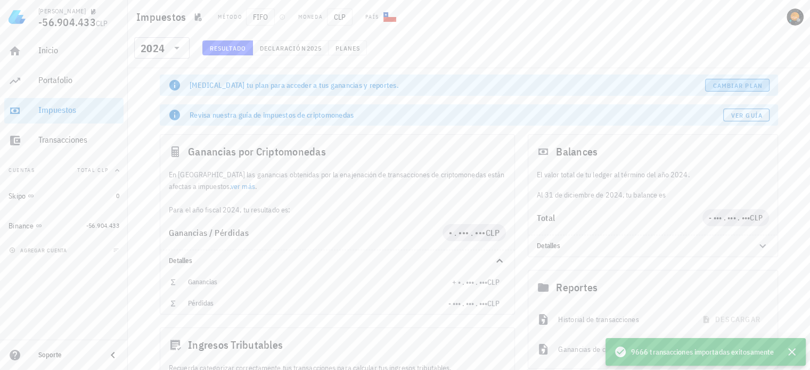
drag, startPoint x: 728, startPoint y: 86, endPoint x: 554, endPoint y: 94, distance: 174.8
click at [728, 86] on span "Cambiar plan" at bounding box center [737, 85] width 50 height 8
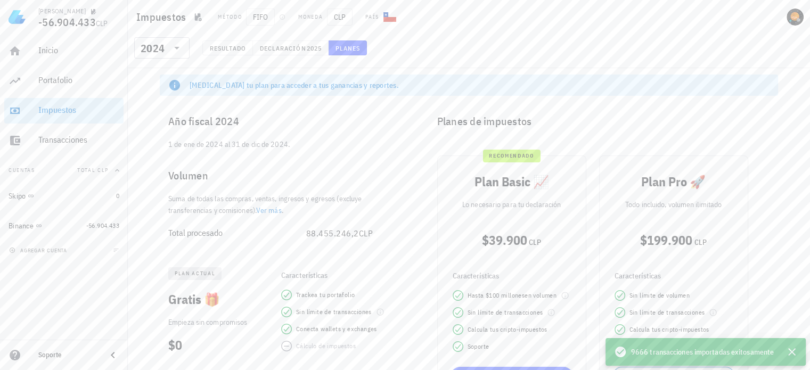
scroll to position [103, 0]
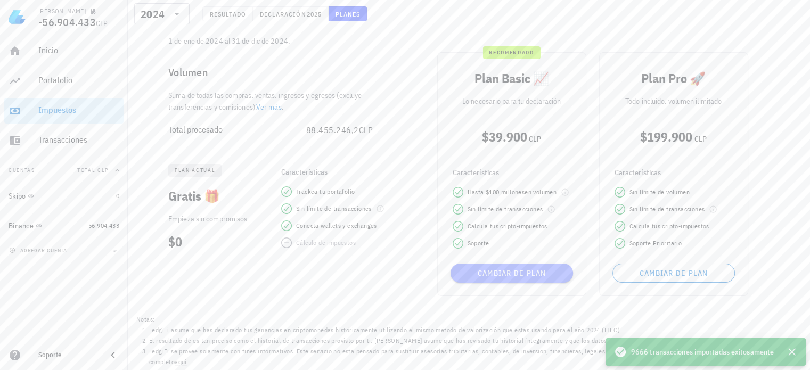
click at [529, 270] on span "Cambiar de plan" at bounding box center [512, 273] width 114 height 10
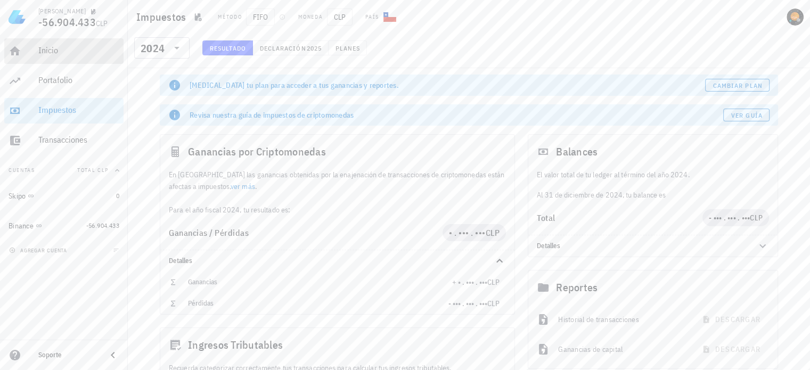
click at [57, 54] on div "Inicio" at bounding box center [78, 50] width 81 height 10
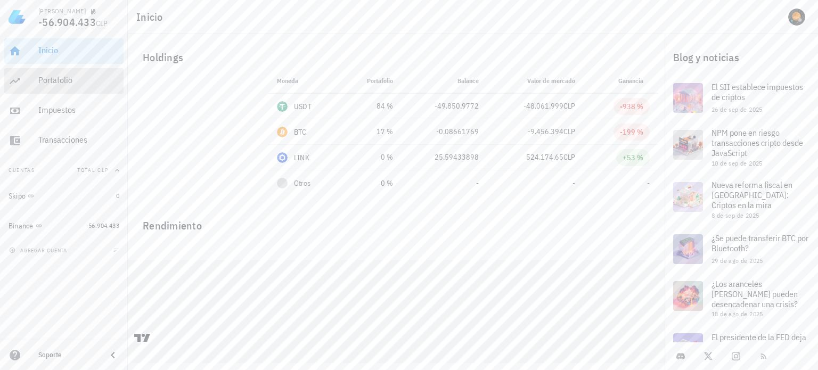
drag, startPoint x: 44, startPoint y: 85, endPoint x: 54, endPoint y: 83, distance: 9.9
click at [44, 85] on div "Portafolio" at bounding box center [78, 81] width 81 height 24
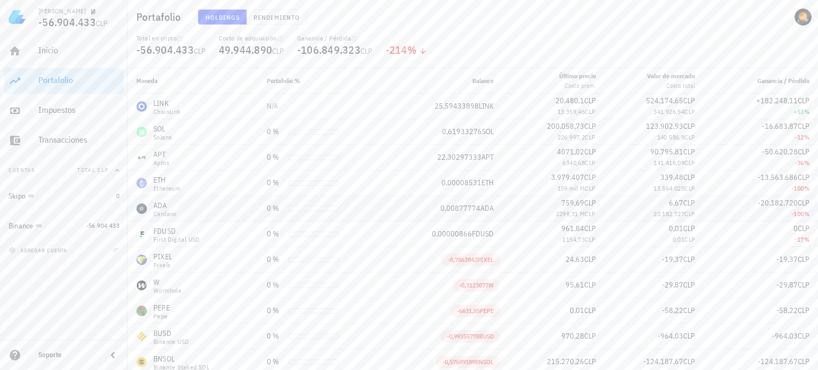
scroll to position [55, 0]
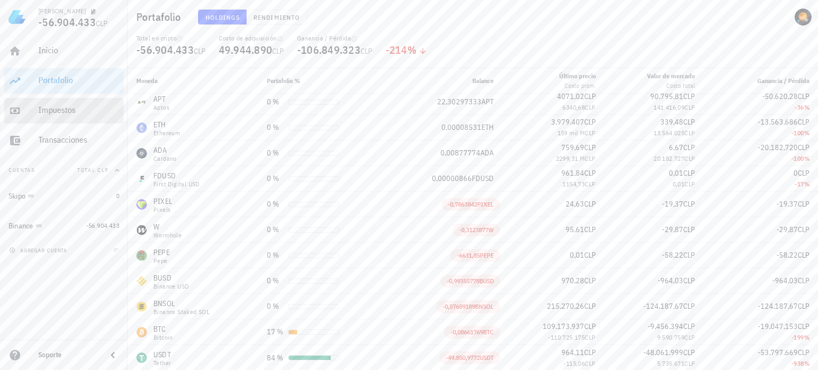
drag, startPoint x: 53, startPoint y: 110, endPoint x: 94, endPoint y: 110, distance: 40.5
click at [53, 110] on div "Impuestos" at bounding box center [78, 110] width 81 height 10
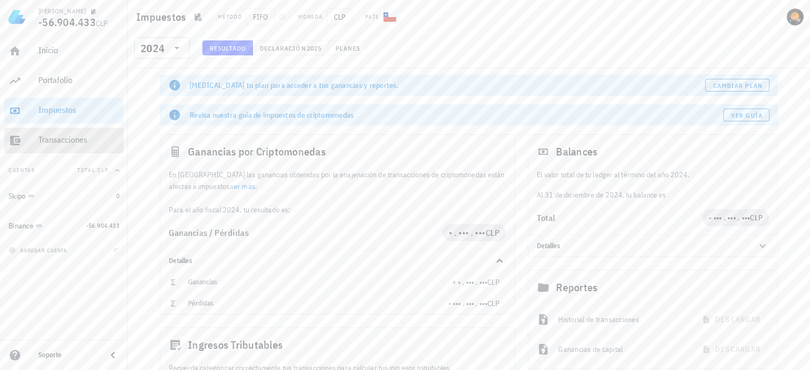
click at [69, 143] on div "Transacciones" at bounding box center [78, 140] width 81 height 10
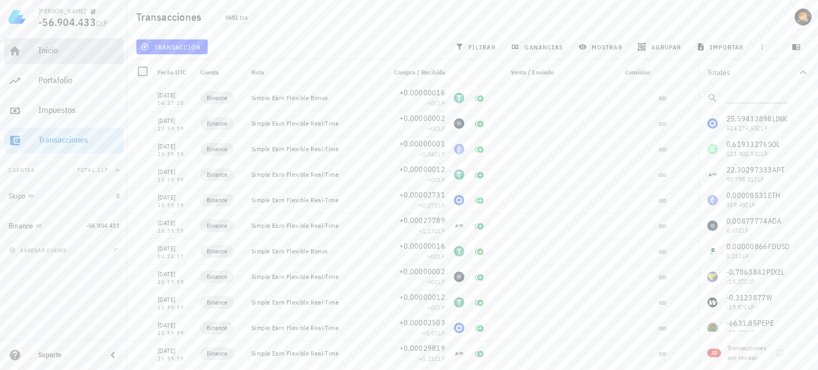
click at [66, 51] on div "Inicio" at bounding box center [78, 50] width 81 height 10
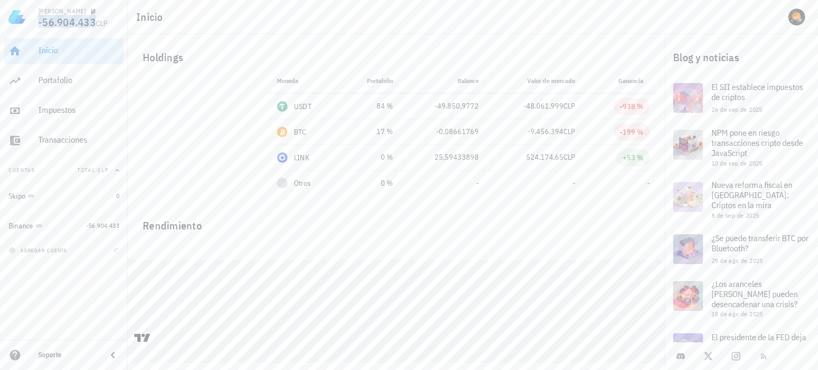
click at [81, 22] on span "-56.904.433" at bounding box center [66, 22] width 57 height 14
click at [93, 14] on div "[PERSON_NAME]" at bounding box center [78, 10] width 81 height 9
click at [94, 12] on div "[PERSON_NAME]" at bounding box center [78, 10] width 81 height 9
click at [91, 10] on icon "button" at bounding box center [93, 11] width 5 height 5
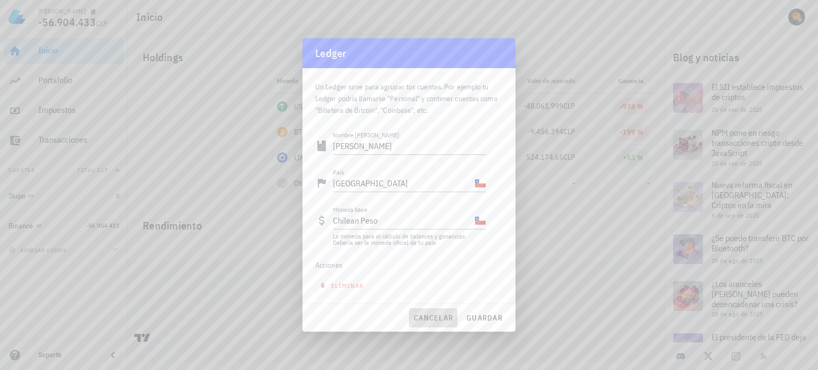
click at [435, 317] on span "cancelar" at bounding box center [433, 318] width 40 height 10
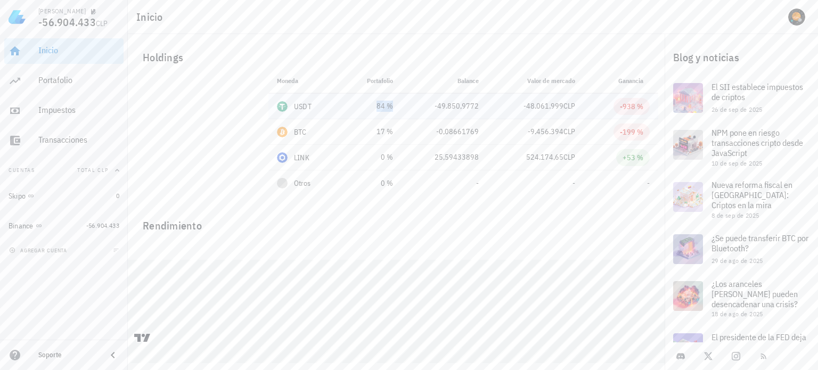
click at [365, 101] on div "84 %" at bounding box center [371, 106] width 44 height 11
click at [475, 47] on div "Holdings" at bounding box center [396, 57] width 524 height 34
click at [70, 82] on div "Portafolio" at bounding box center [78, 80] width 81 height 10
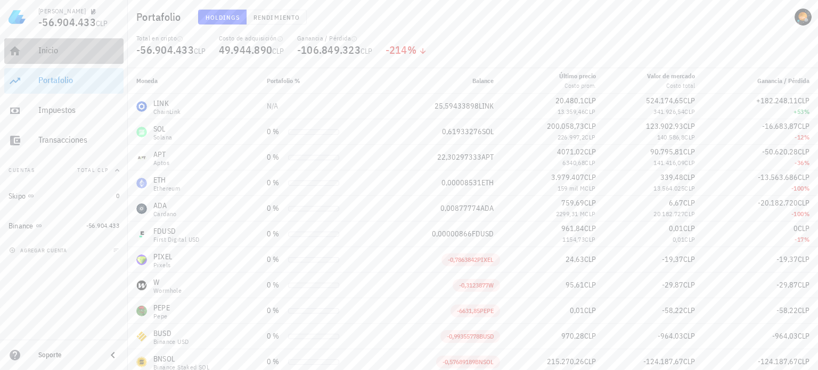
click at [65, 48] on div "Inicio" at bounding box center [78, 50] width 81 height 10
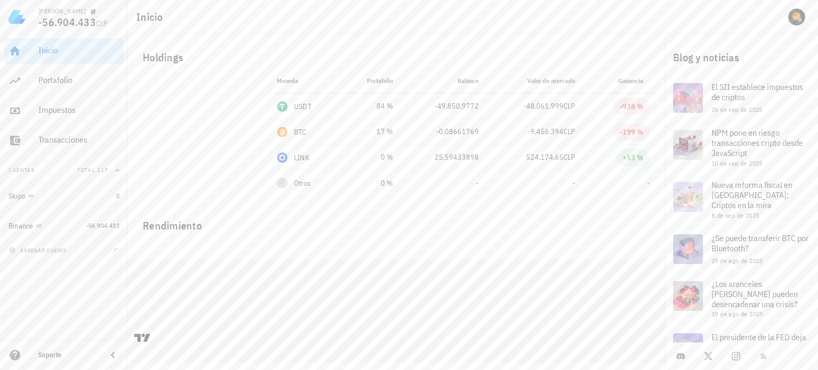
click at [388, 42] on div "Holdings" at bounding box center [396, 57] width 524 height 34
click at [559, 41] on div "Holdings" at bounding box center [396, 57] width 524 height 34
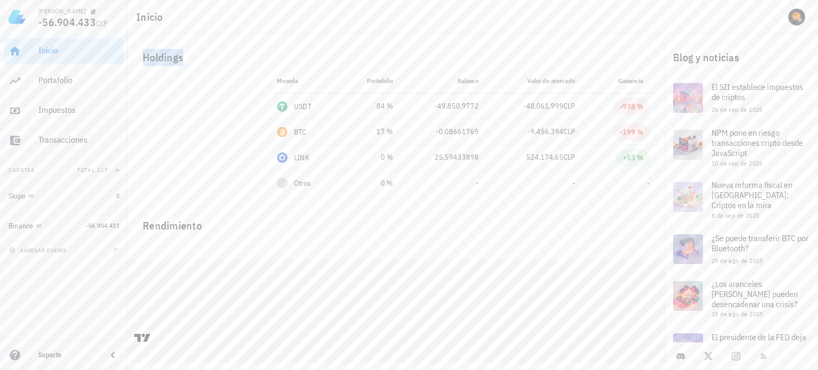
click at [559, 41] on div "Holdings" at bounding box center [396, 57] width 524 height 34
click at [440, 43] on div "Holdings" at bounding box center [396, 57] width 524 height 34
click at [413, 104] on div "-49.850,9772" at bounding box center [444, 106] width 69 height 11
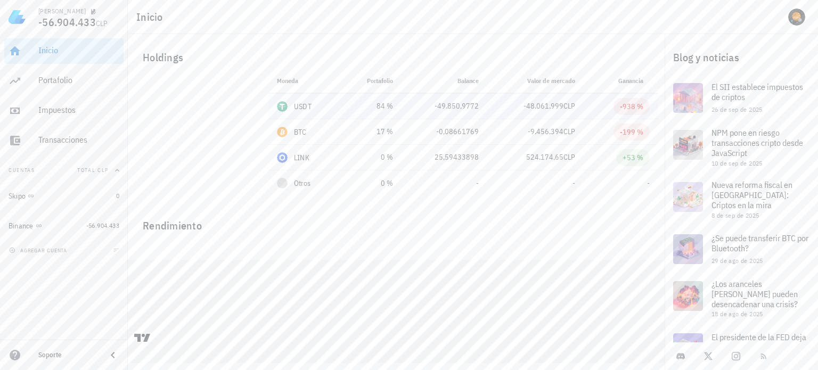
click at [509, 98] on td "-48.061.999 CLP" at bounding box center [535, 107] width 96 height 26
click at [441, 38] on div "Holdings Moneda Portafolio Precio Balance Valor [PERSON_NAME] Ganancia USDT 84 …" at bounding box center [396, 118] width 537 height 168
click at [78, 201] on div "Skipo" at bounding box center [60, 196] width 103 height 23
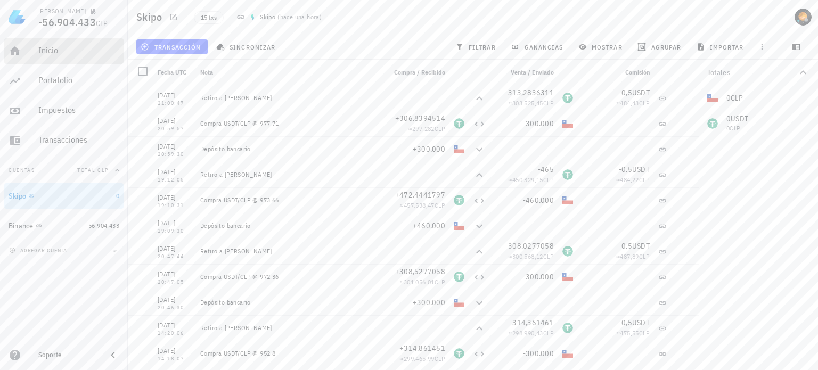
click at [64, 47] on div "Inicio" at bounding box center [78, 50] width 81 height 10
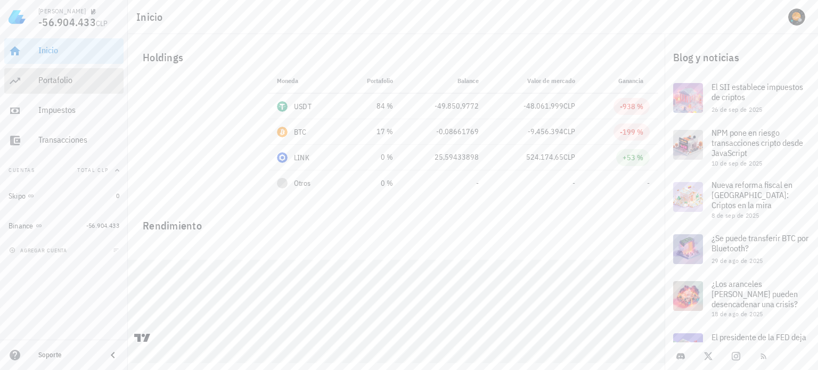
click at [77, 76] on div "Portafolio" at bounding box center [78, 80] width 81 height 10
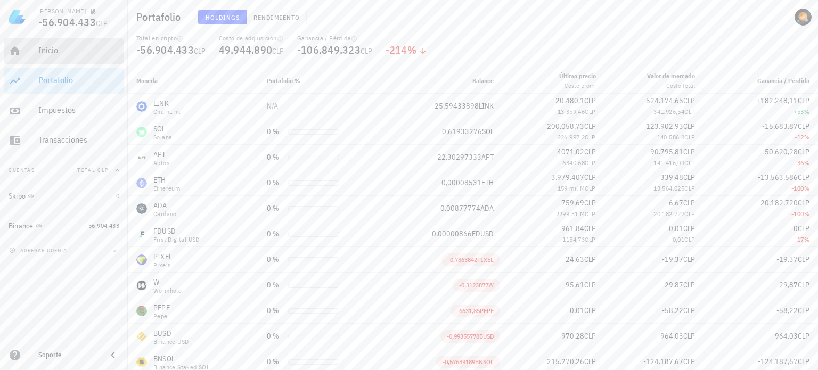
click at [78, 55] on div "Inicio" at bounding box center [78, 50] width 81 height 10
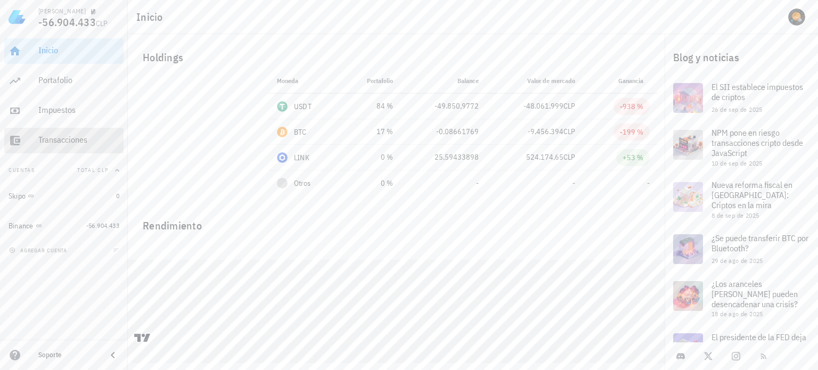
drag, startPoint x: 81, startPoint y: 143, endPoint x: 110, endPoint y: 139, distance: 28.9
click at [81, 143] on div "Transacciones" at bounding box center [78, 140] width 81 height 10
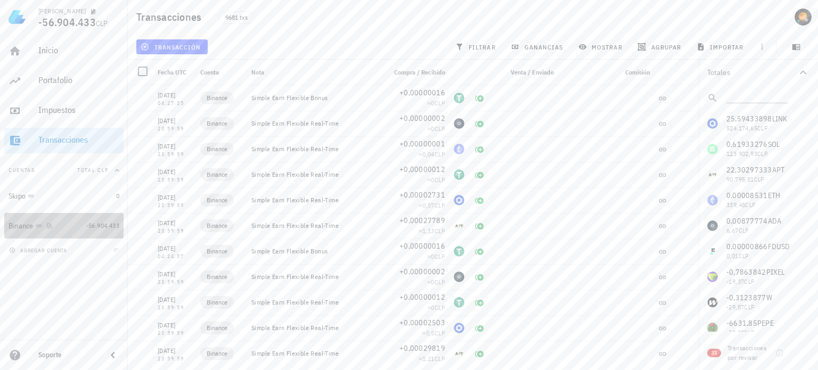
click at [83, 225] on link "Binance -56.904.433" at bounding box center [63, 226] width 119 height 26
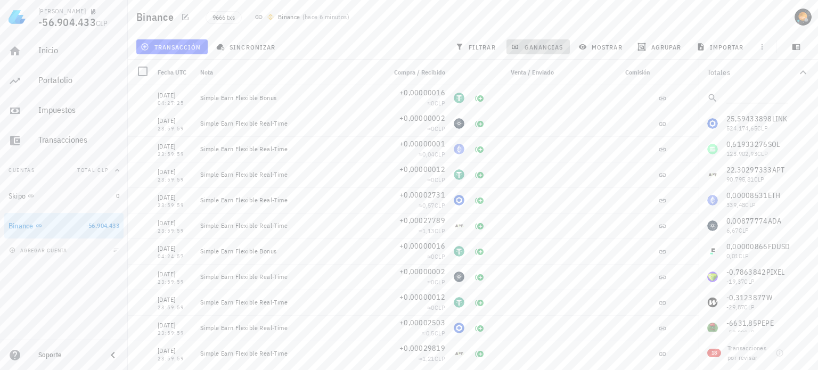
click at [526, 44] on span "ganancias" at bounding box center [538, 47] width 50 height 9
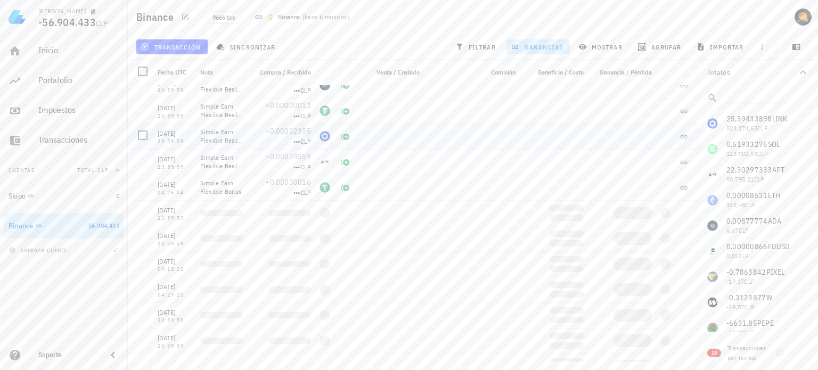
scroll to position [639, 0]
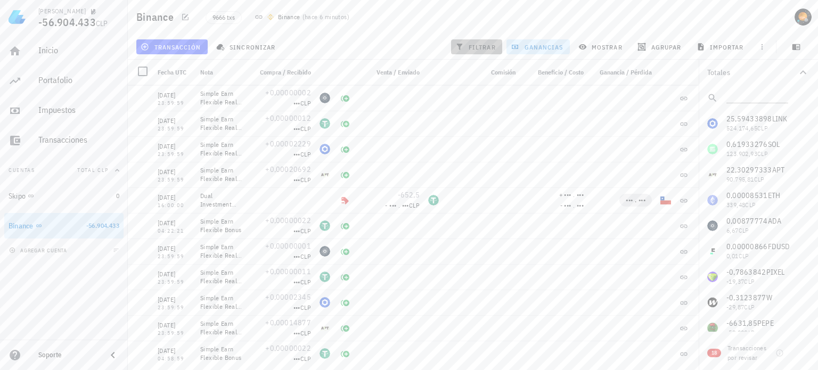
click at [472, 46] on span "filtrar" at bounding box center [476, 47] width 38 height 9
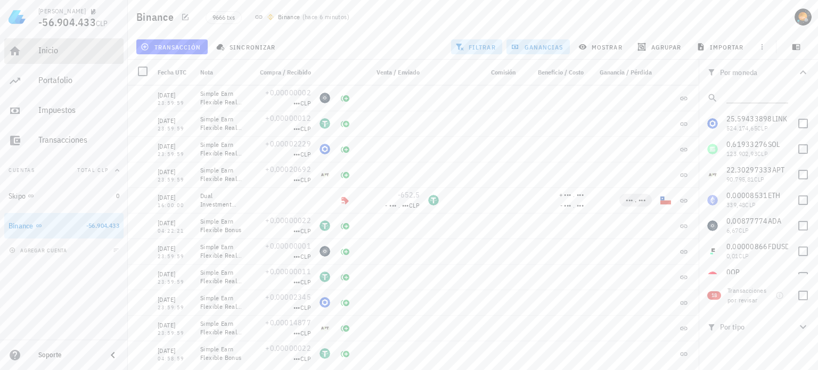
drag, startPoint x: 36, startPoint y: 51, endPoint x: 47, endPoint y: 54, distance: 11.8
click at [36, 51] on link "Inicio" at bounding box center [63, 51] width 119 height 26
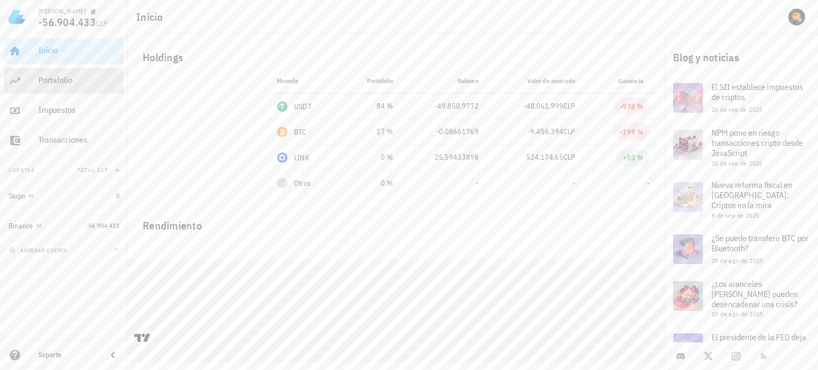
click at [63, 83] on div "Portafolio" at bounding box center [78, 80] width 81 height 10
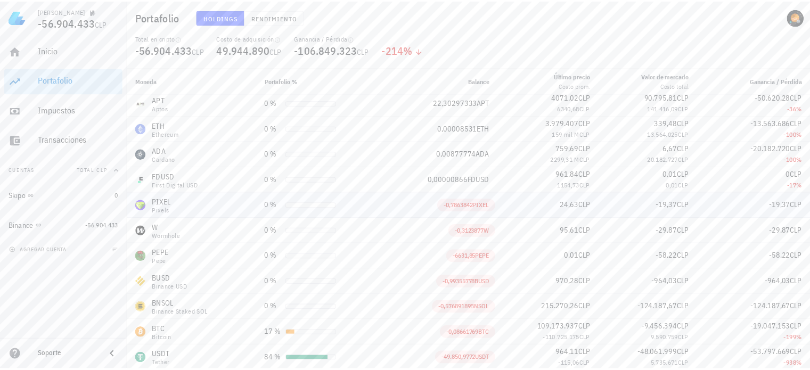
scroll to position [55, 0]
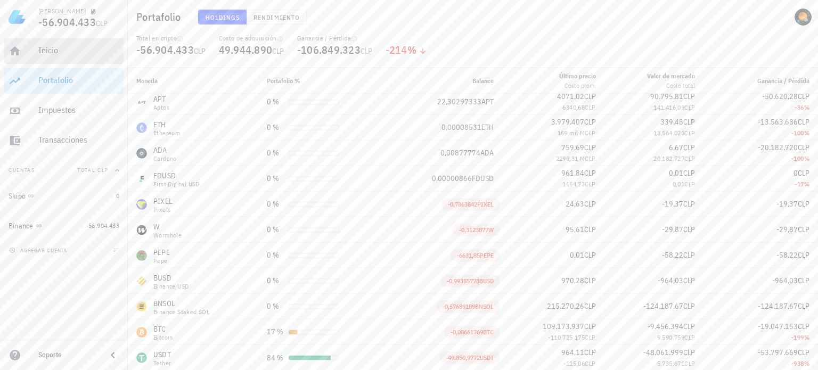
click at [60, 50] on div "Inicio" at bounding box center [78, 50] width 81 height 10
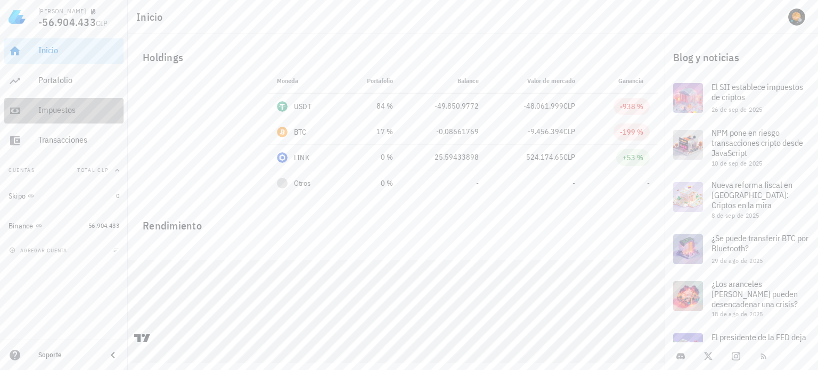
click at [72, 114] on div "Impuestos" at bounding box center [78, 110] width 81 height 10
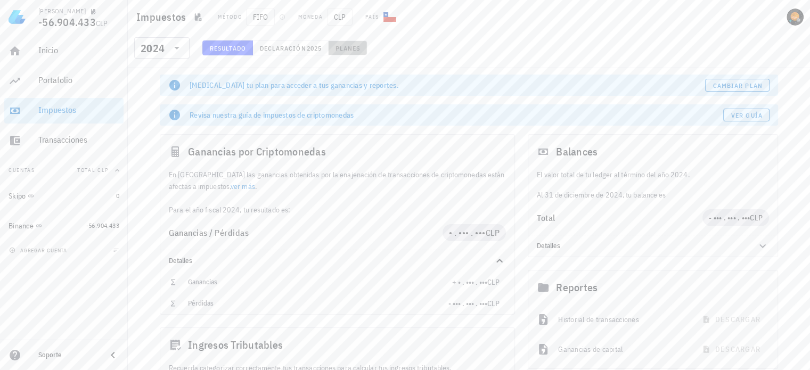
click at [350, 47] on span "Planes" at bounding box center [348, 48] width 26 height 8
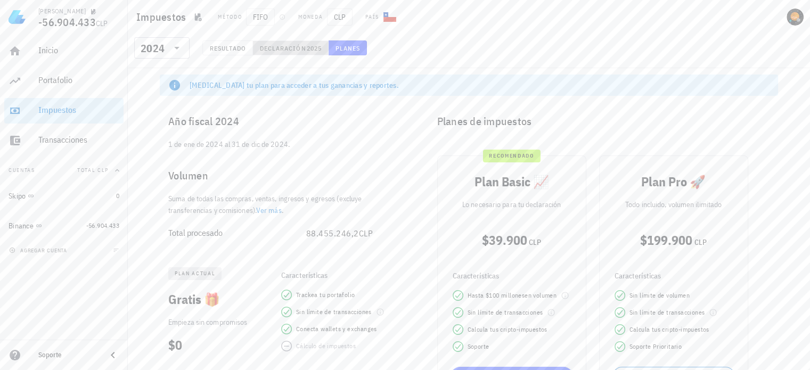
click at [294, 47] on span "Declaración" at bounding box center [282, 48] width 47 height 8
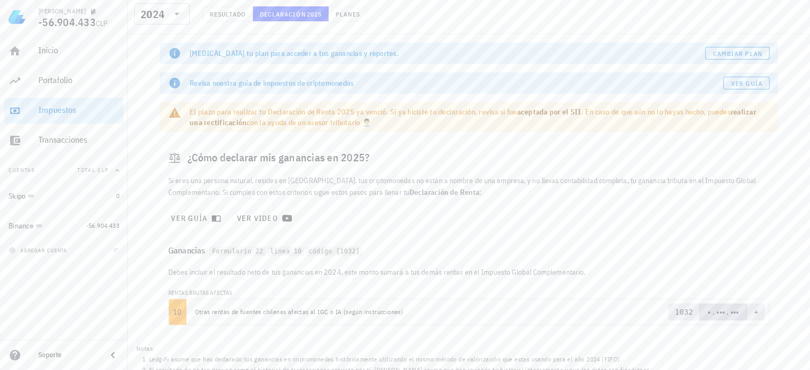
scroll to position [62, 0]
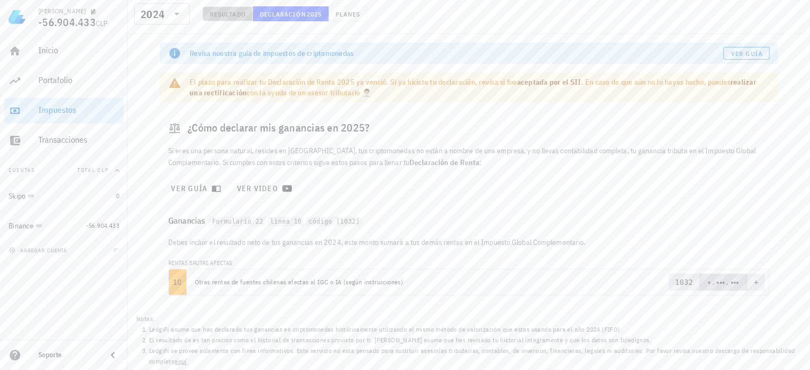
click at [228, 13] on span "Resultado" at bounding box center [227, 14] width 37 height 8
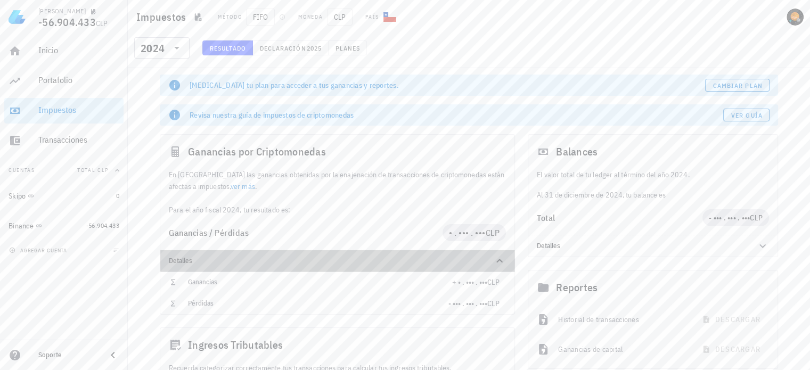
click at [496, 261] on icon at bounding box center [499, 260] width 13 height 13
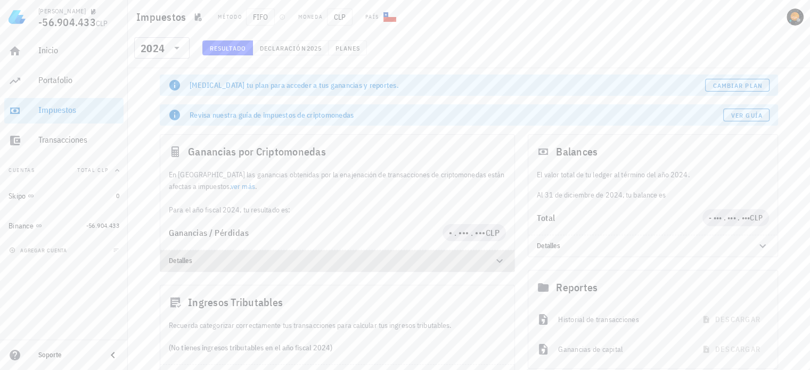
click at [497, 261] on icon at bounding box center [499, 260] width 13 height 13
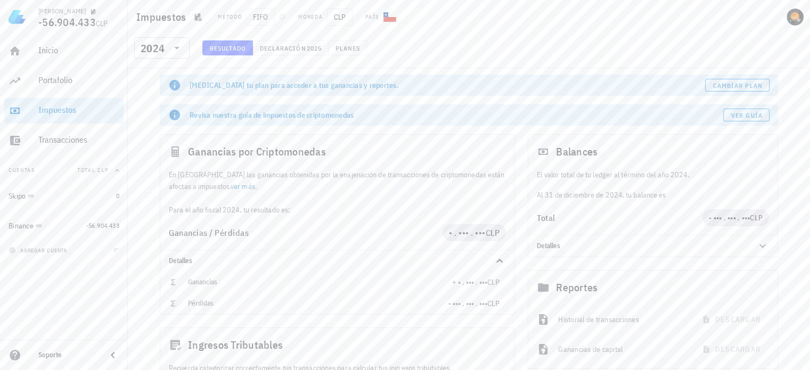
click at [230, 184] on link "ver más" at bounding box center [242, 187] width 24 height 10
click at [754, 115] on span "Ver guía" at bounding box center [746, 115] width 32 height 8
click at [797, 13] on div "avatar" at bounding box center [794, 17] width 17 height 17
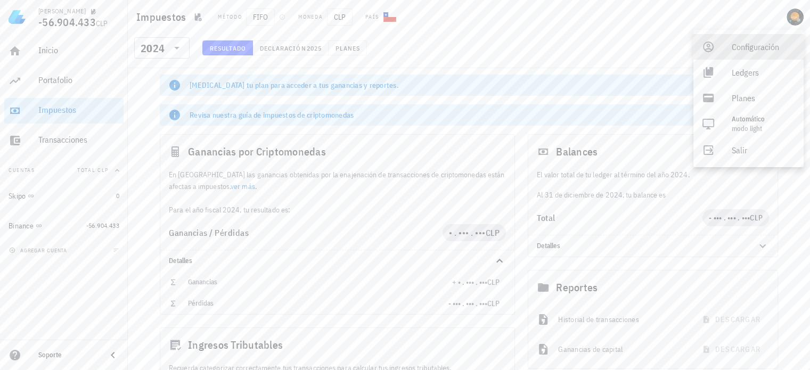
click at [771, 50] on div "Configuración" at bounding box center [762, 46] width 63 height 21
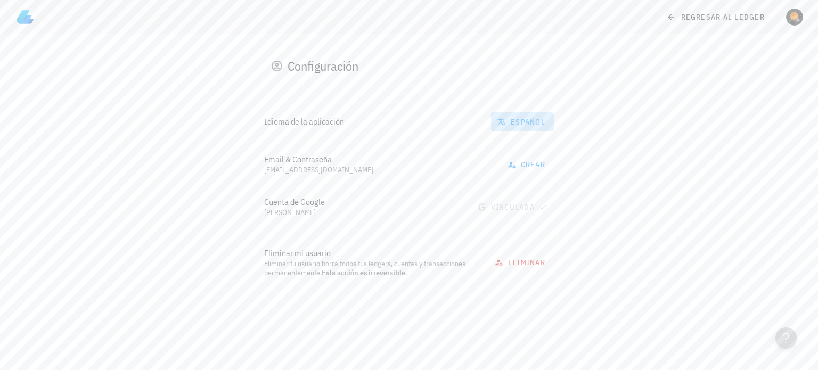
click at [532, 121] on span "Español" at bounding box center [522, 122] width 46 height 10
click at [607, 115] on div "Configuración Idioma de la aplicación Español Email & Contraseña [EMAIL_ADDRESS…" at bounding box center [409, 168] width 631 height 269
click at [24, 17] on img at bounding box center [25, 17] width 17 height 17
click at [668, 20] on icon at bounding box center [671, 17] width 10 height 13
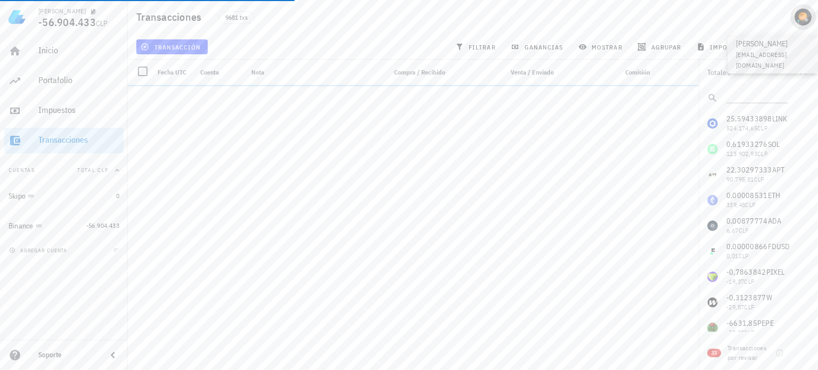
click at [803, 17] on div "avatar" at bounding box center [802, 17] width 17 height 17
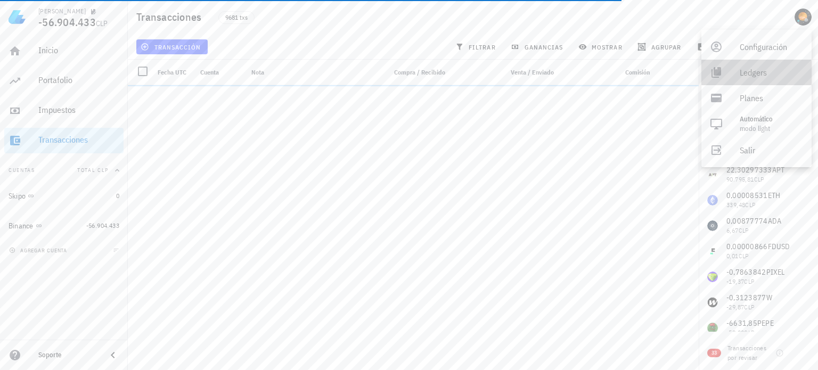
click at [761, 72] on div "Ledgers" at bounding box center [770, 72] width 63 height 21
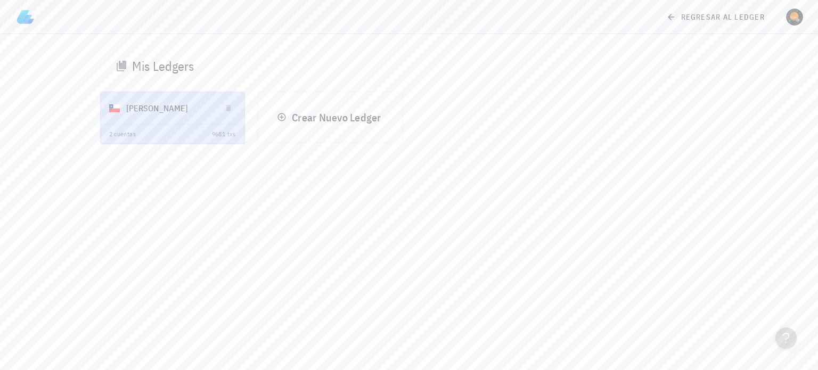
click at [26, 21] on img at bounding box center [25, 17] width 17 height 17
click at [666, 17] on icon at bounding box center [671, 17] width 10 height 13
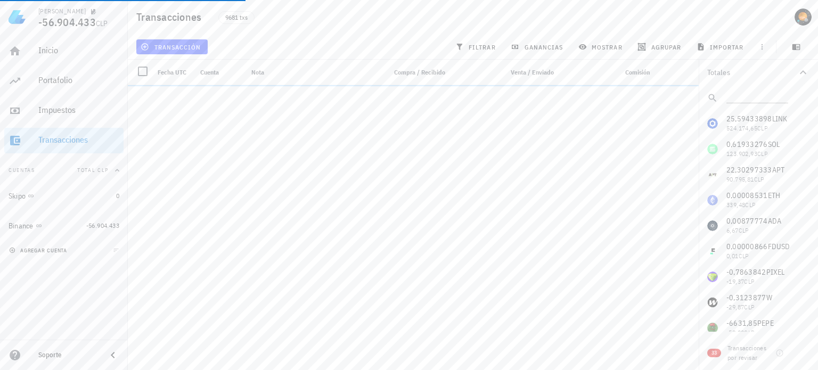
click at [49, 252] on span "agregar cuenta" at bounding box center [39, 250] width 56 height 7
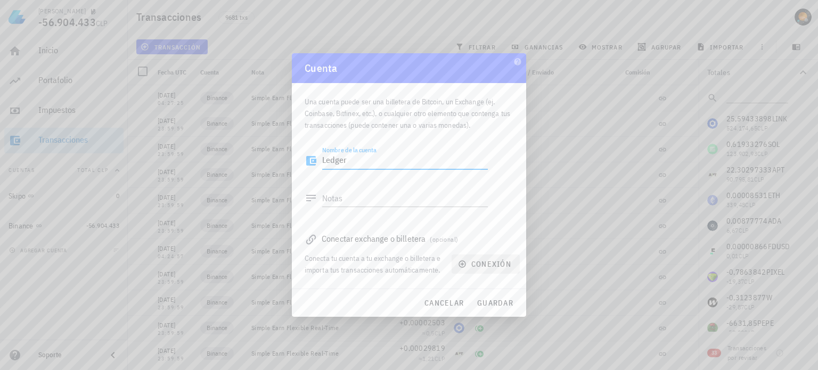
type textarea "Ledger"
click at [490, 266] on span "conexión" at bounding box center [485, 264] width 51 height 10
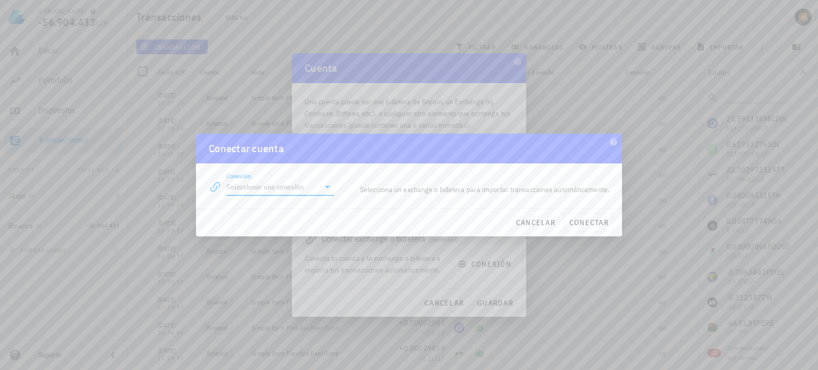
click at [269, 189] on input "Conexión" at bounding box center [272, 186] width 93 height 17
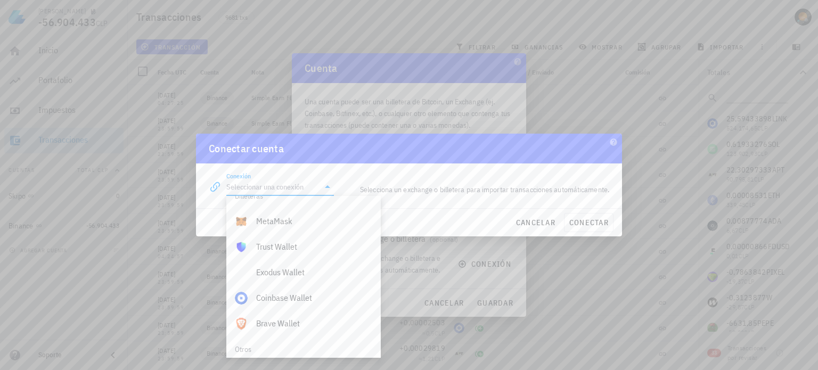
scroll to position [747, 0]
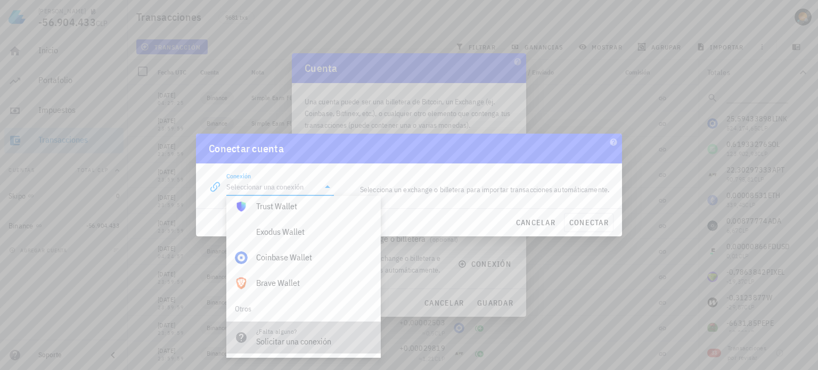
click at [314, 336] on div "Solicitar una conexión" at bounding box center [314, 341] width 116 height 10
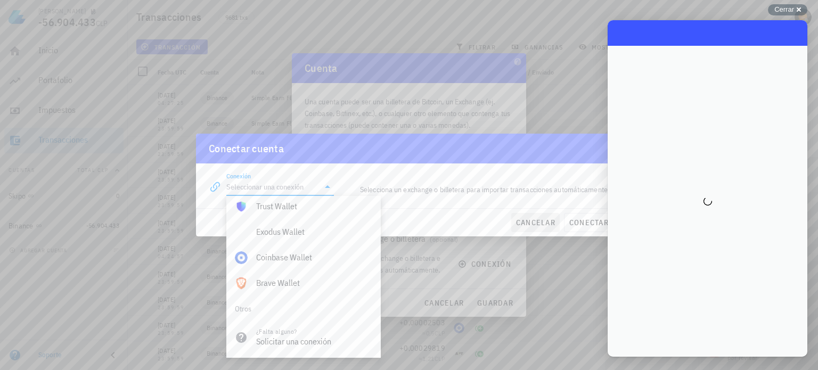
scroll to position [0, 0]
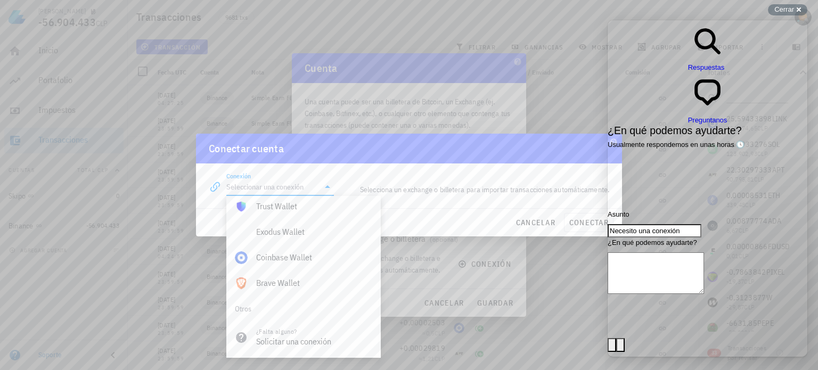
click at [688, 69] on span "Go back" at bounding box center [688, 73] width 0 height 8
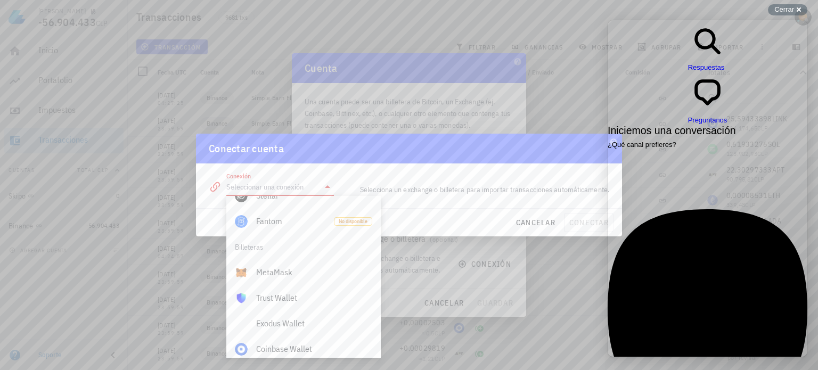
scroll to position [641, 0]
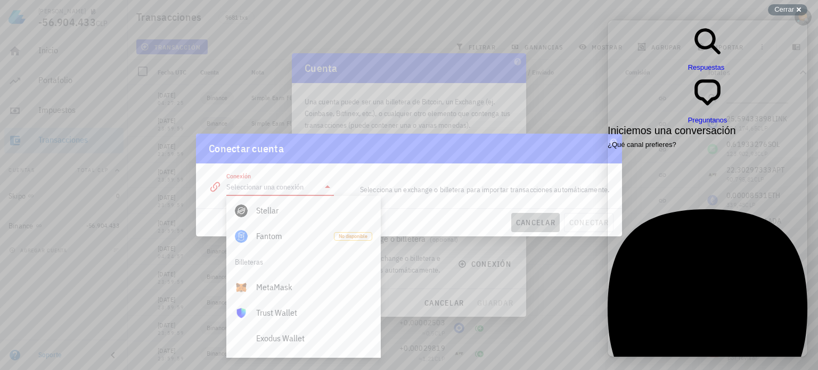
click at [531, 227] on span "cancelar" at bounding box center [535, 223] width 40 height 10
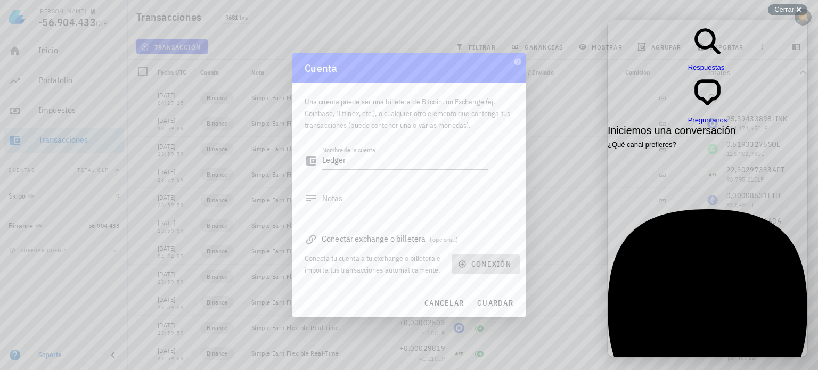
click at [490, 266] on span "conexión" at bounding box center [485, 264] width 51 height 10
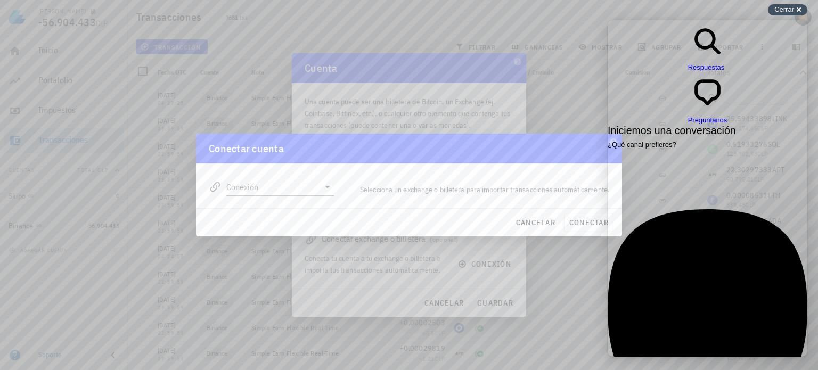
click at [801, 7] on div "Cerrar cross-small" at bounding box center [787, 9] width 39 height 11
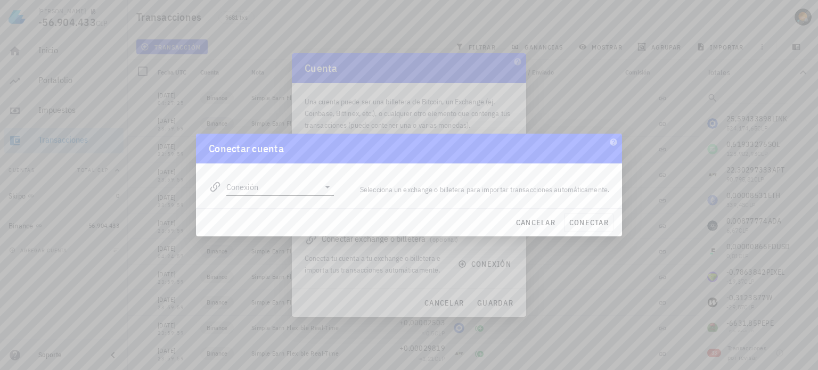
click at [303, 190] on input "Conexión" at bounding box center [272, 186] width 93 height 17
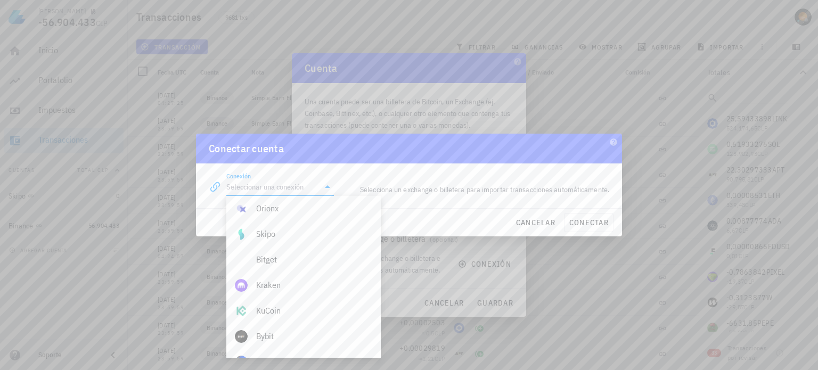
scroll to position [0, 0]
click at [529, 220] on span "cancelar" at bounding box center [535, 223] width 40 height 10
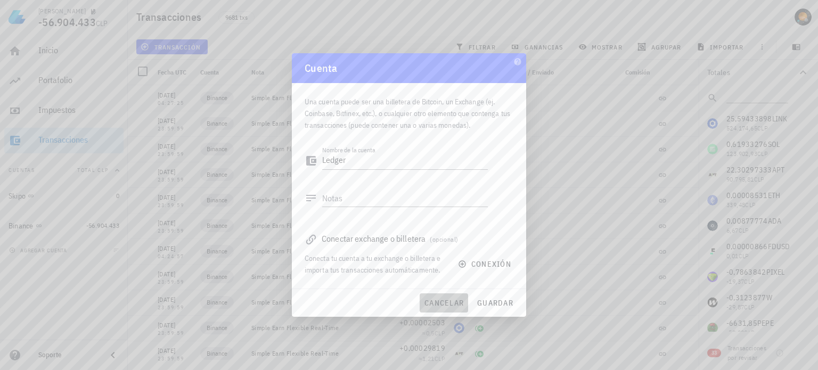
click at [448, 307] on span "cancelar" at bounding box center [444, 303] width 40 height 10
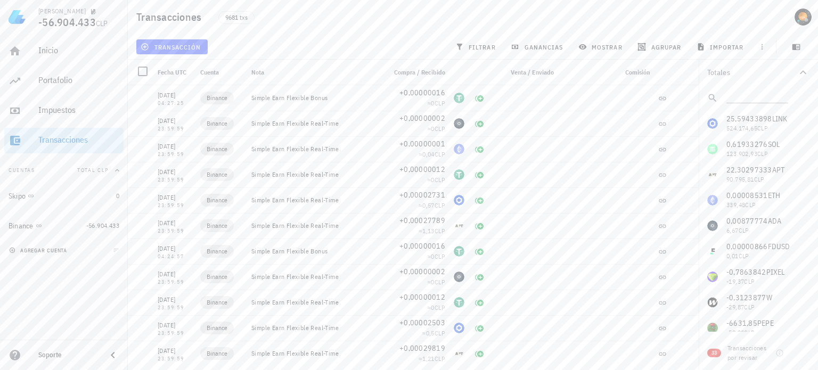
click at [50, 251] on span "agregar cuenta" at bounding box center [39, 250] width 56 height 7
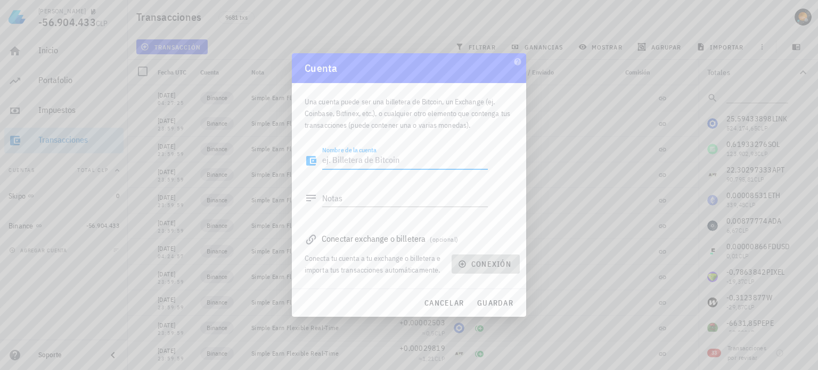
click at [486, 263] on span "conexión" at bounding box center [485, 264] width 51 height 10
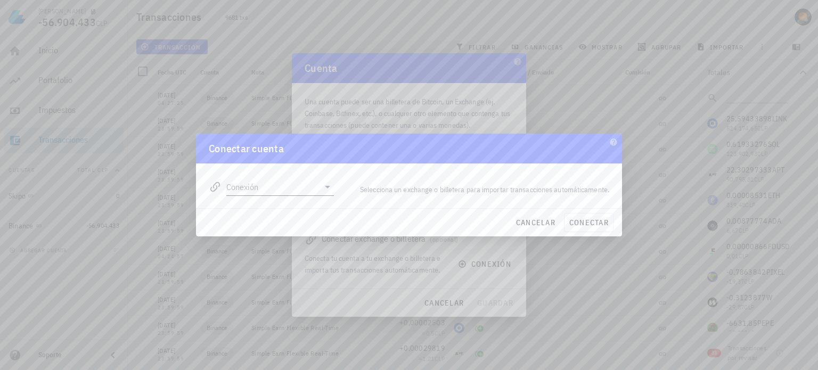
click at [302, 189] on input "Conexión" at bounding box center [272, 186] width 93 height 17
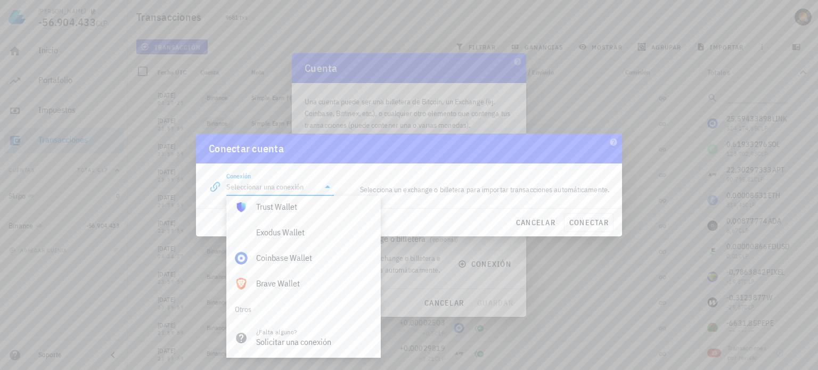
scroll to position [747, 0]
click at [540, 222] on span "cancelar" at bounding box center [535, 223] width 40 height 10
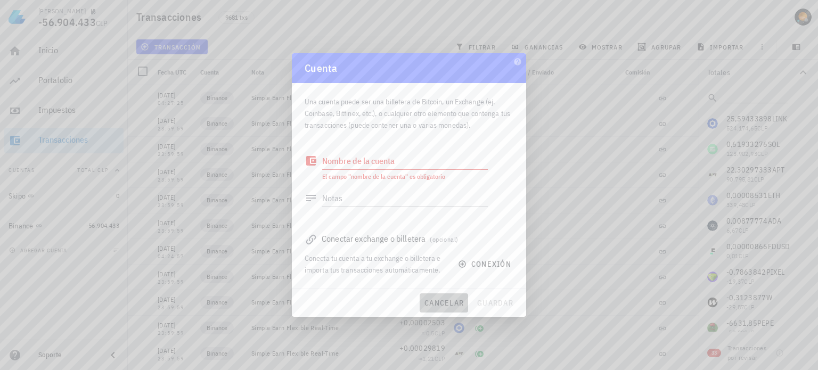
drag, startPoint x: 450, startPoint y: 301, endPoint x: 475, endPoint y: 283, distance: 31.2
click at [449, 301] on span "cancelar" at bounding box center [444, 303] width 40 height 10
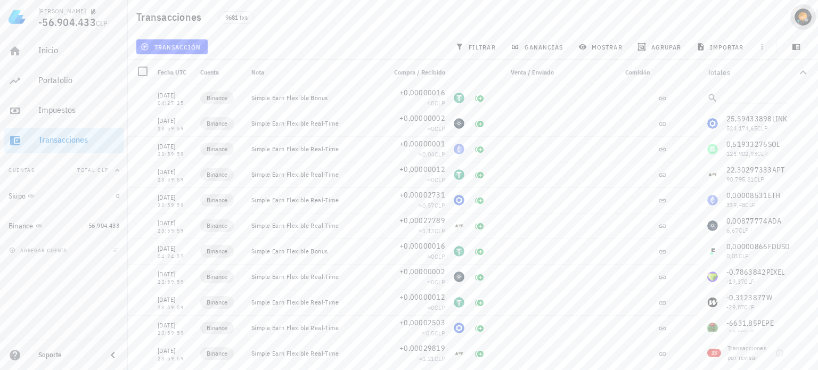
click at [798, 14] on div "avatar" at bounding box center [802, 17] width 17 height 17
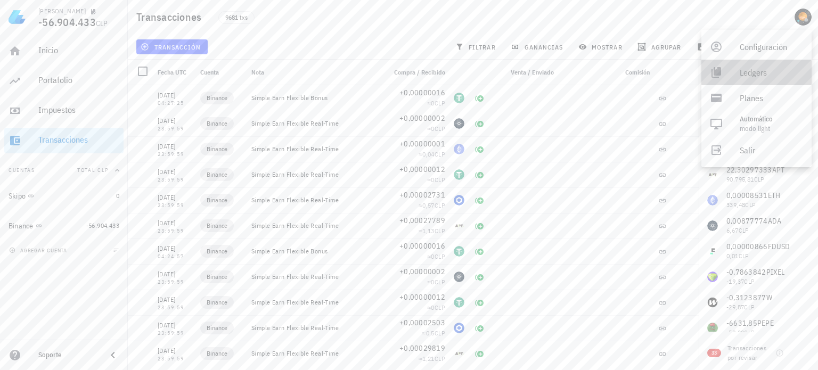
click at [761, 73] on div "Ledgers" at bounding box center [770, 72] width 63 height 21
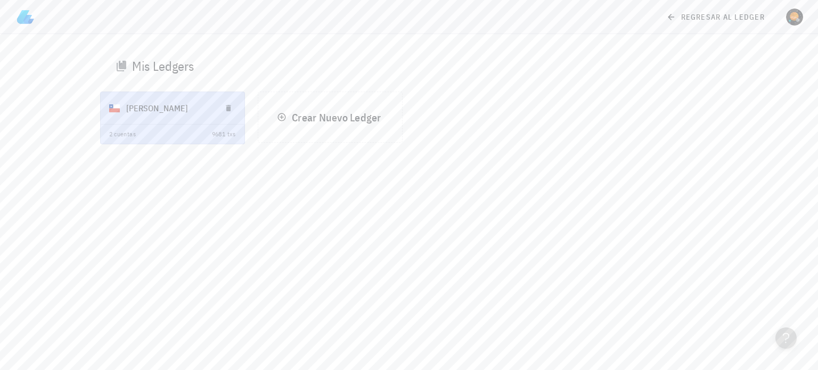
click at [154, 108] on div "[PERSON_NAME]" at bounding box center [169, 108] width 86 height 28
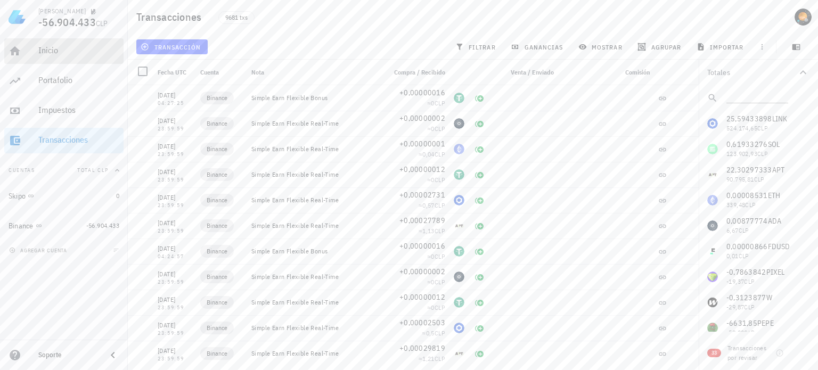
click at [57, 52] on div "Inicio" at bounding box center [78, 50] width 81 height 10
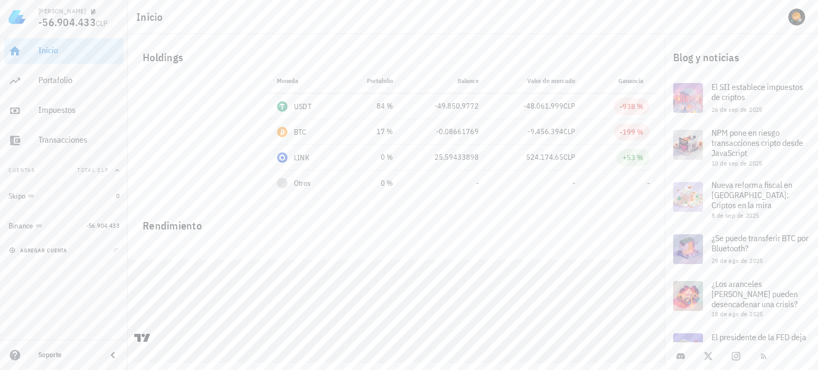
click at [54, 251] on span "agregar cuenta" at bounding box center [39, 250] width 56 height 7
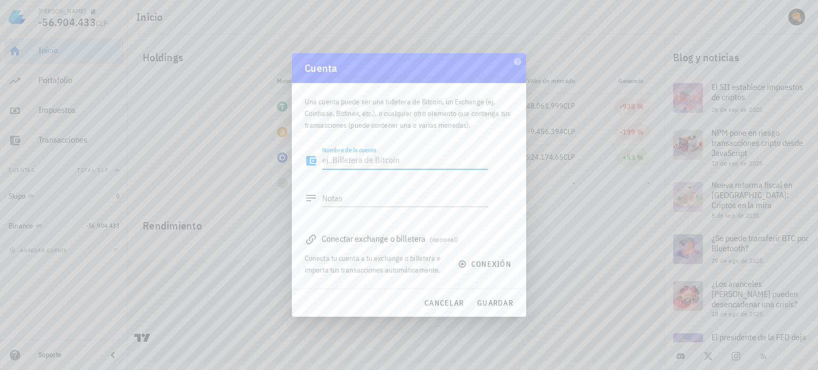
click at [316, 240] on icon at bounding box center [310, 239] width 13 height 13
click at [366, 239] on div "Conectar exchange o billetera (opcional)" at bounding box center [408, 238] width 209 height 15
click at [392, 239] on div "Conectar exchange o billetera (opcional)" at bounding box center [408, 238] width 209 height 15
click at [369, 161] on textarea "Nombre de la cuenta" at bounding box center [405, 160] width 166 height 17
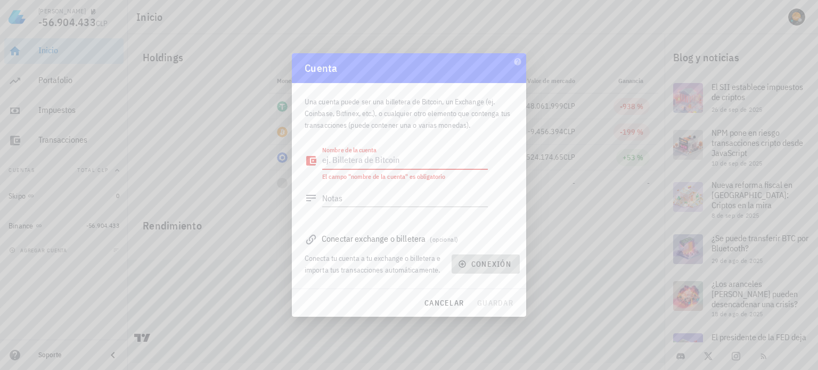
click at [490, 265] on span "conexión" at bounding box center [485, 264] width 51 height 10
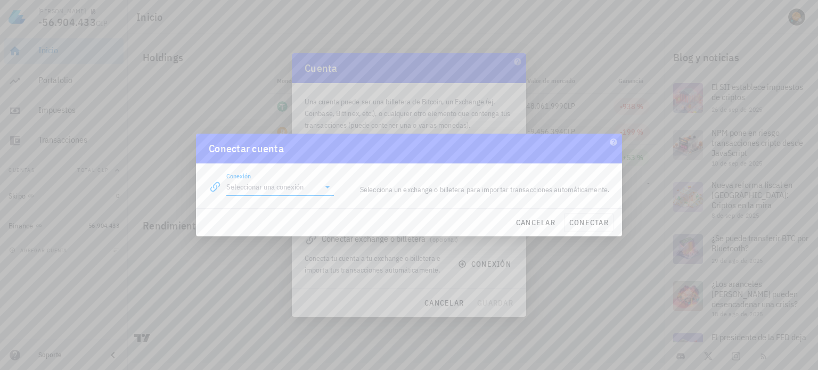
click at [298, 194] on input "Conexión" at bounding box center [272, 186] width 93 height 17
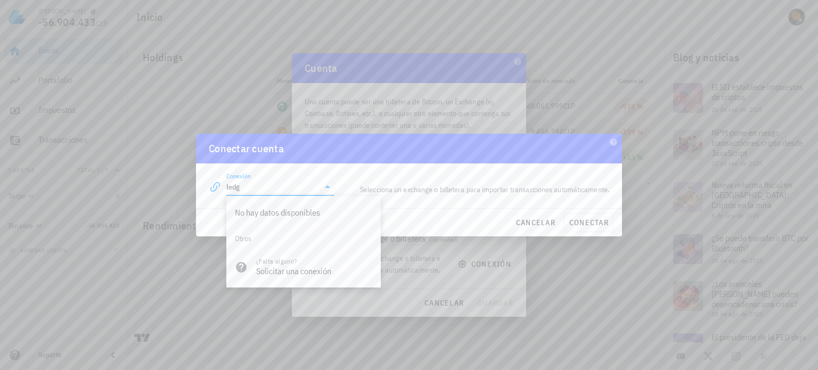
type input "ledg"
click at [545, 223] on span "cancelar" at bounding box center [535, 223] width 40 height 10
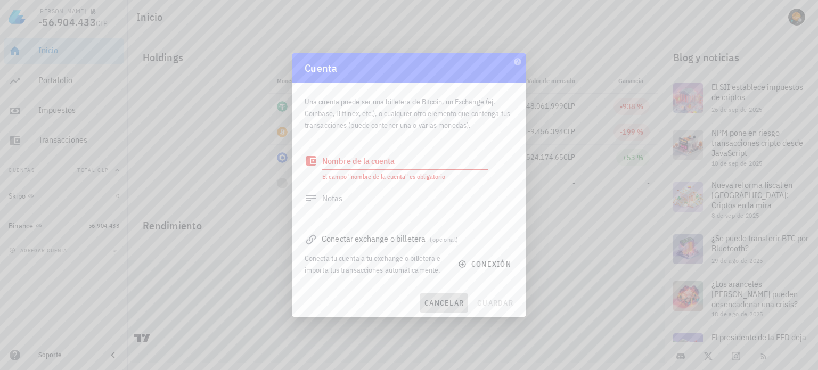
click at [443, 302] on span "cancelar" at bounding box center [444, 303] width 40 height 10
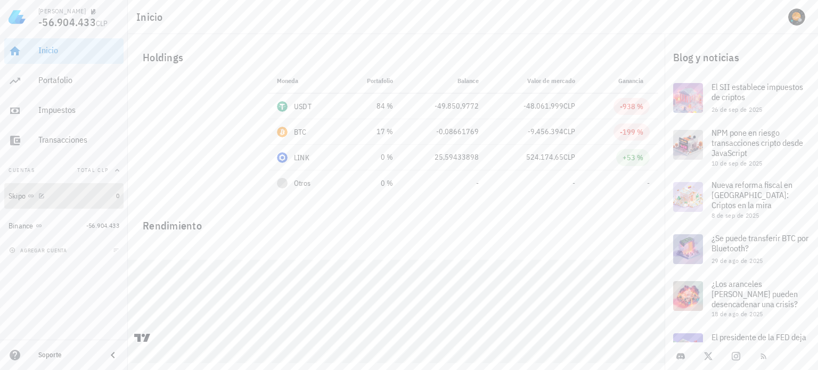
click at [71, 194] on div "Skipo" at bounding box center [60, 196] width 103 height 10
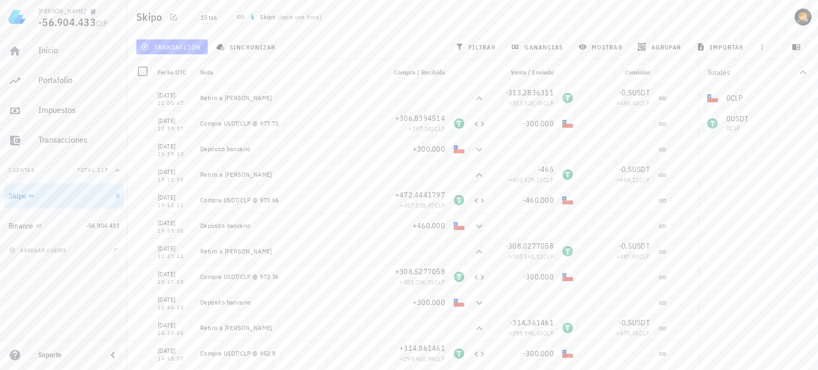
click at [178, 46] on span "transacción" at bounding box center [172, 47] width 58 height 9
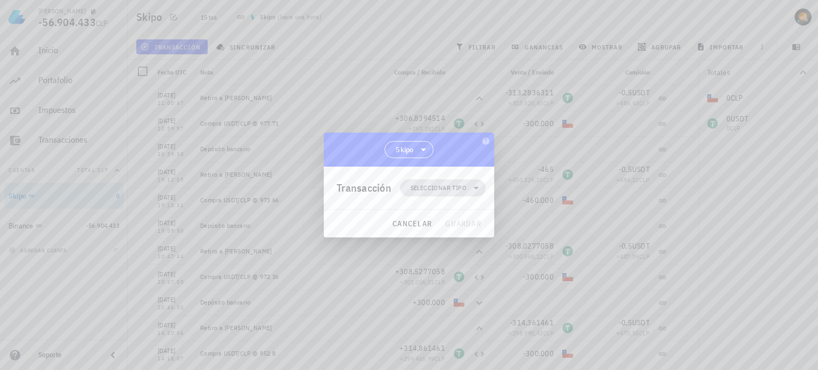
click at [452, 191] on span "Seleccionar tipo" at bounding box center [438, 188] width 56 height 11
click at [479, 189] on icon at bounding box center [475, 188] width 13 height 13
click at [417, 223] on span "cancelar" at bounding box center [412, 224] width 40 height 10
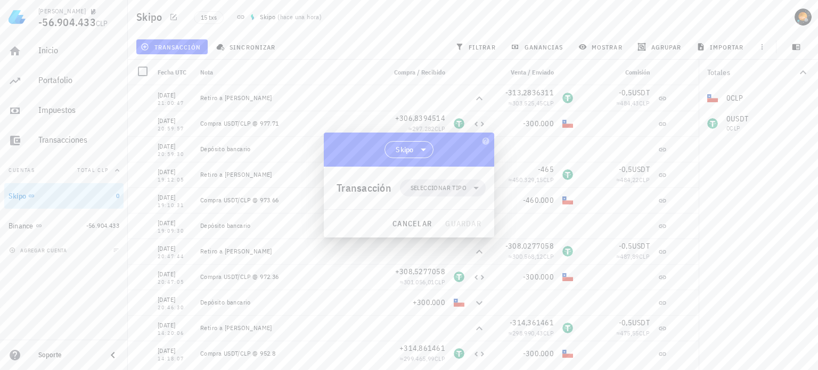
click at [415, 225] on span "+460.000" at bounding box center [429, 226] width 32 height 10
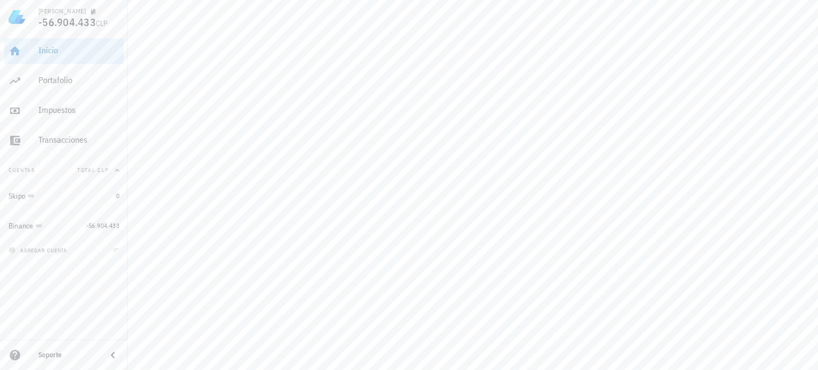
click at [486, 142] on div "[PERSON_NAME] -56.904.433 CLP Inicio [GEOGRAPHIC_DATA] Impuestos [GEOGRAPHIC_DA…" at bounding box center [409, 185] width 818 height 370
click at [411, 227] on div "[PERSON_NAME] -56.904.433 CLP Inicio [GEOGRAPHIC_DATA] Impuestos [GEOGRAPHIC_DA…" at bounding box center [409, 185] width 818 height 370
click at [419, 221] on div "[PERSON_NAME] -56.904.433 CLP Inicio [GEOGRAPHIC_DATA] Impuestos [GEOGRAPHIC_DA…" at bounding box center [409, 185] width 818 height 370
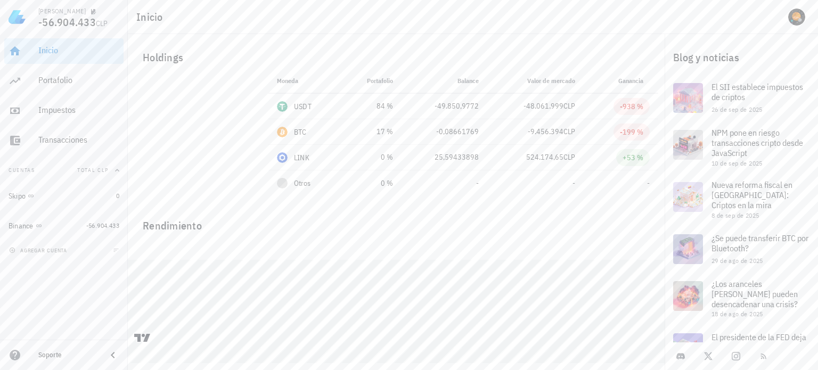
click at [291, 31] on div "Inicio" at bounding box center [473, 17] width 690 height 34
click at [58, 51] on div "Inicio" at bounding box center [78, 50] width 81 height 10
click at [71, 142] on div "Transacciones" at bounding box center [78, 140] width 81 height 10
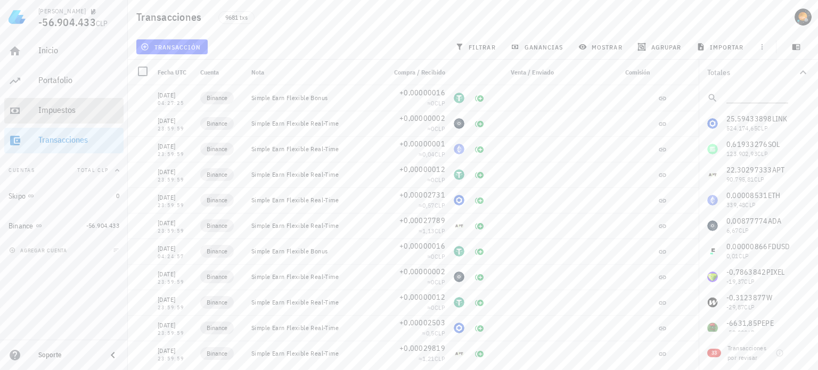
click at [47, 109] on div "Impuestos" at bounding box center [78, 110] width 81 height 10
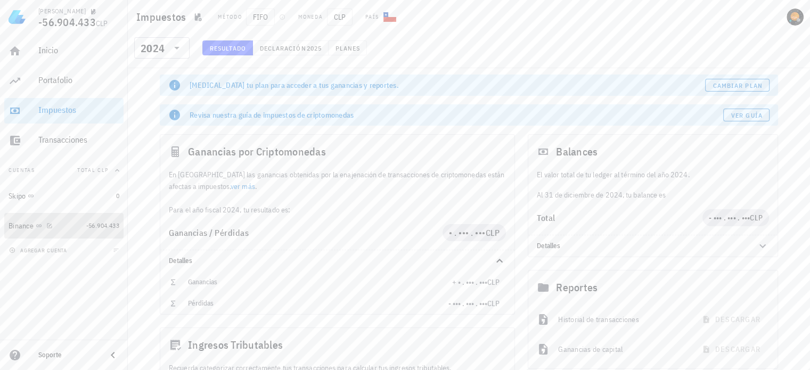
click at [100, 227] on span "-56.904.433" at bounding box center [102, 225] width 33 height 8
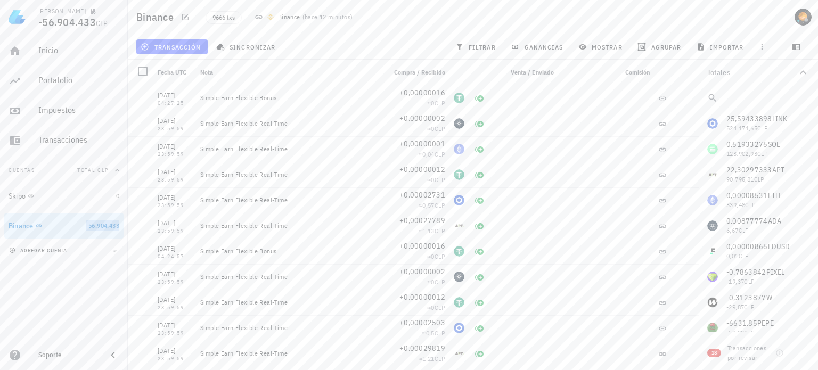
click at [50, 254] on button "agregar cuenta" at bounding box center [38, 250] width 65 height 11
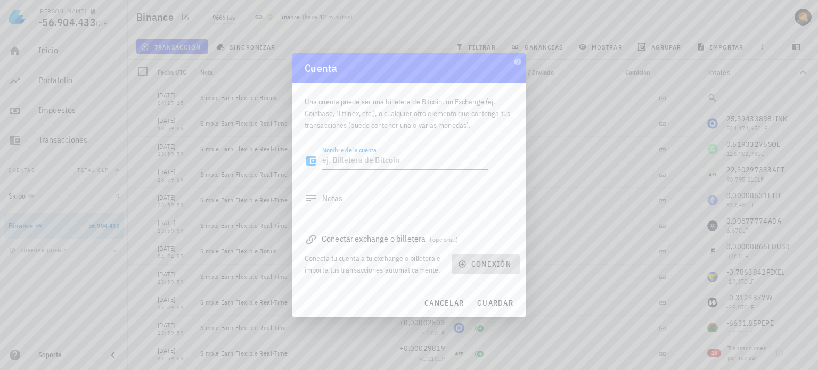
click at [494, 260] on span "conexión" at bounding box center [485, 264] width 51 height 10
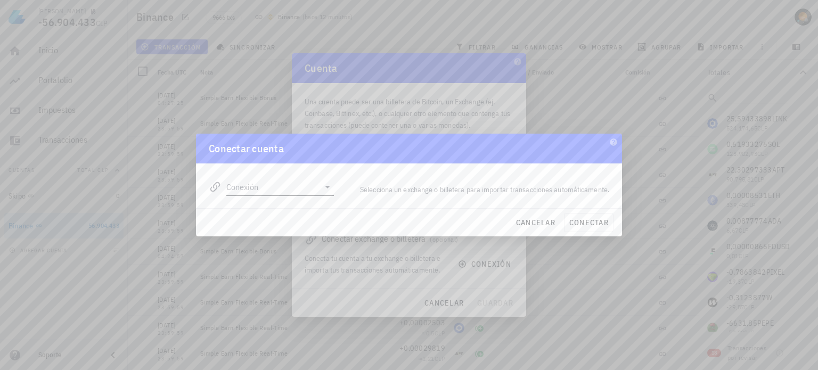
click at [291, 195] on div "Conexión" at bounding box center [280, 186] width 108 height 17
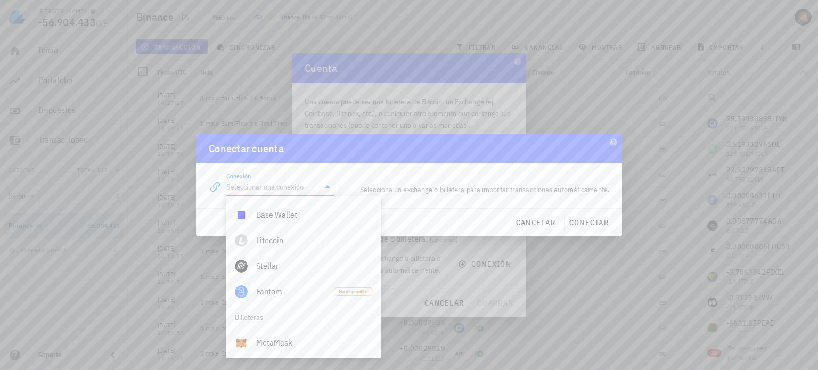
scroll to position [747, 0]
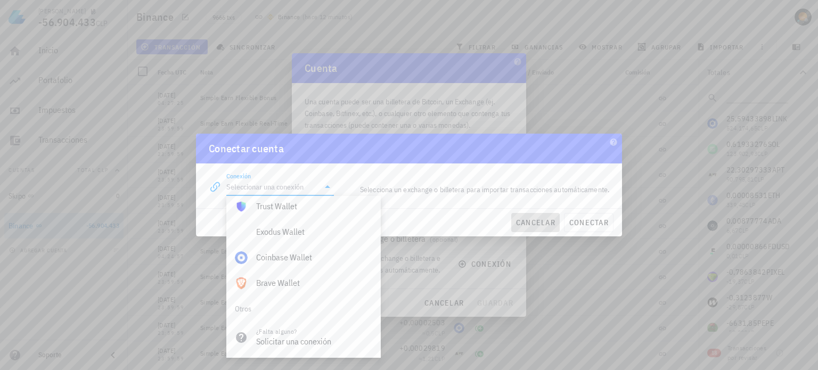
click at [543, 224] on span "cancelar" at bounding box center [535, 223] width 40 height 10
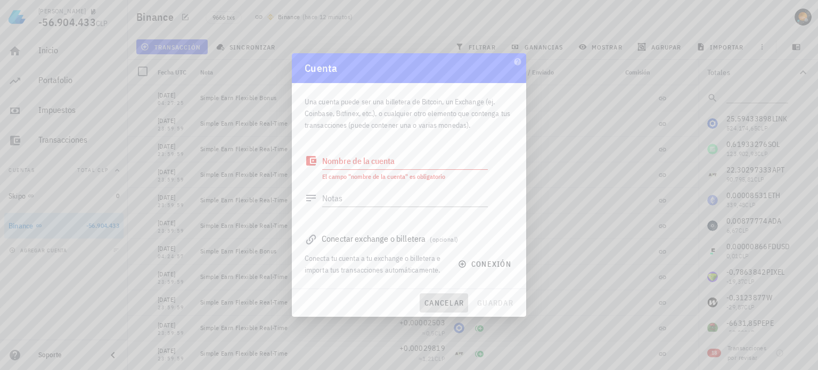
click at [439, 303] on span "cancelar" at bounding box center [444, 303] width 40 height 10
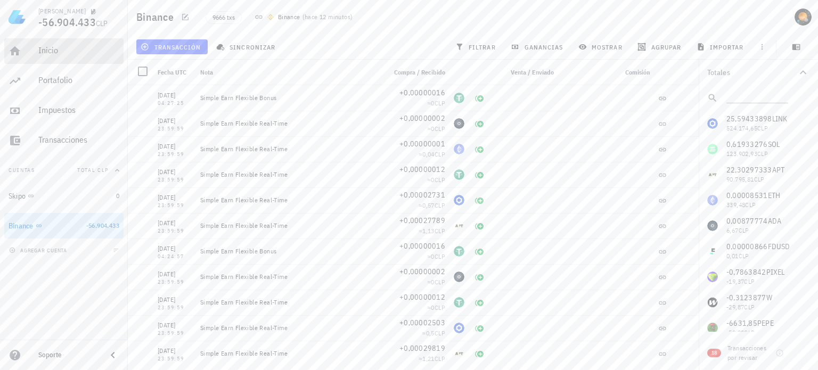
drag, startPoint x: 45, startPoint y: 44, endPoint x: 57, endPoint y: 42, distance: 12.0
click at [45, 44] on div "Inicio" at bounding box center [78, 51] width 81 height 24
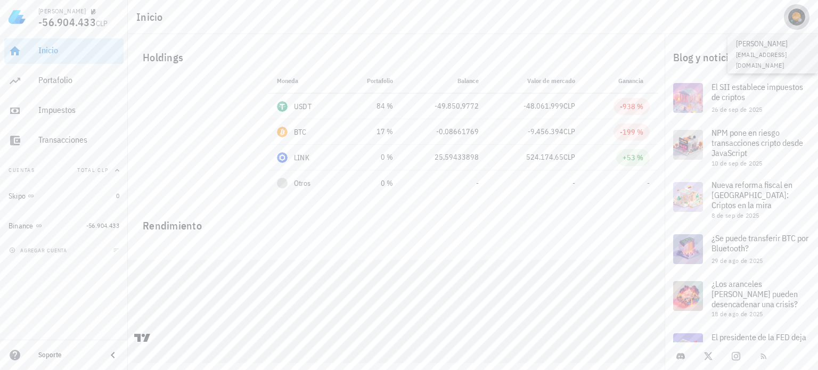
click at [804, 10] on div "avatar" at bounding box center [796, 17] width 17 height 17
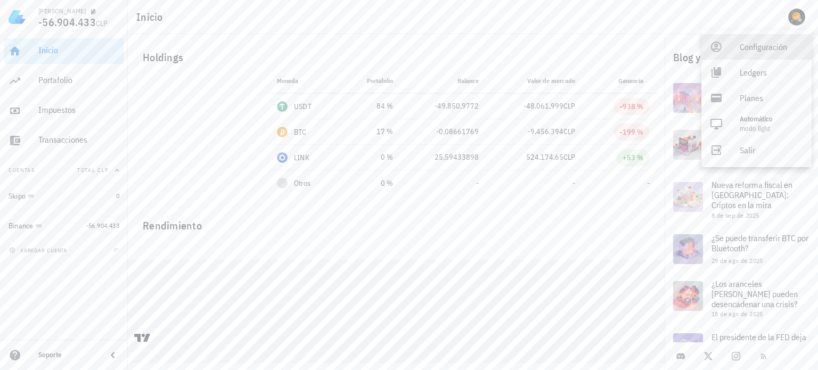
click at [765, 45] on div "Configuración" at bounding box center [770, 46] width 63 height 21
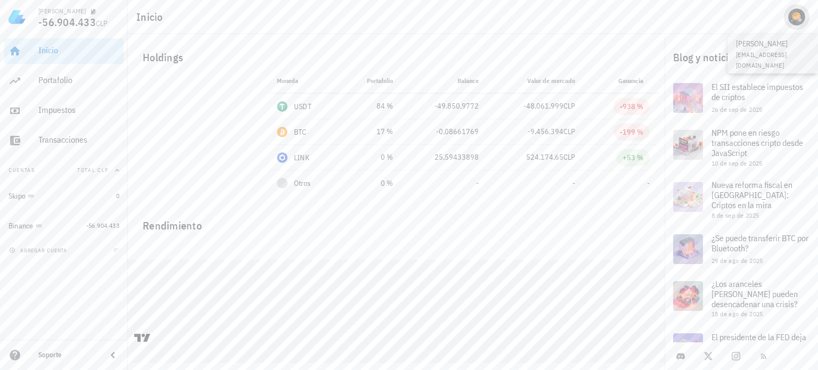
drag, startPoint x: 796, startPoint y: 13, endPoint x: 780, endPoint y: 13, distance: 16.5
click at [796, 13] on div "avatar" at bounding box center [796, 17] width 17 height 17
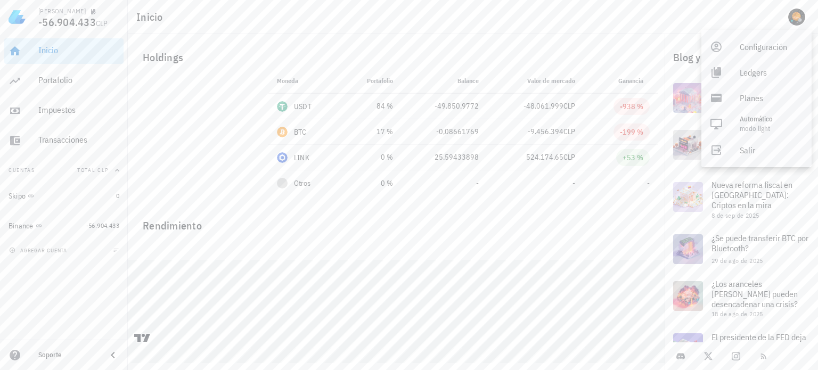
click at [345, 15] on div "Inicio" at bounding box center [473, 17] width 690 height 34
click at [46, 250] on span "agregar cuenta" at bounding box center [39, 250] width 56 height 7
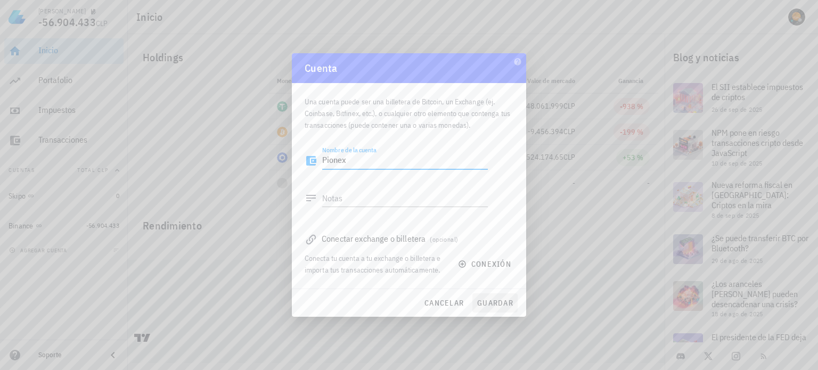
type textarea "Pionex"
click at [499, 301] on span "guardar" at bounding box center [494, 303] width 37 height 10
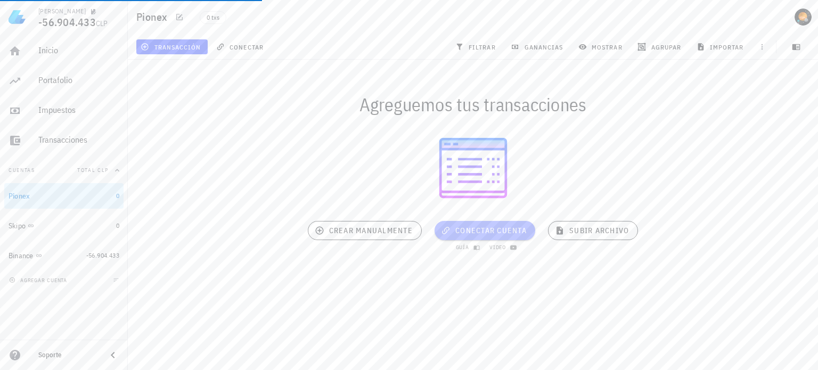
click at [468, 229] on span "conectar cuenta" at bounding box center [485, 231] width 84 height 10
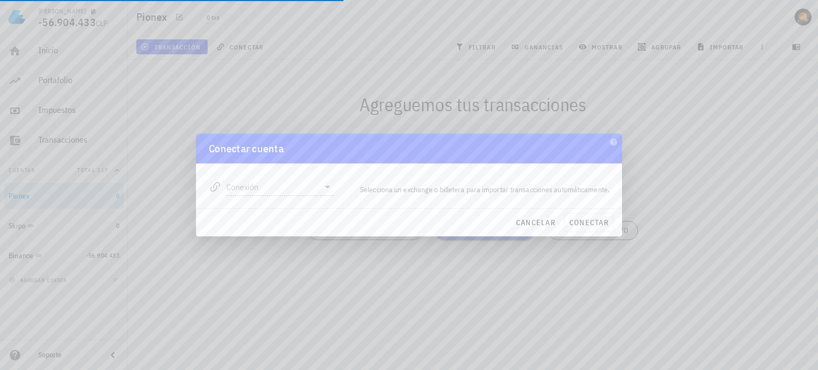
click at [298, 185] on input "Conexión" at bounding box center [272, 186] width 93 height 17
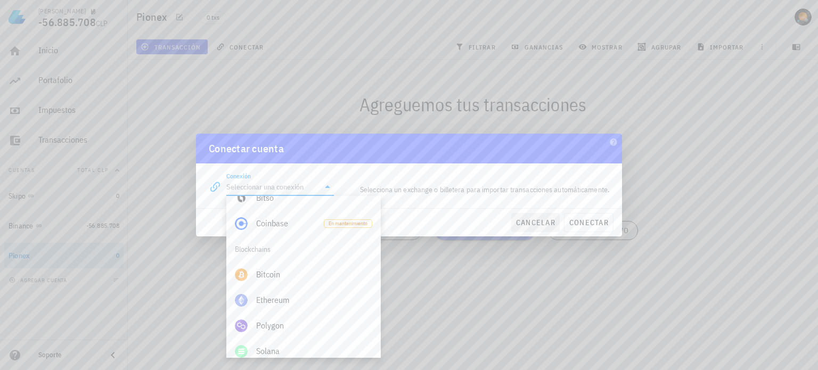
scroll to position [109, 0]
click at [558, 220] on button "cancelar" at bounding box center [535, 222] width 48 height 19
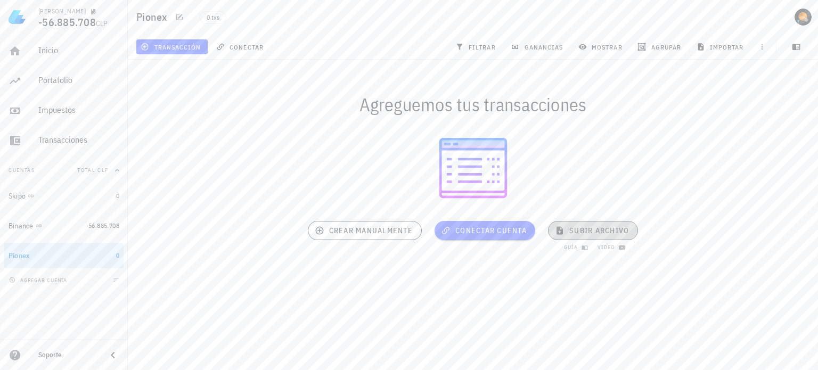
click at [607, 227] on span "subir archivo" at bounding box center [593, 231] width 72 height 10
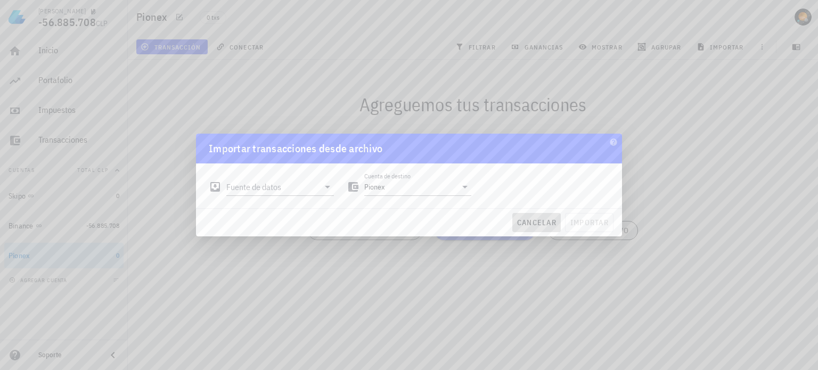
click at [539, 218] on span "cancelar" at bounding box center [536, 223] width 40 height 10
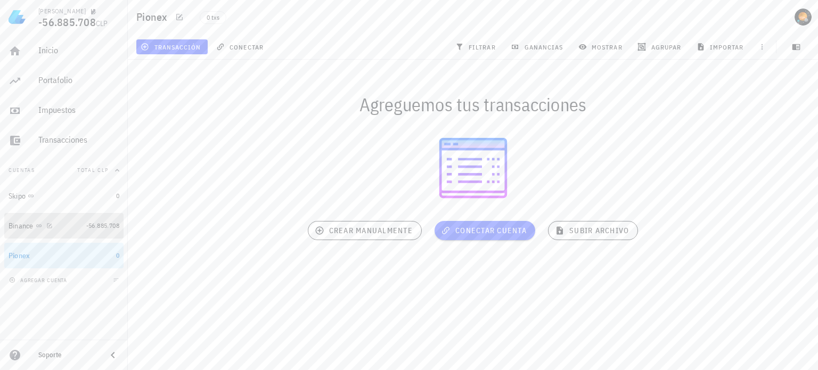
drag, startPoint x: 96, startPoint y: 225, endPoint x: 579, endPoint y: 368, distance: 504.1
click at [96, 225] on span "-56.885.708" at bounding box center [102, 225] width 33 height 8
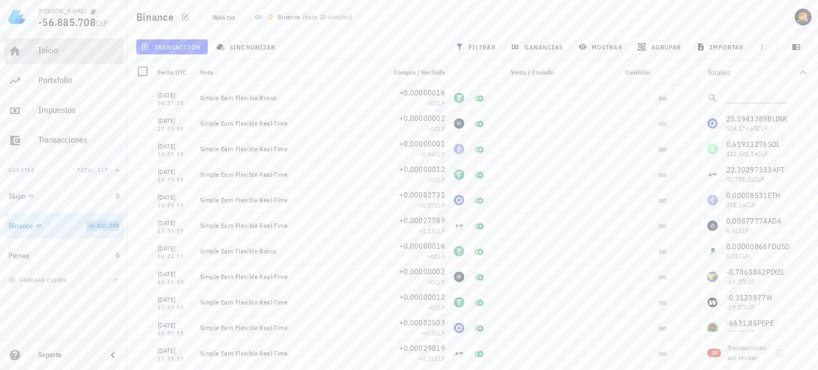
click at [61, 52] on div "Inicio" at bounding box center [78, 50] width 81 height 10
